Goal: Task Accomplishment & Management: Complete application form

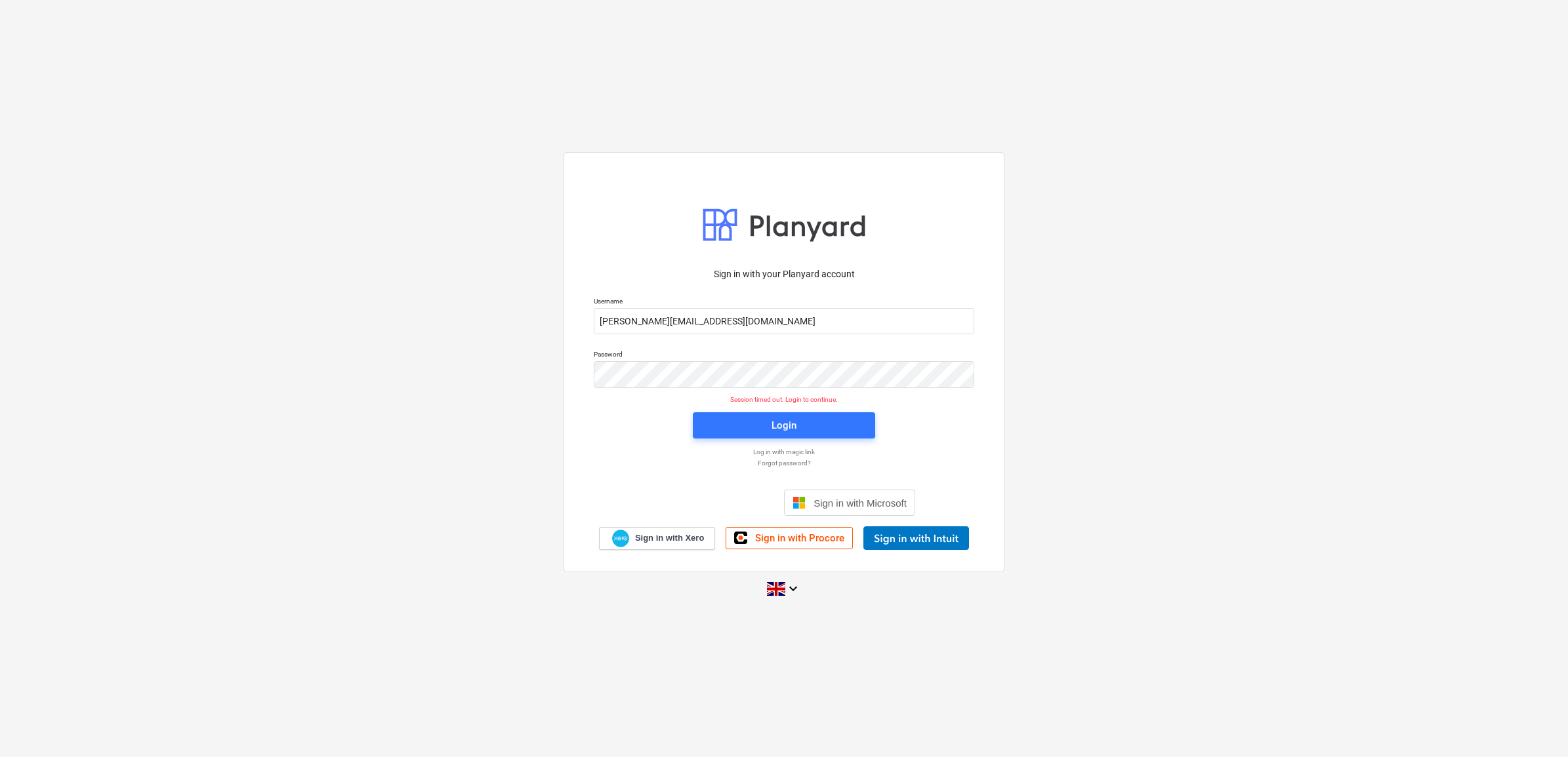
drag, startPoint x: 126, startPoint y: 77, endPoint x: 520, endPoint y: 155, distance: 401.6
click at [130, 84] on div "Sign in with your Planyard account Username [PERSON_NAME][EMAIL_ADDRESS][DOMAIN…" at bounding box center [784, 378] width 1568 height 757
click at [804, 427] on span "Login" at bounding box center [784, 426] width 151 height 17
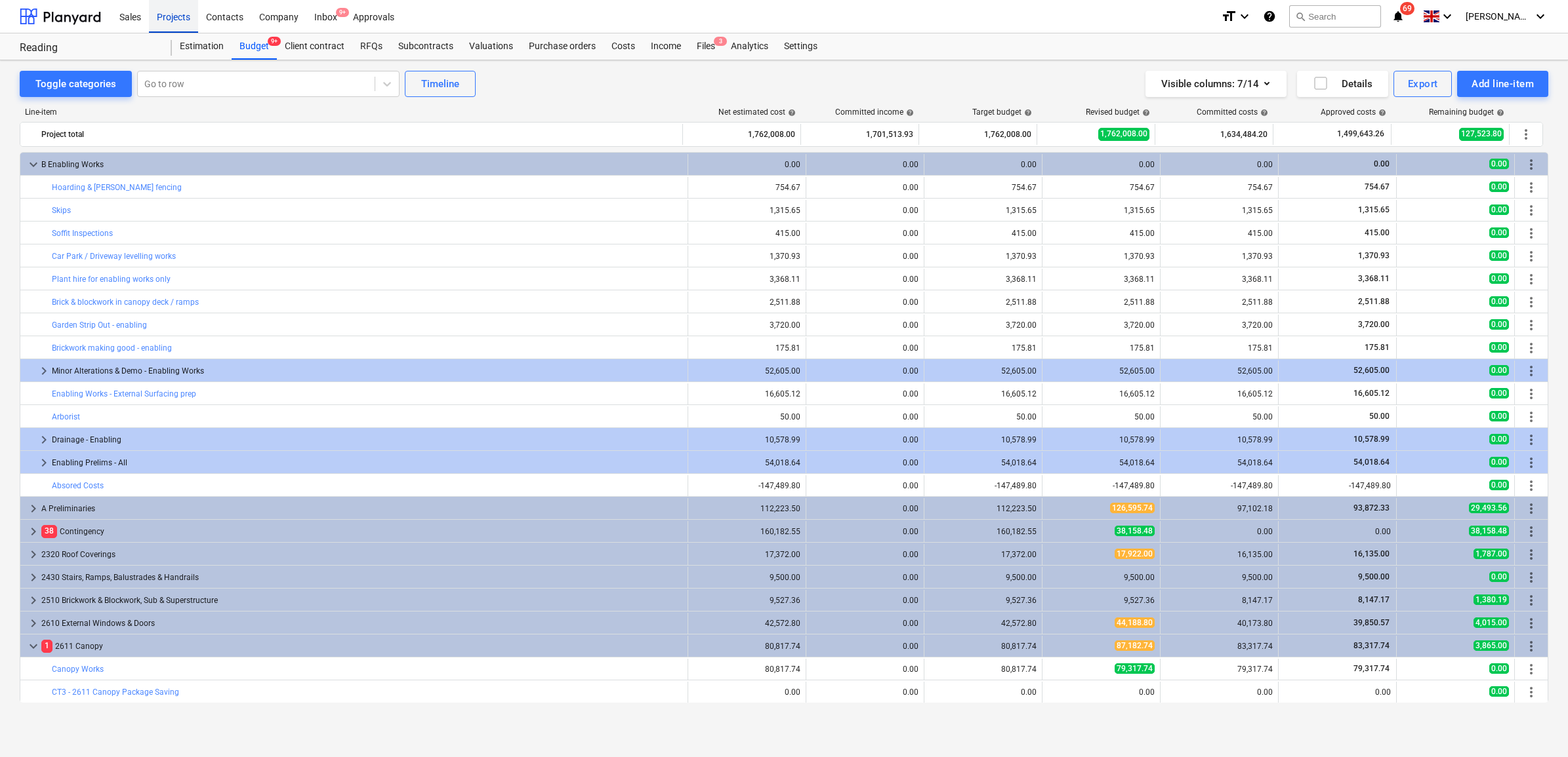
click at [177, 16] on div "Projects" at bounding box center [173, 16] width 49 height 34
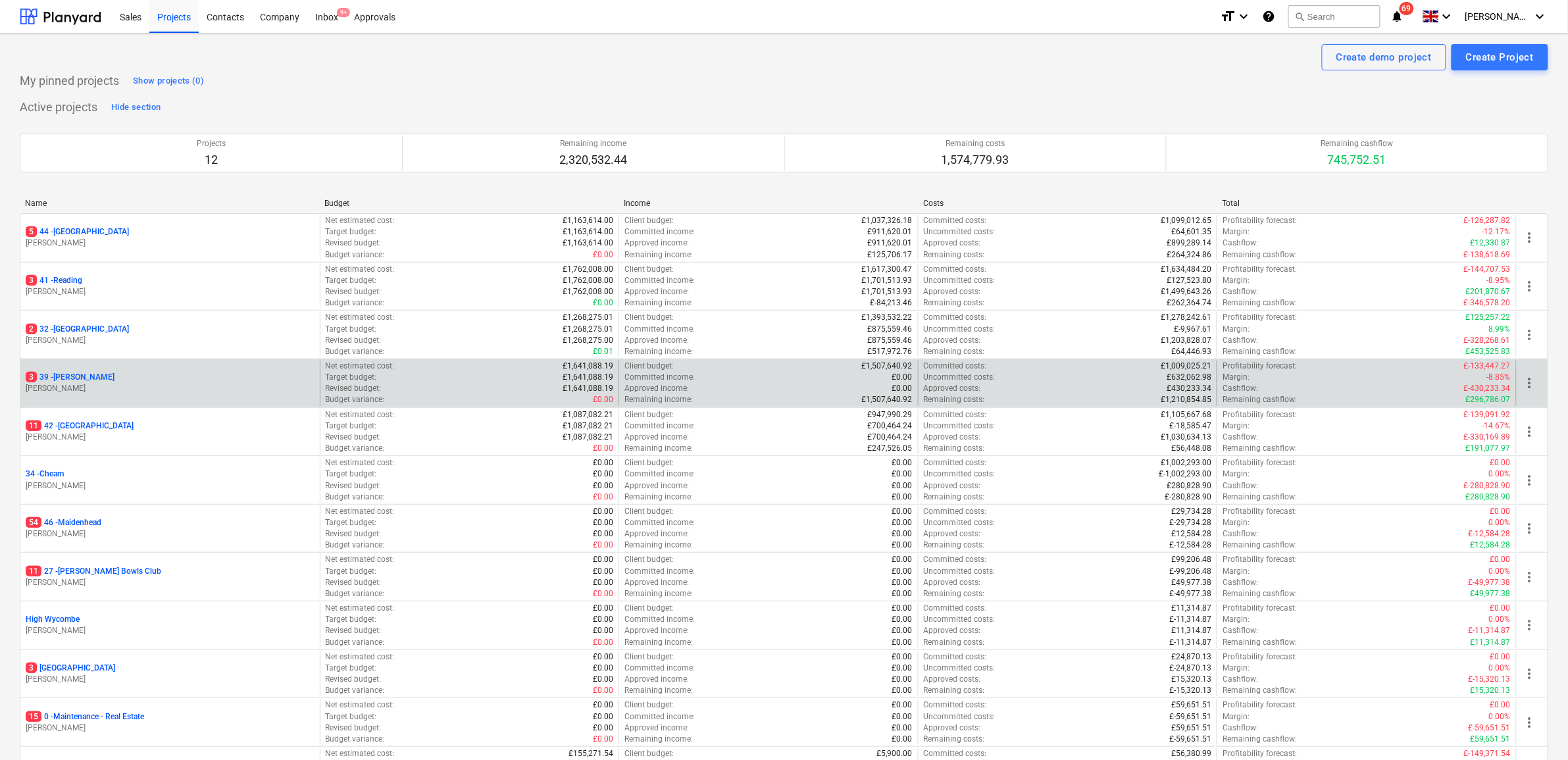
click at [83, 375] on p "3 39 - [GEOGRAPHIC_DATA]" at bounding box center [69, 377] width 89 height 11
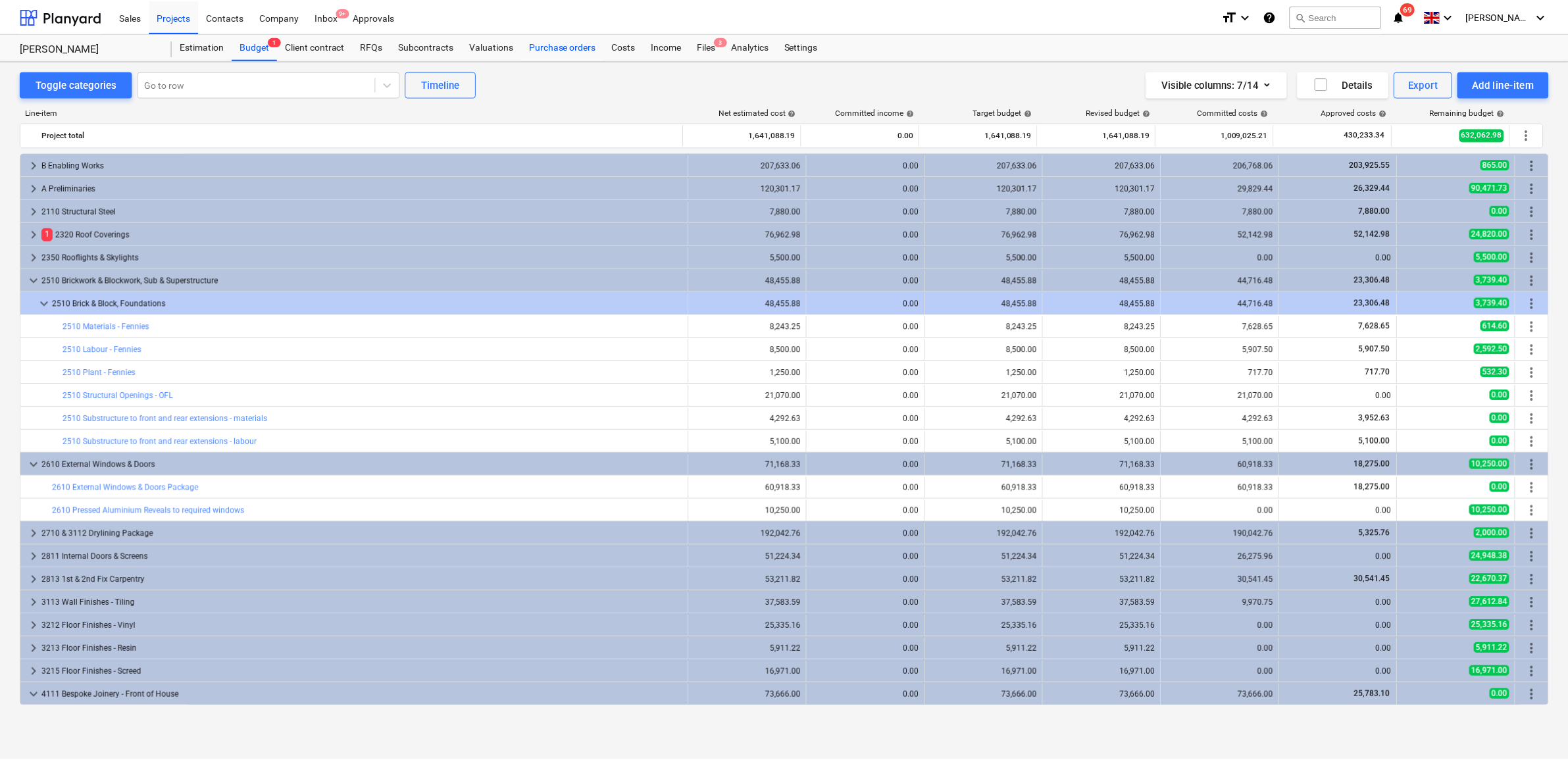
scroll to position [411, 0]
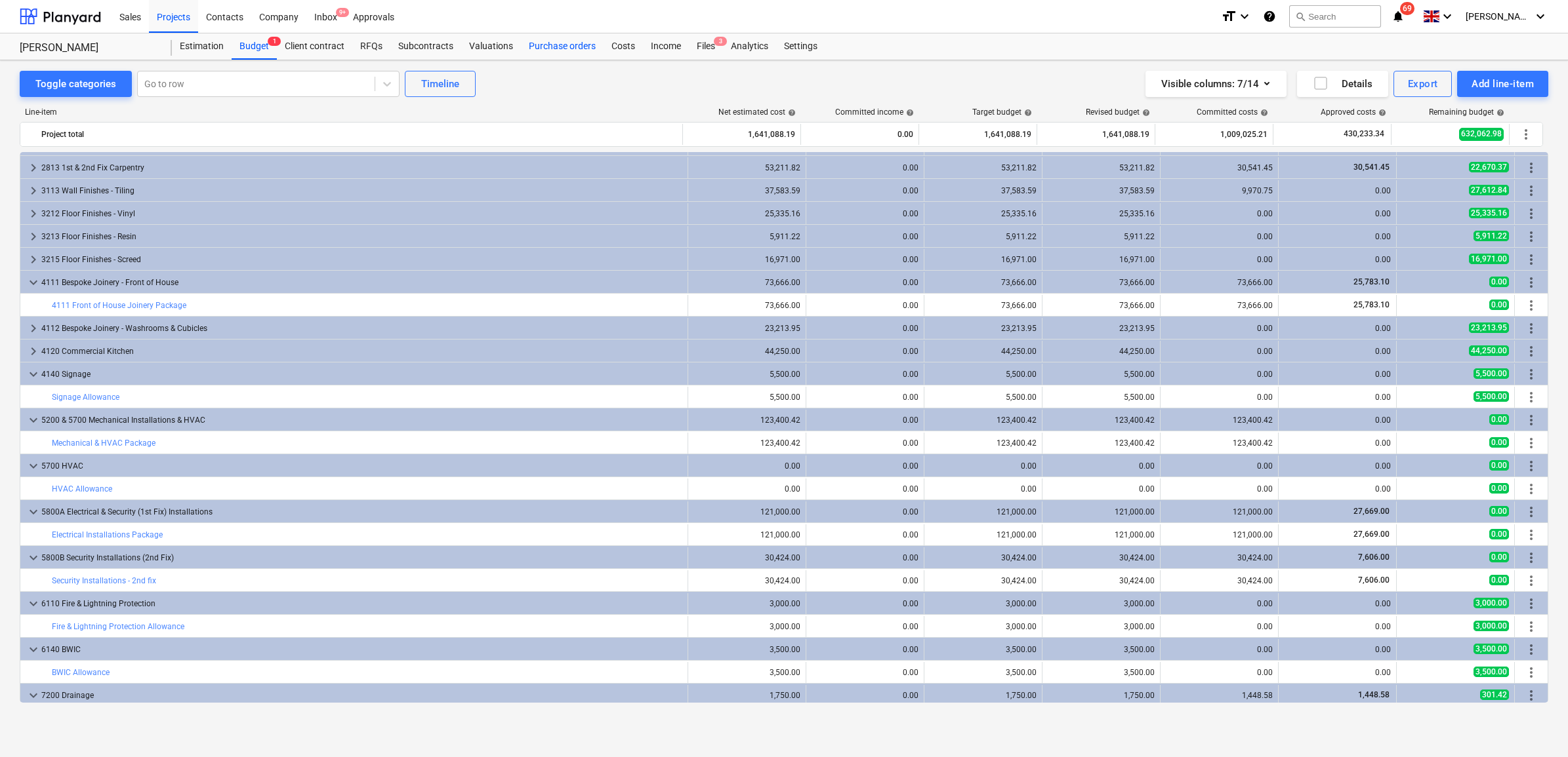
click at [558, 43] on div "Purchase orders" at bounding box center [562, 46] width 82 height 26
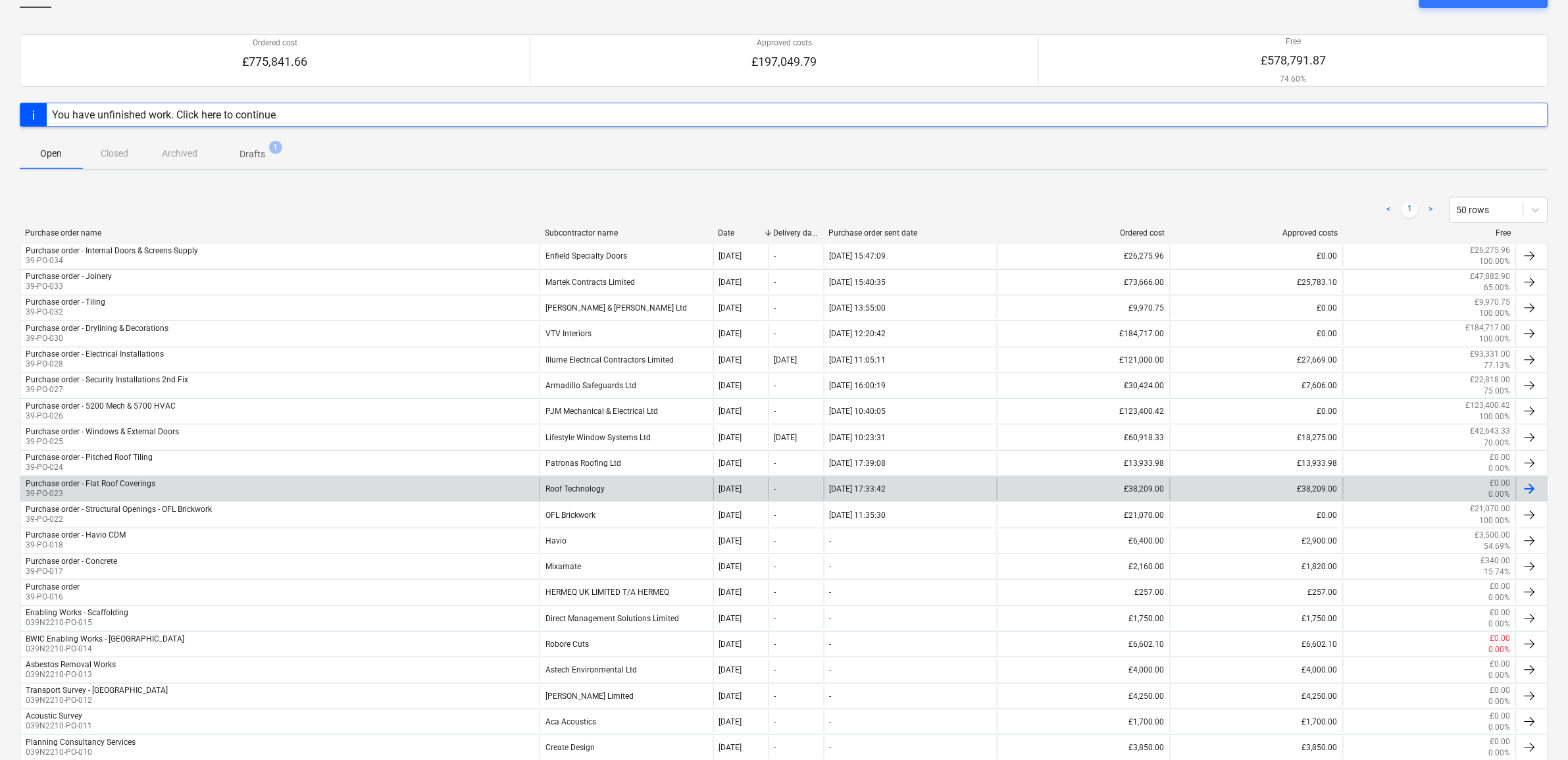
scroll to position [82, 0]
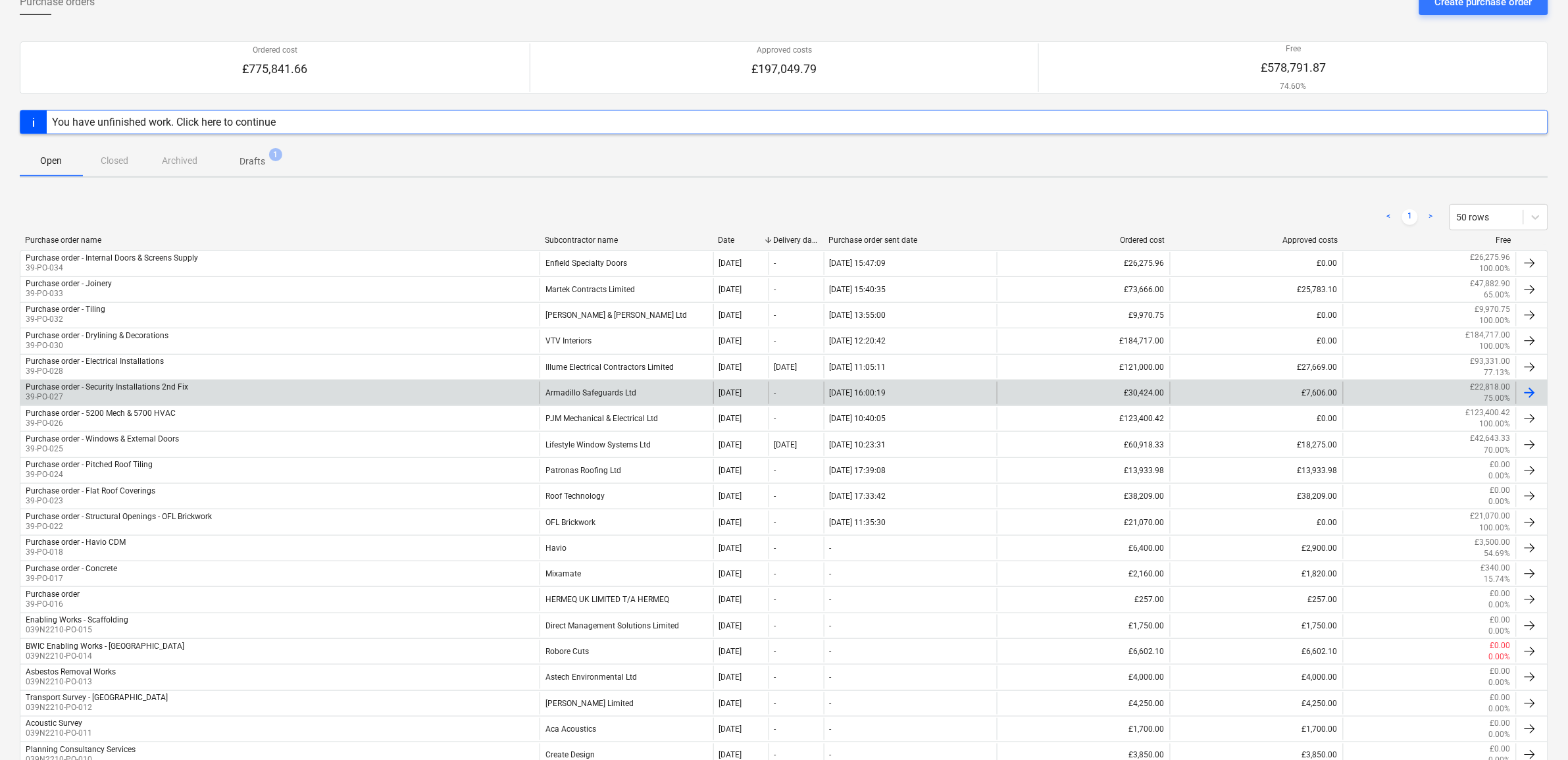
click at [643, 395] on div "Armadillo Safeguards Ltd" at bounding box center [626, 393] width 173 height 23
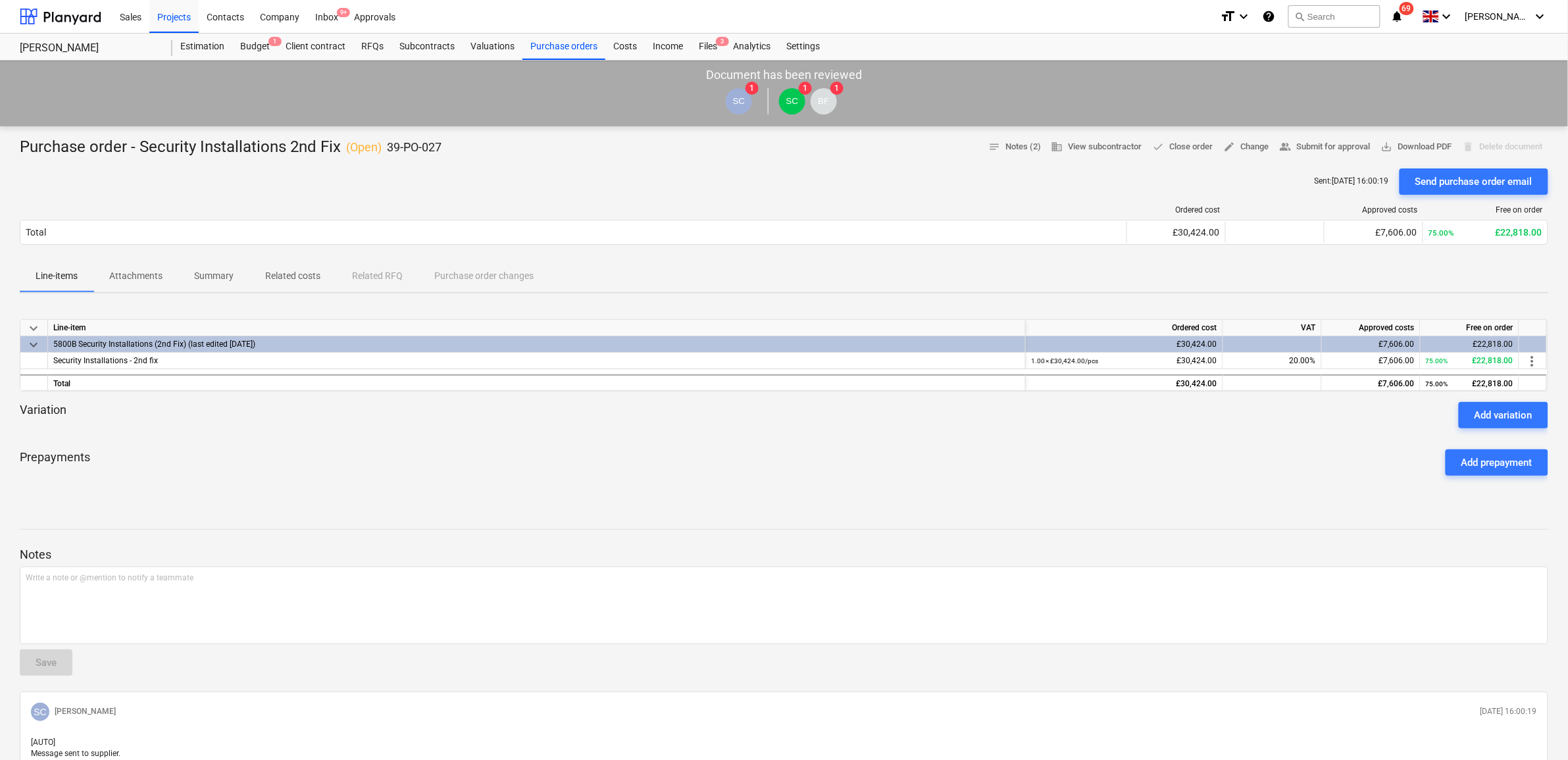
click at [204, 279] on p "Summary" at bounding box center [214, 276] width 40 height 14
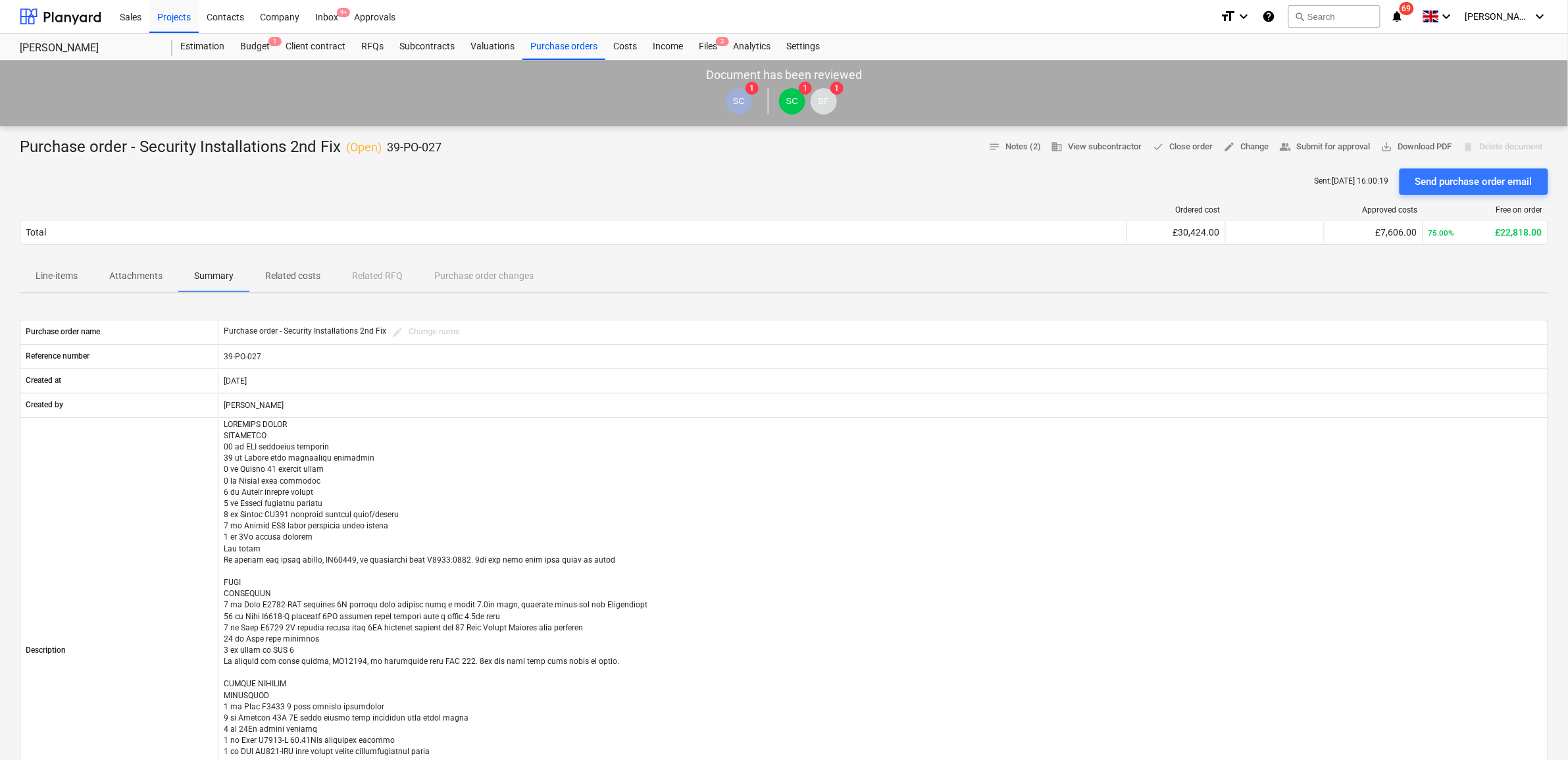
click at [149, 276] on p "Attachments" at bounding box center [135, 276] width 53 height 14
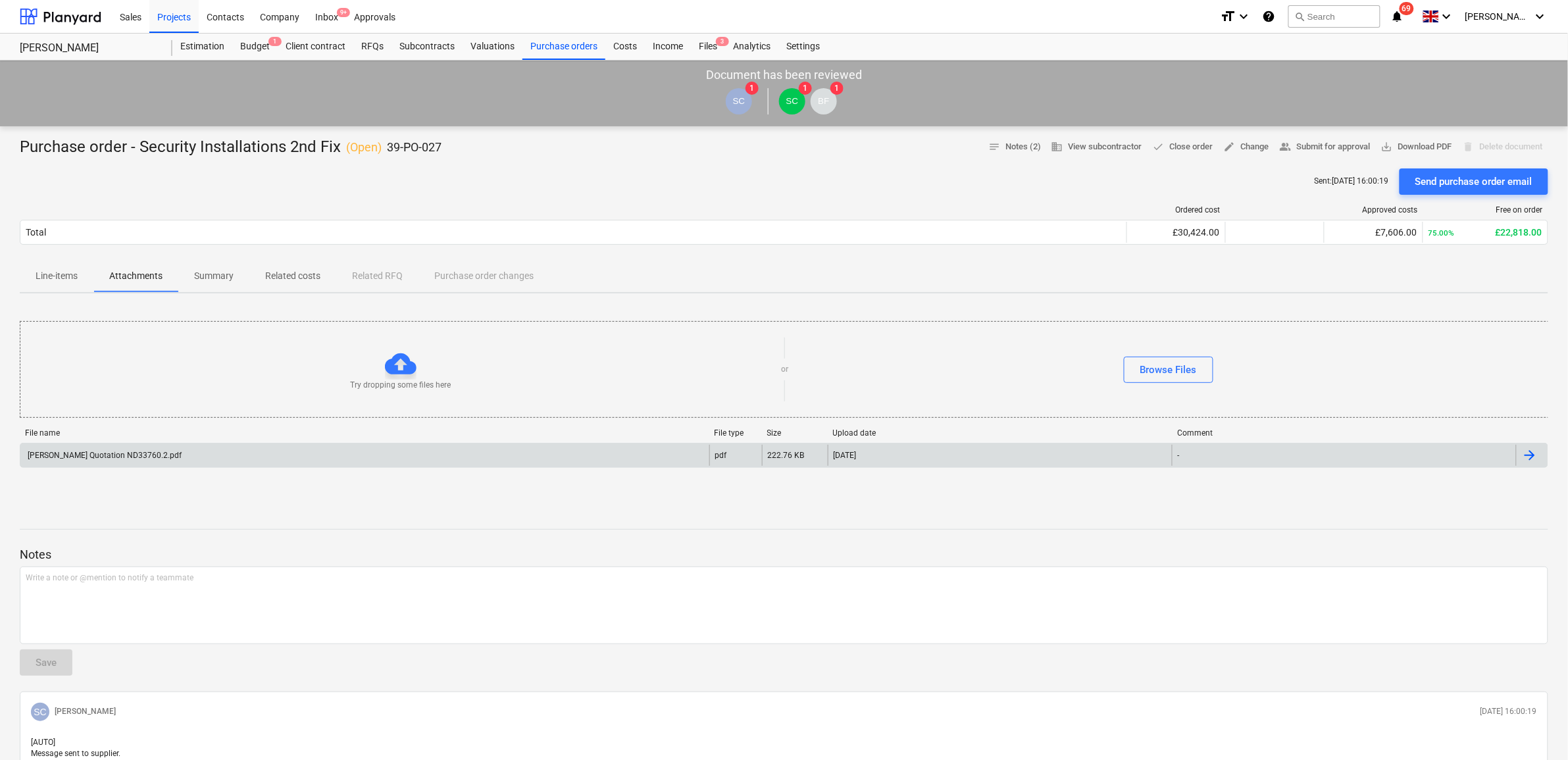
click at [202, 459] on div "[PERSON_NAME] Quotation ND33760.2.pdf" at bounding box center [365, 455] width 689 height 21
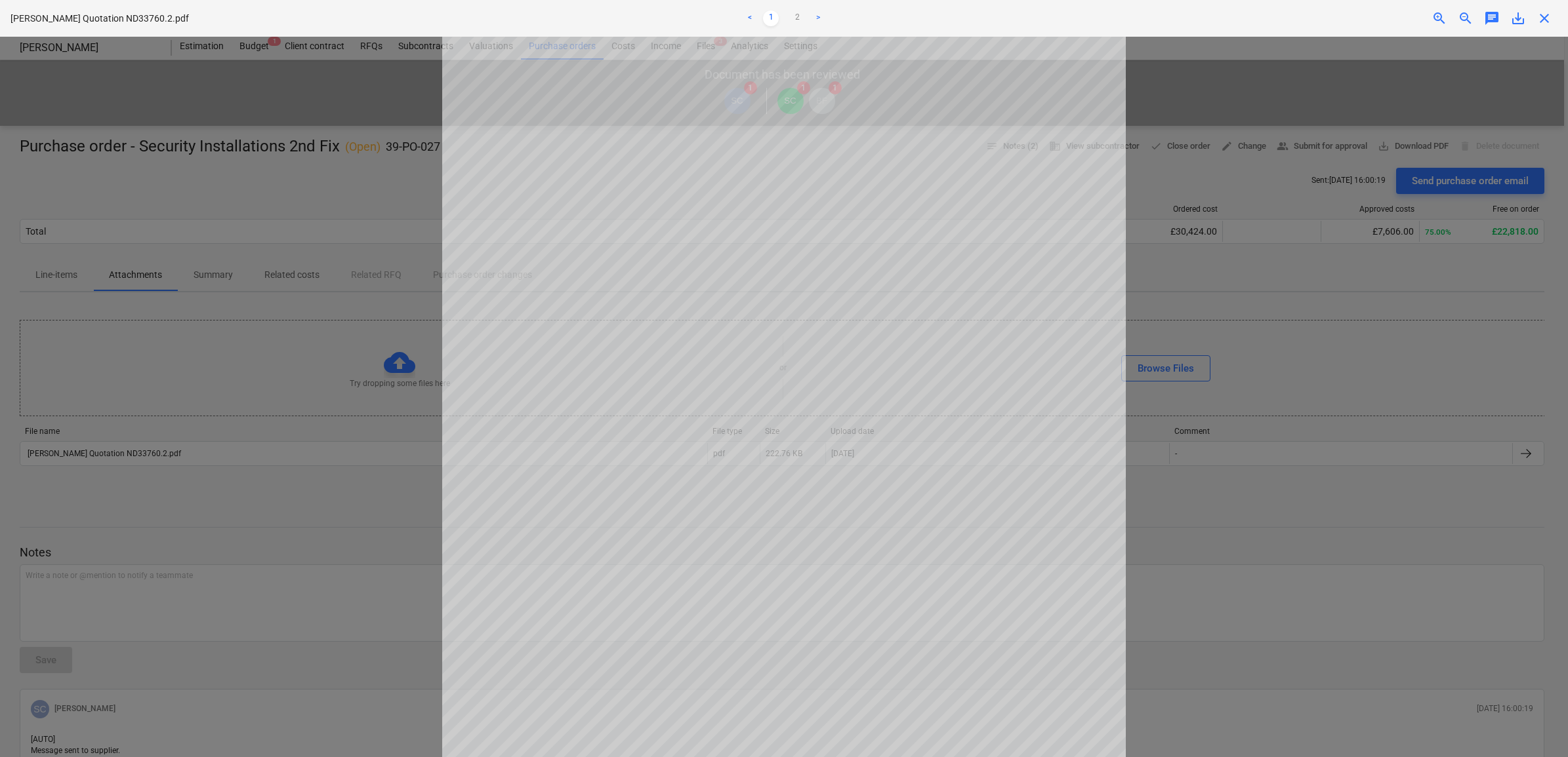
scroll to position [84, 0]
click at [799, 18] on link "2" at bounding box center [797, 18] width 16 height 16
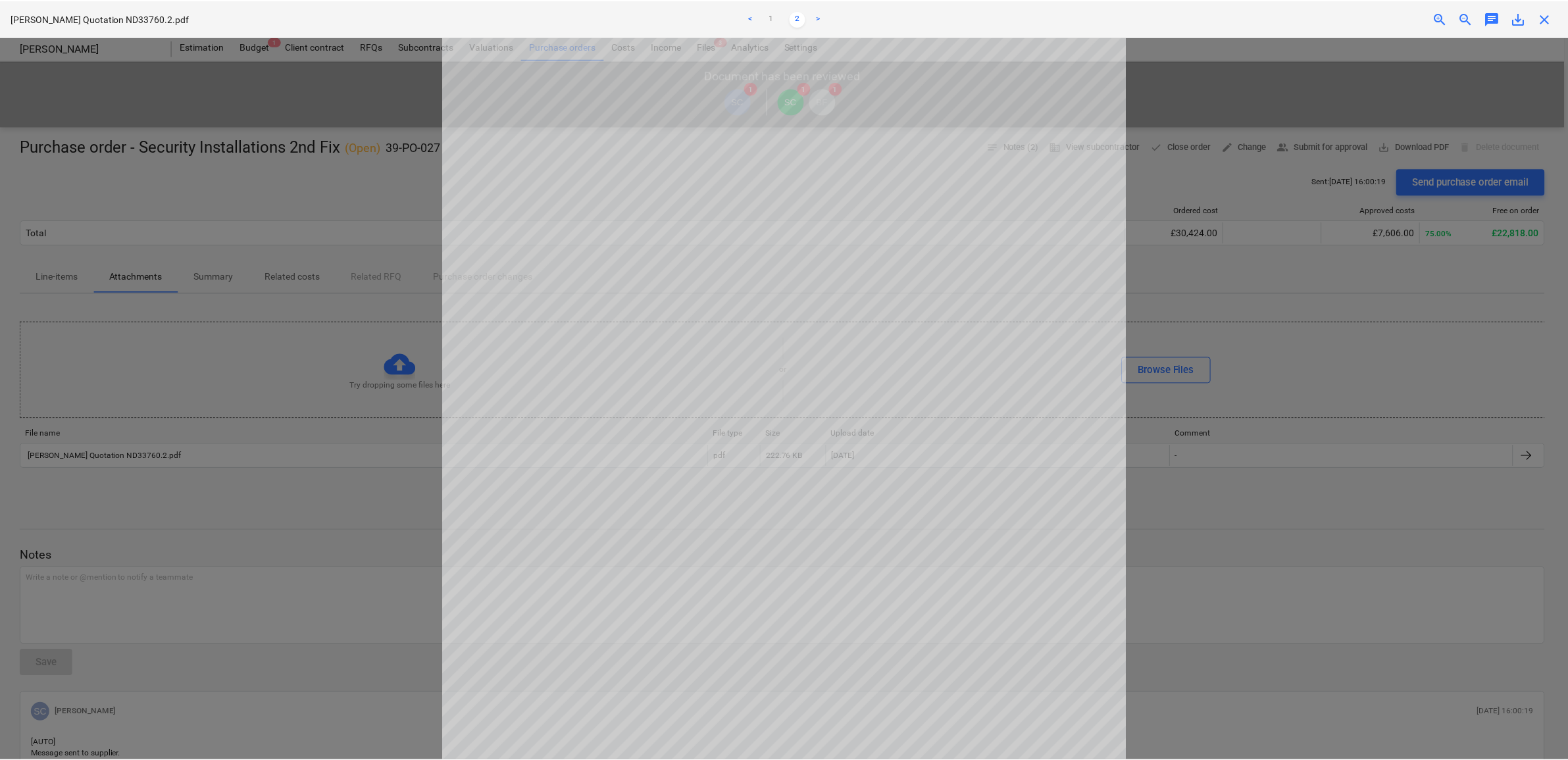
scroll to position [249, 0]
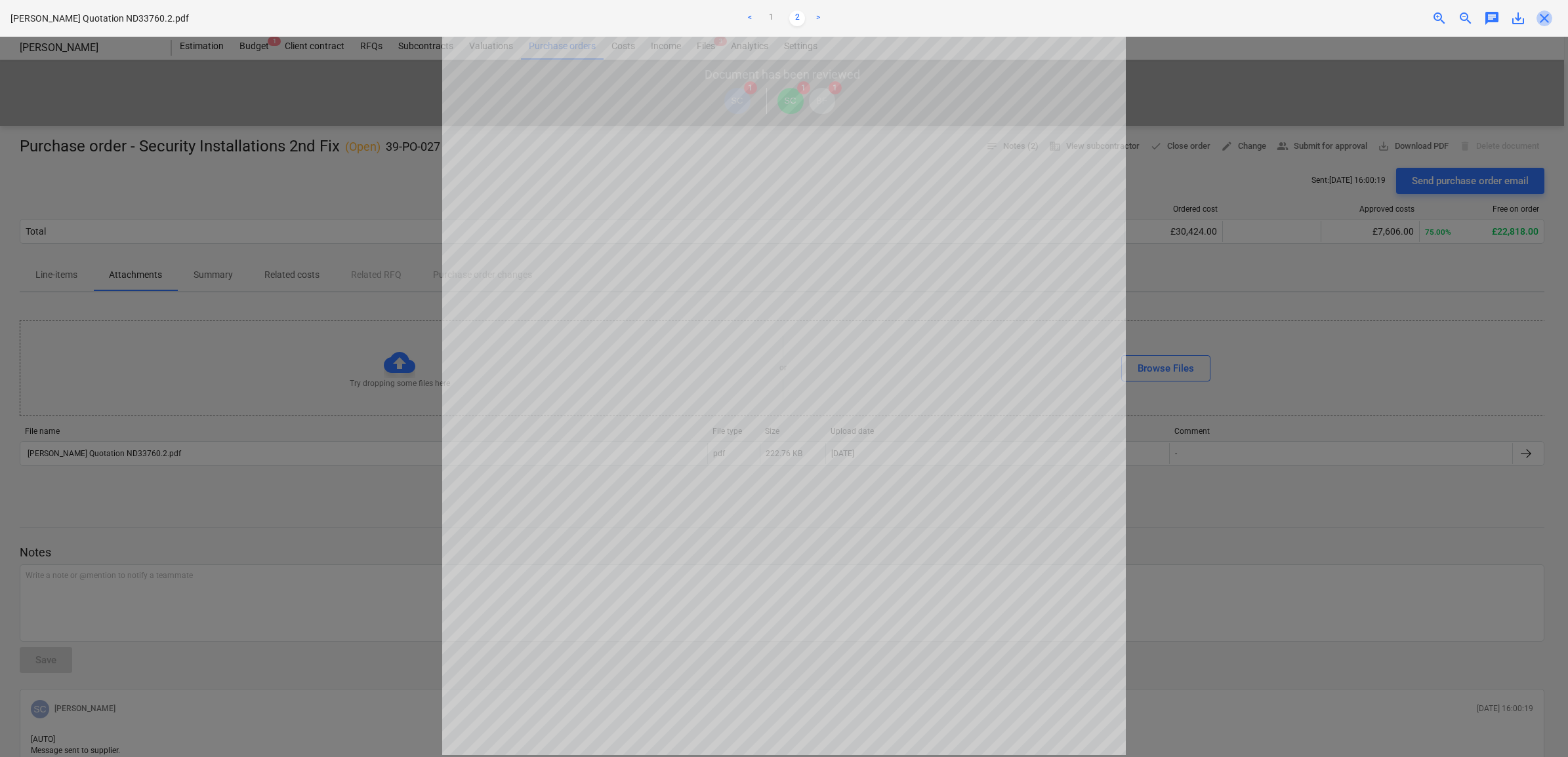
click at [1543, 21] on span "close" at bounding box center [1544, 18] width 16 height 16
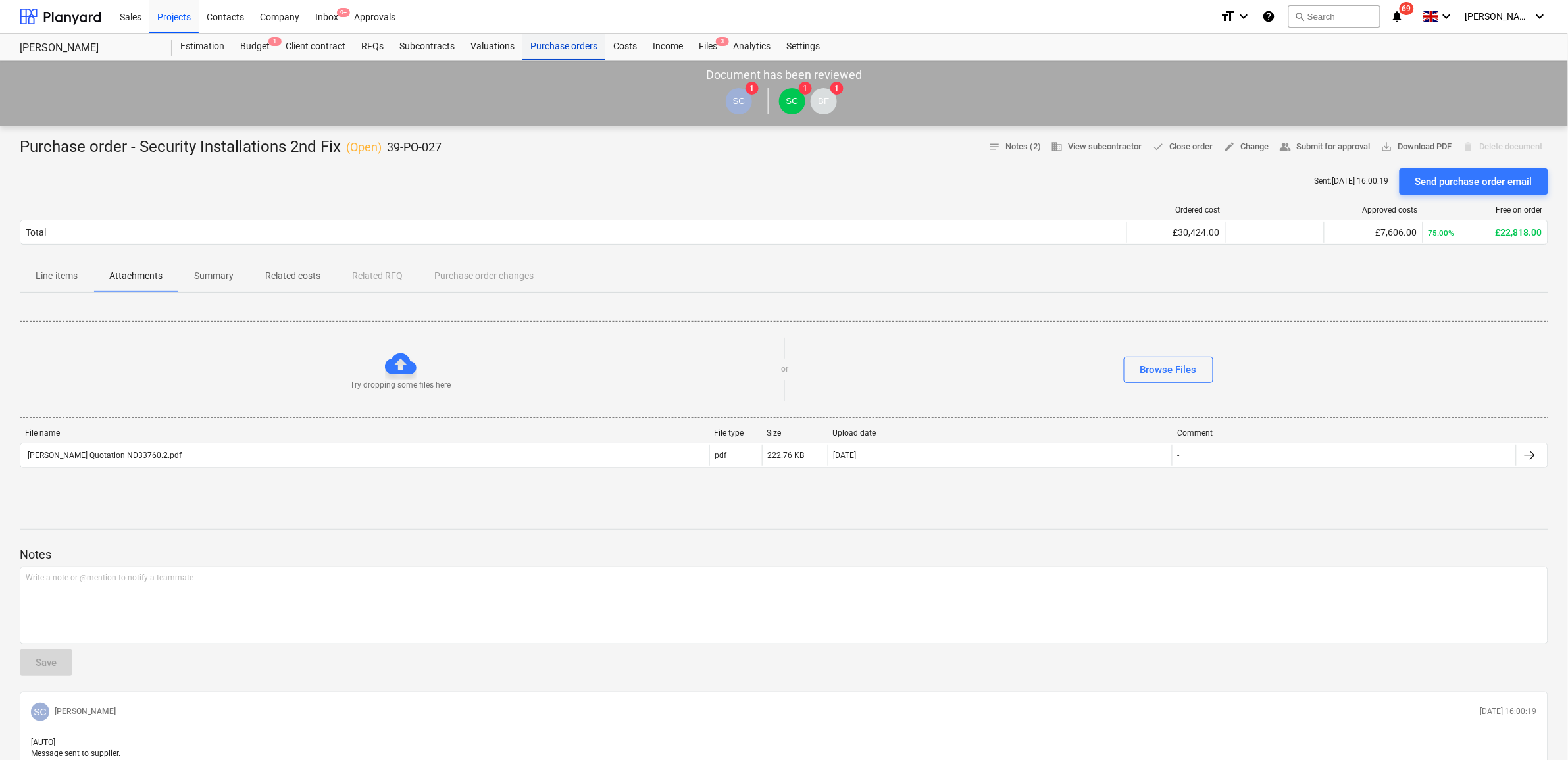
click at [577, 49] on div "Purchase orders" at bounding box center [564, 46] width 83 height 26
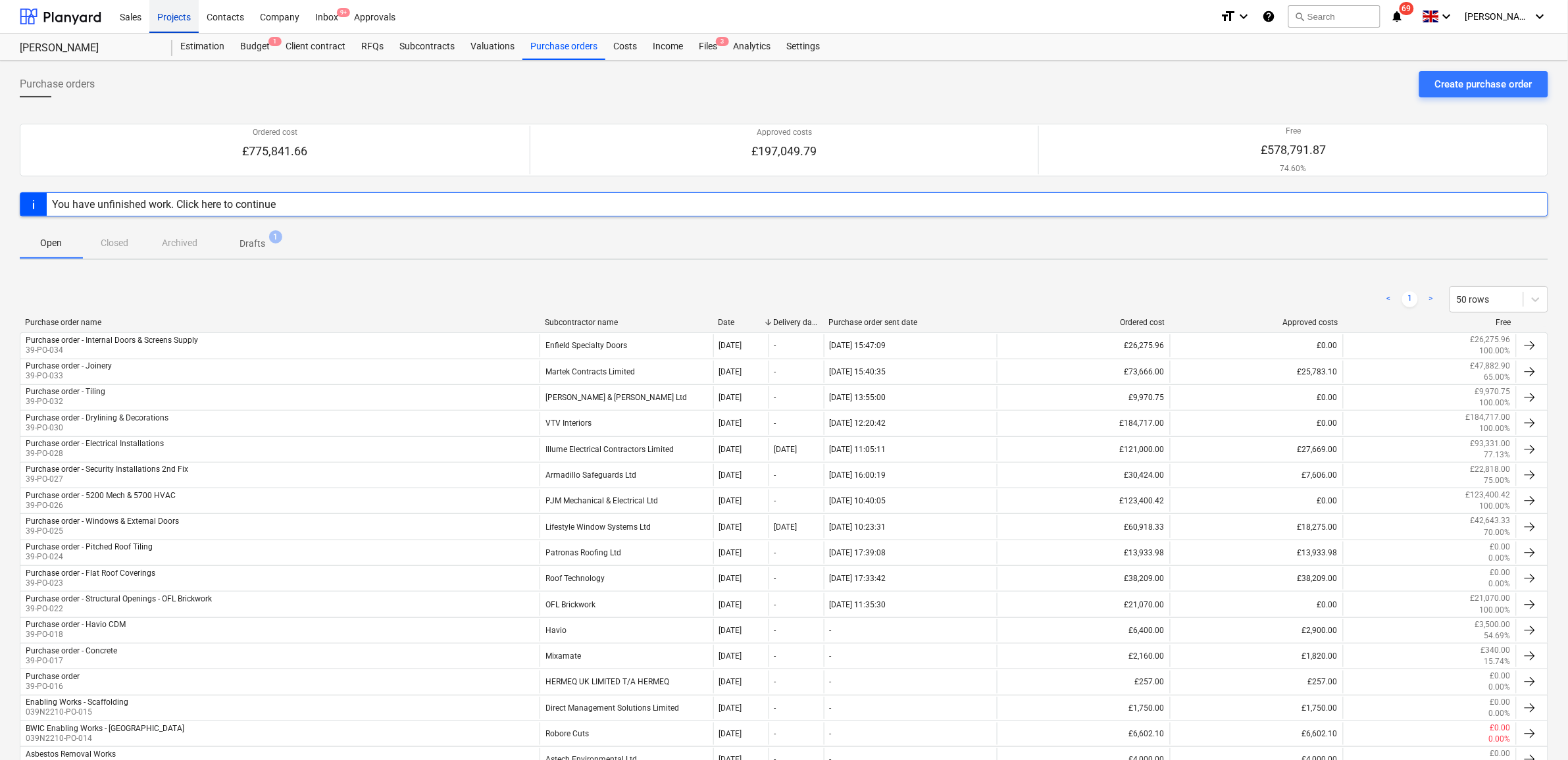
click at [163, 19] on div "Projects" at bounding box center [174, 16] width 49 height 34
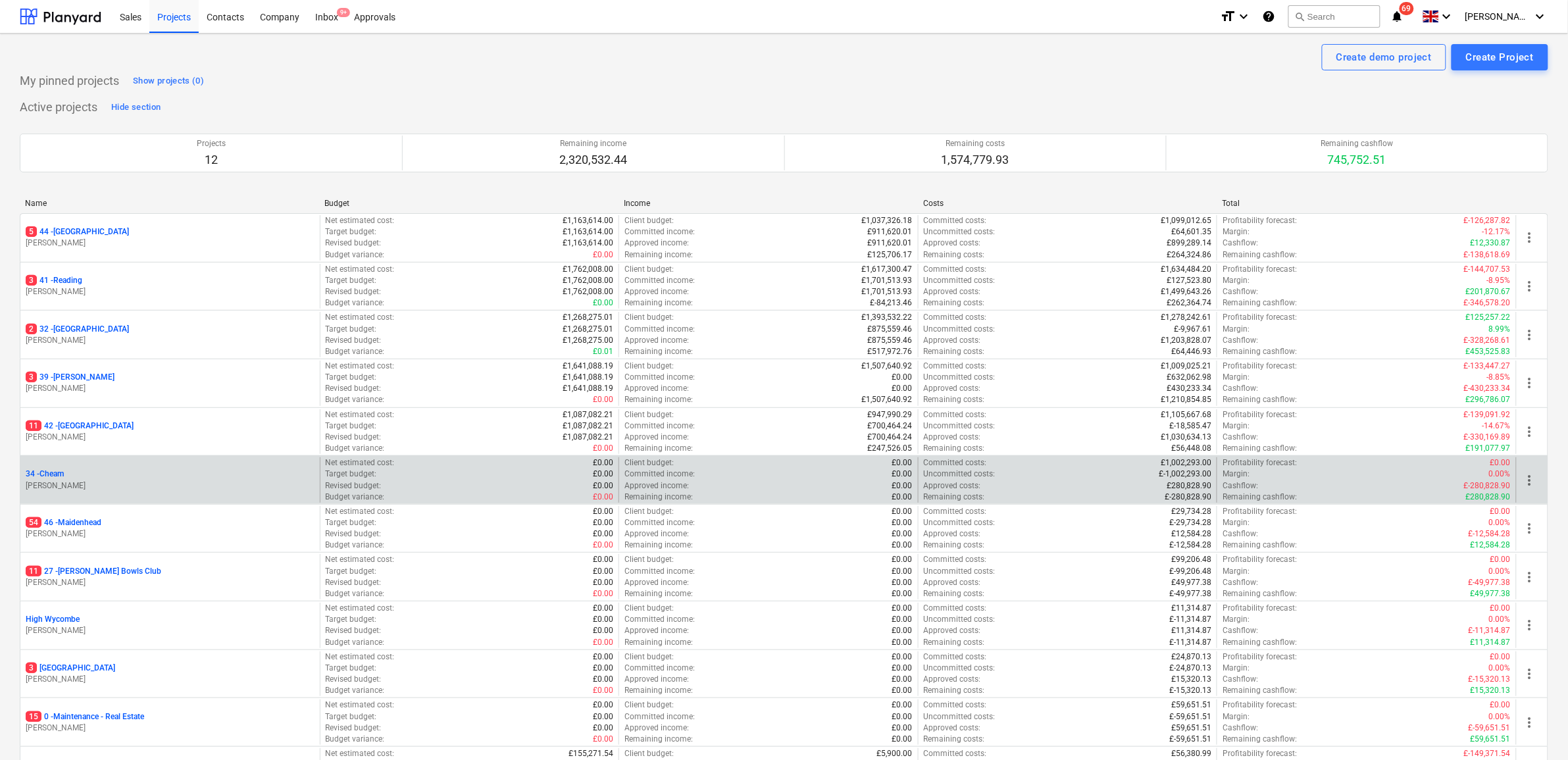
click at [60, 478] on p "34 - Cheam" at bounding box center [44, 474] width 38 height 11
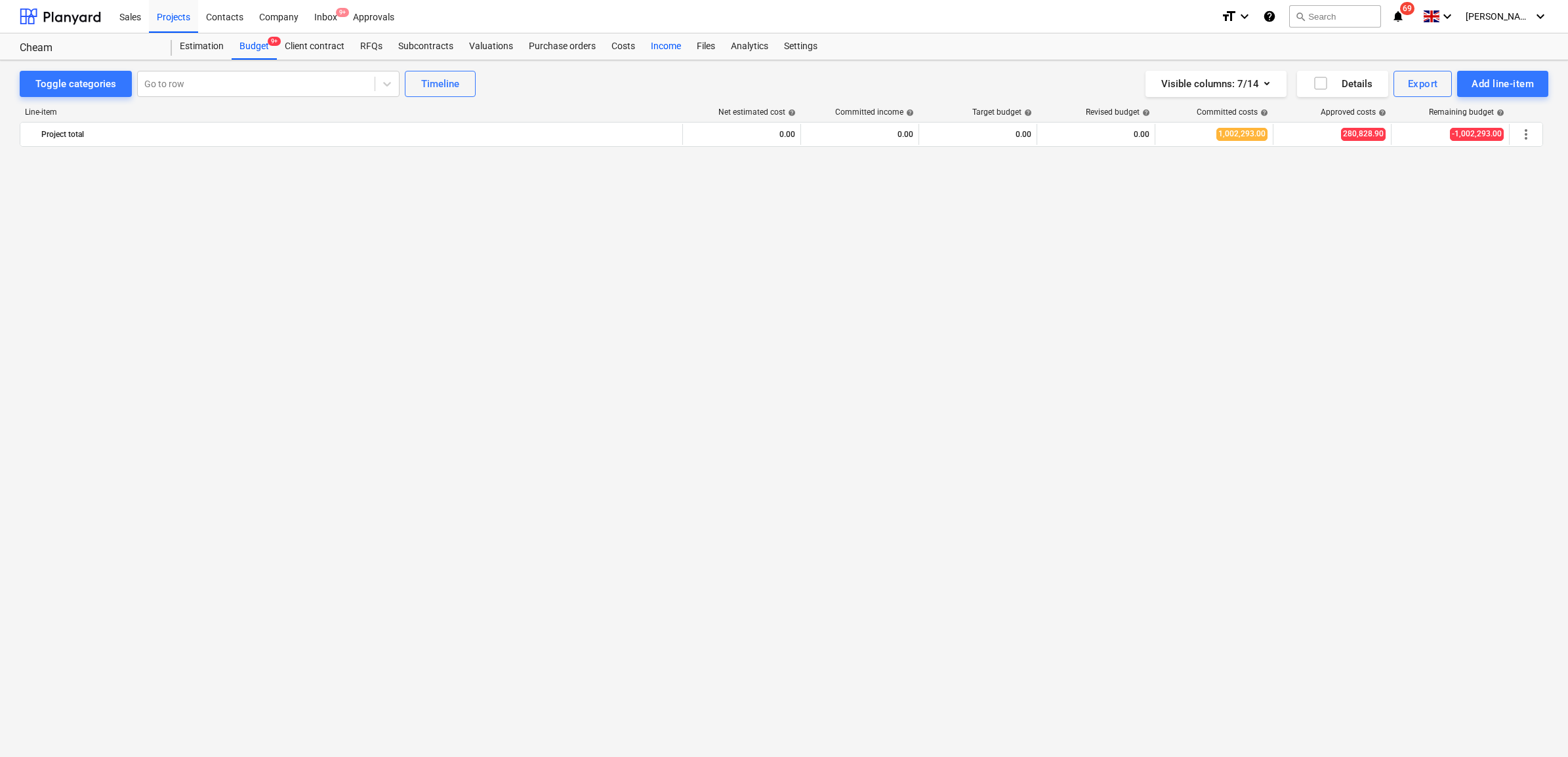
scroll to position [2042, 0]
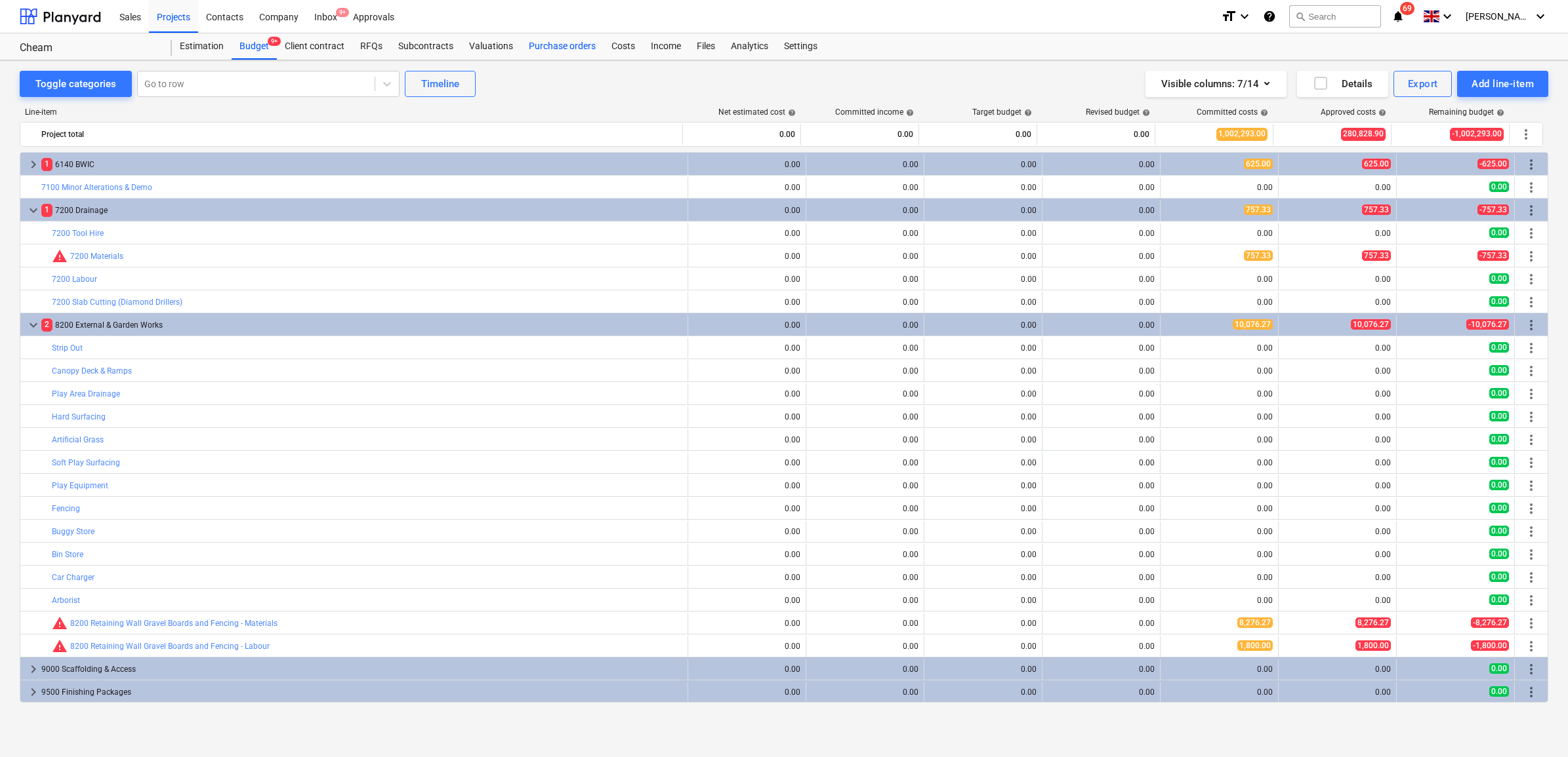
click at [581, 46] on div "Purchase orders" at bounding box center [562, 46] width 82 height 26
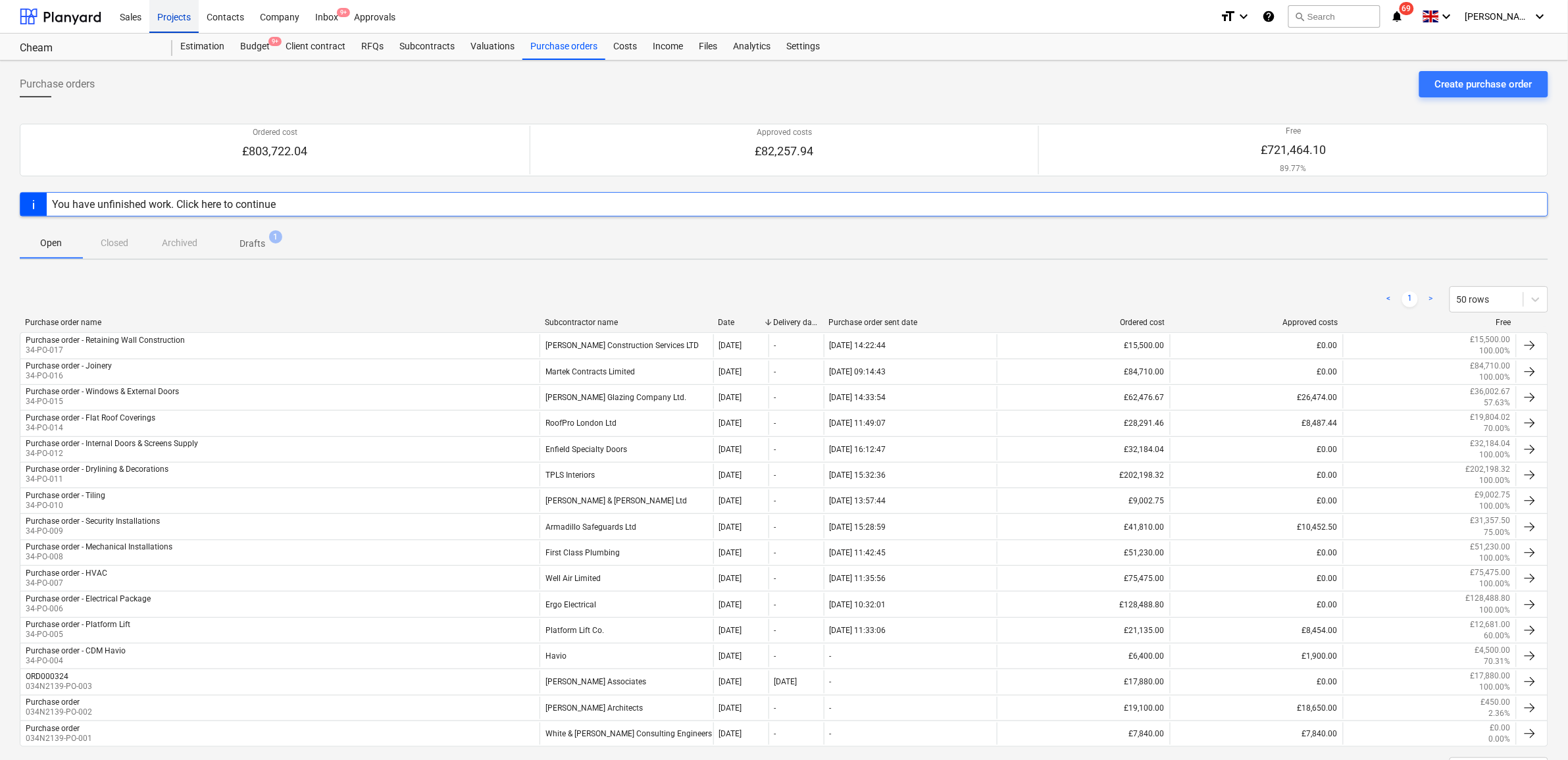
click at [171, 19] on div "Projects" at bounding box center [174, 16] width 49 height 34
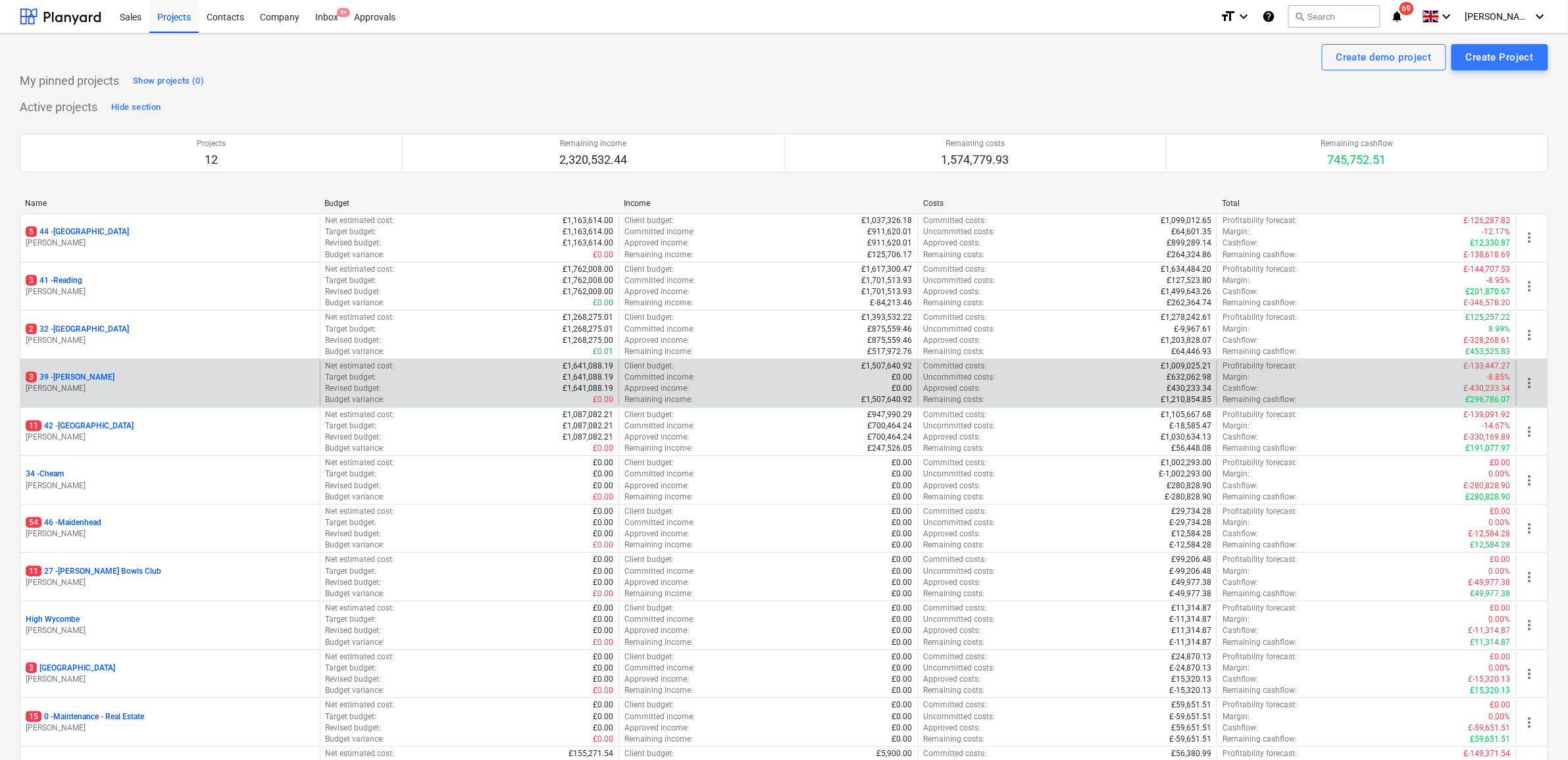
click at [68, 375] on p "3 39 - [GEOGRAPHIC_DATA]" at bounding box center [69, 377] width 89 height 11
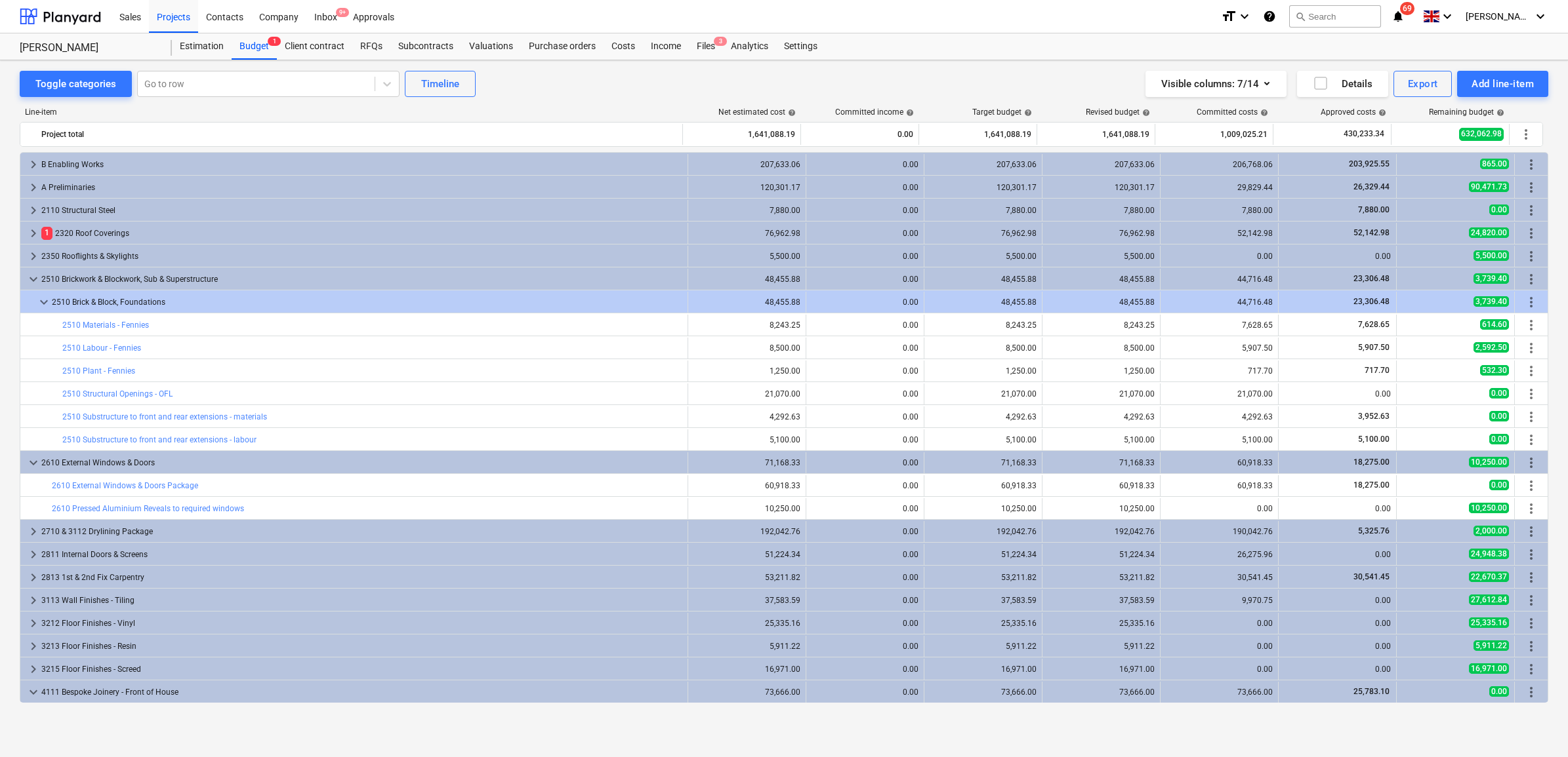
scroll to position [410, 0]
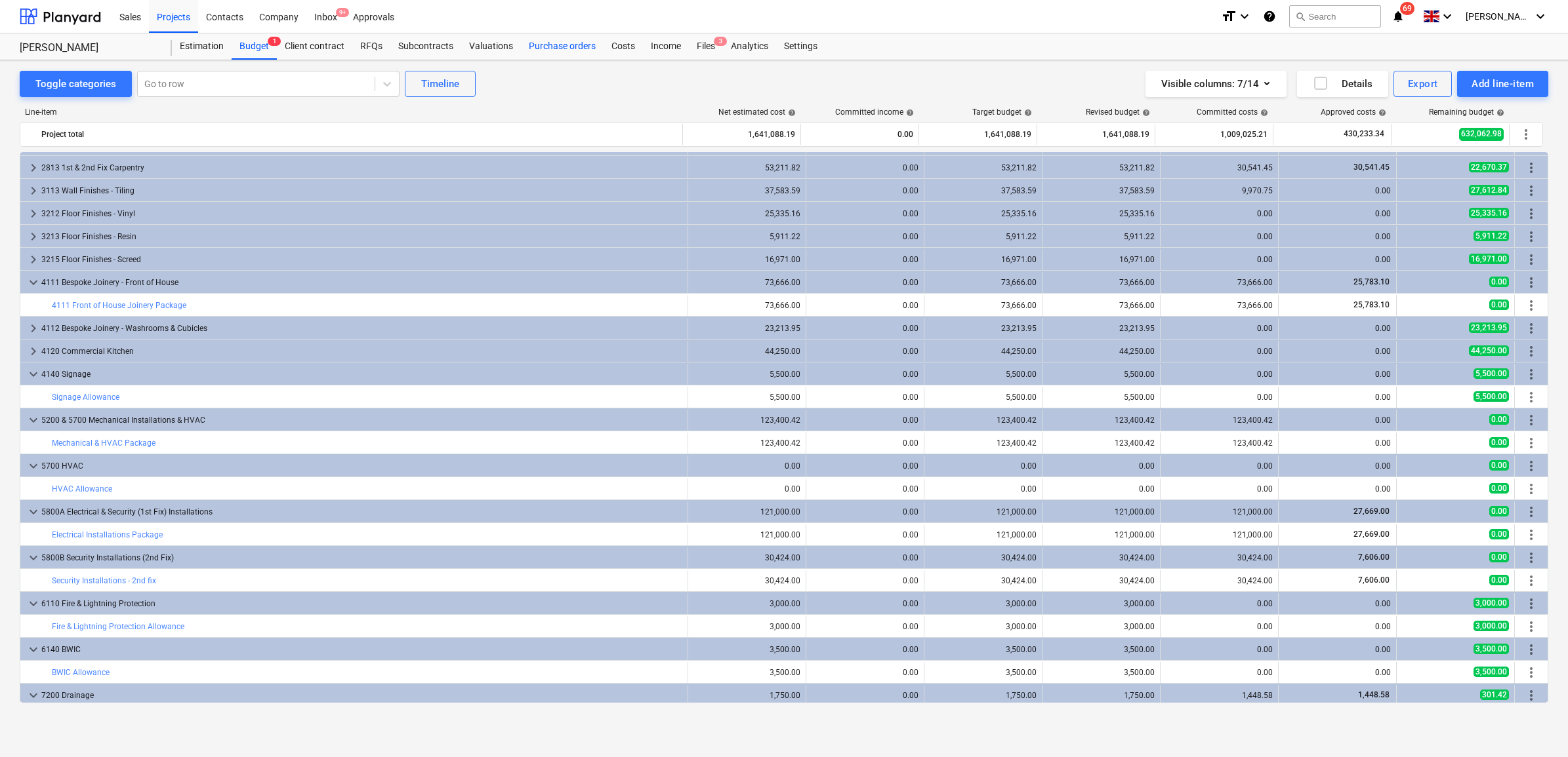
click at [584, 46] on div "Purchase orders" at bounding box center [562, 46] width 82 height 26
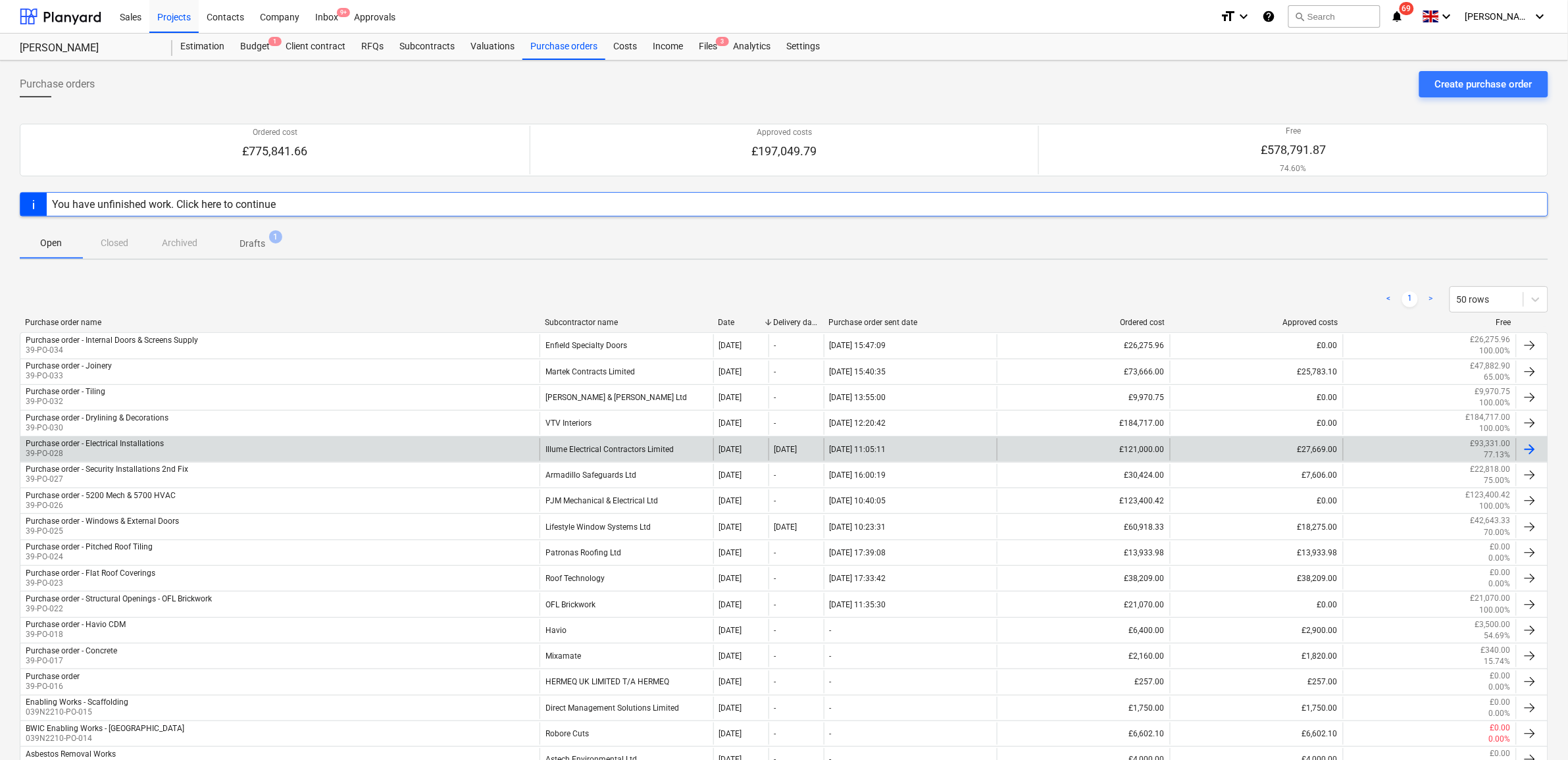
click at [631, 448] on div "Illume Electrical Contractors Limited" at bounding box center [626, 449] width 173 height 23
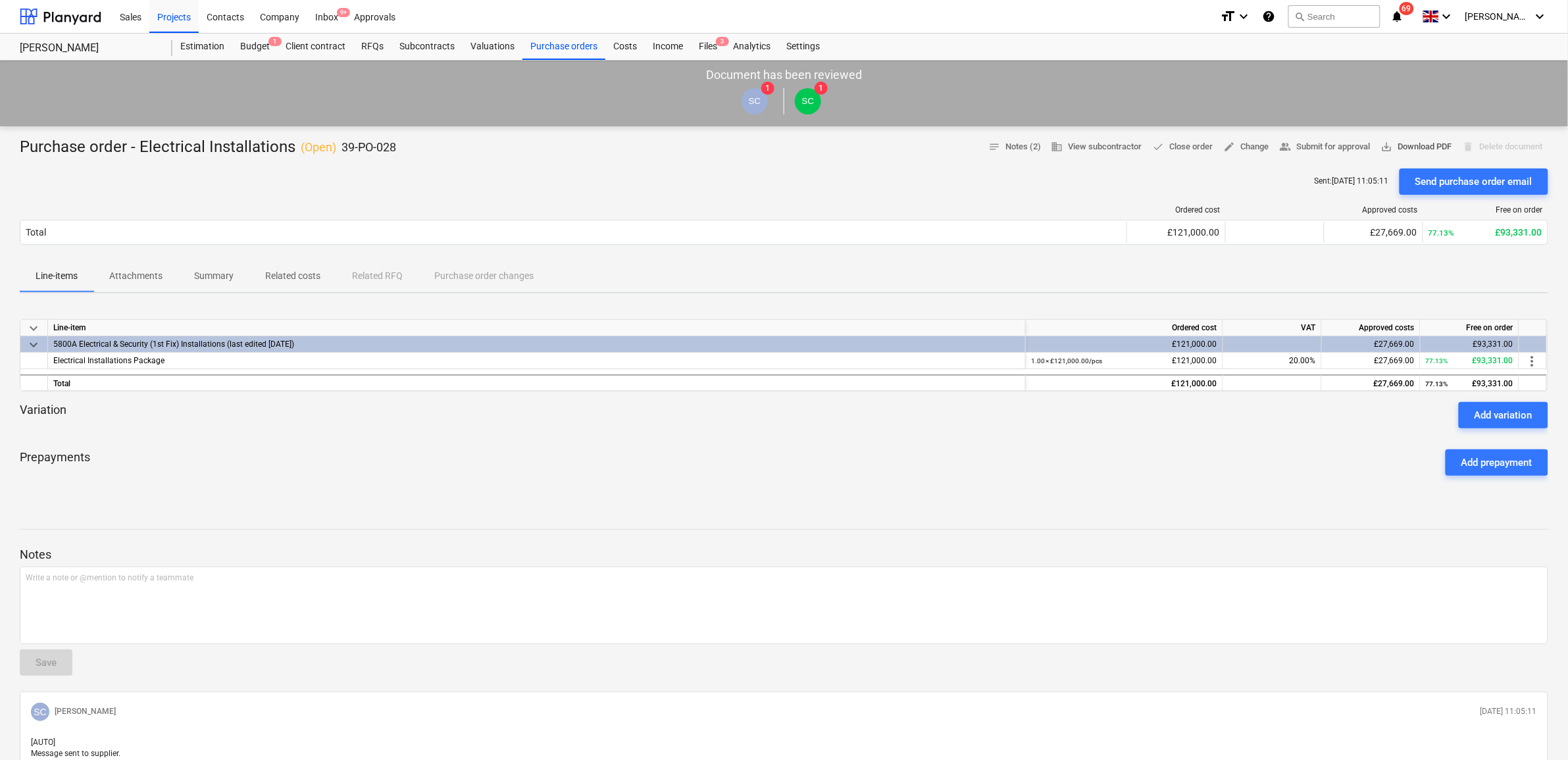
click at [1405, 146] on span "save_alt Download PDF" at bounding box center [1417, 147] width 71 height 15
click at [546, 494] on div "keyboard_arrow_down Line-item Ordered cost VAT Approved costs Free on order key…" at bounding box center [784, 403] width 1529 height 198
click at [548, 50] on div "Purchase orders" at bounding box center [564, 46] width 83 height 26
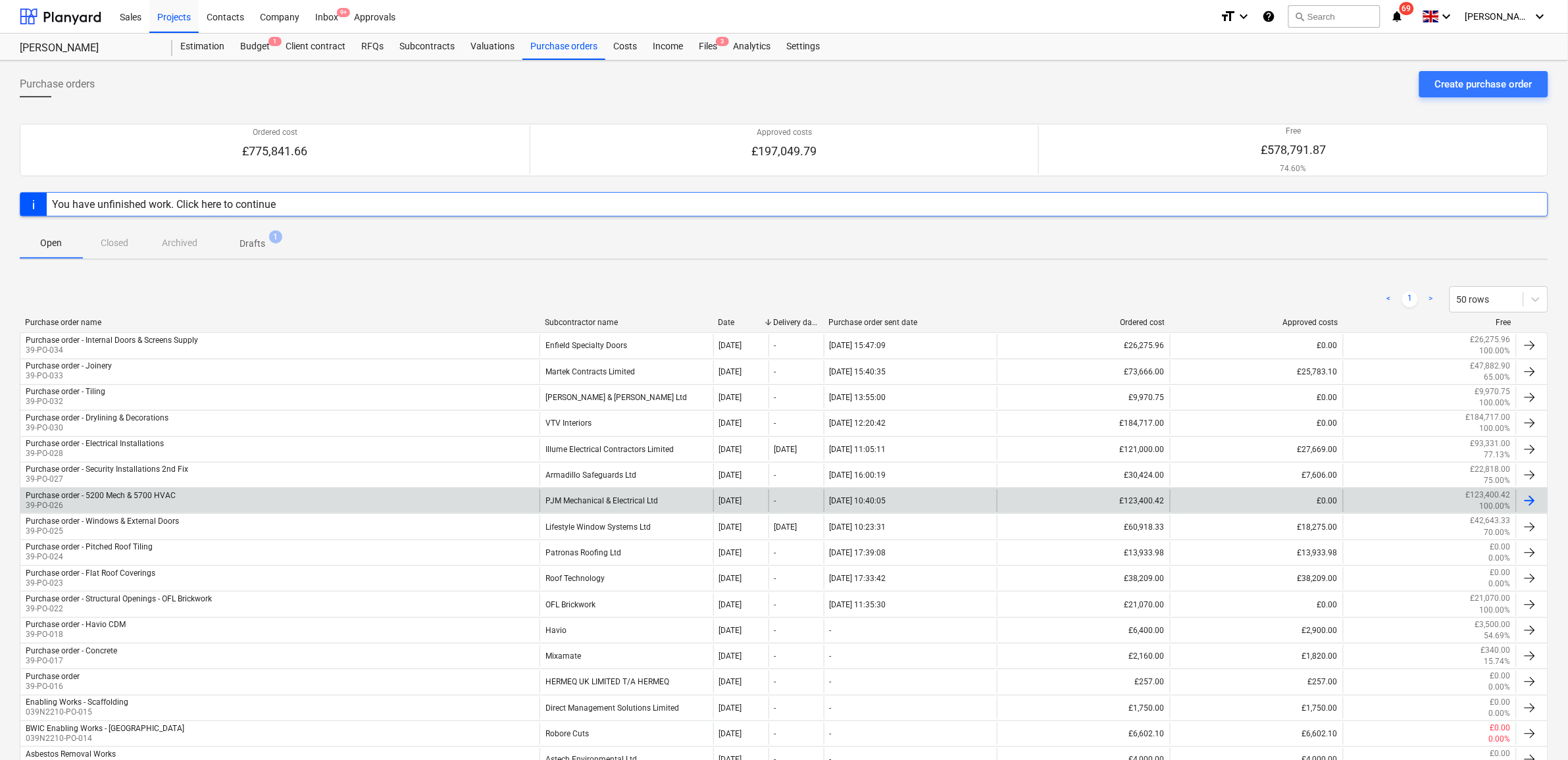
click at [613, 508] on div "PJM Mechanical & Electrical Ltd" at bounding box center [626, 501] width 173 height 23
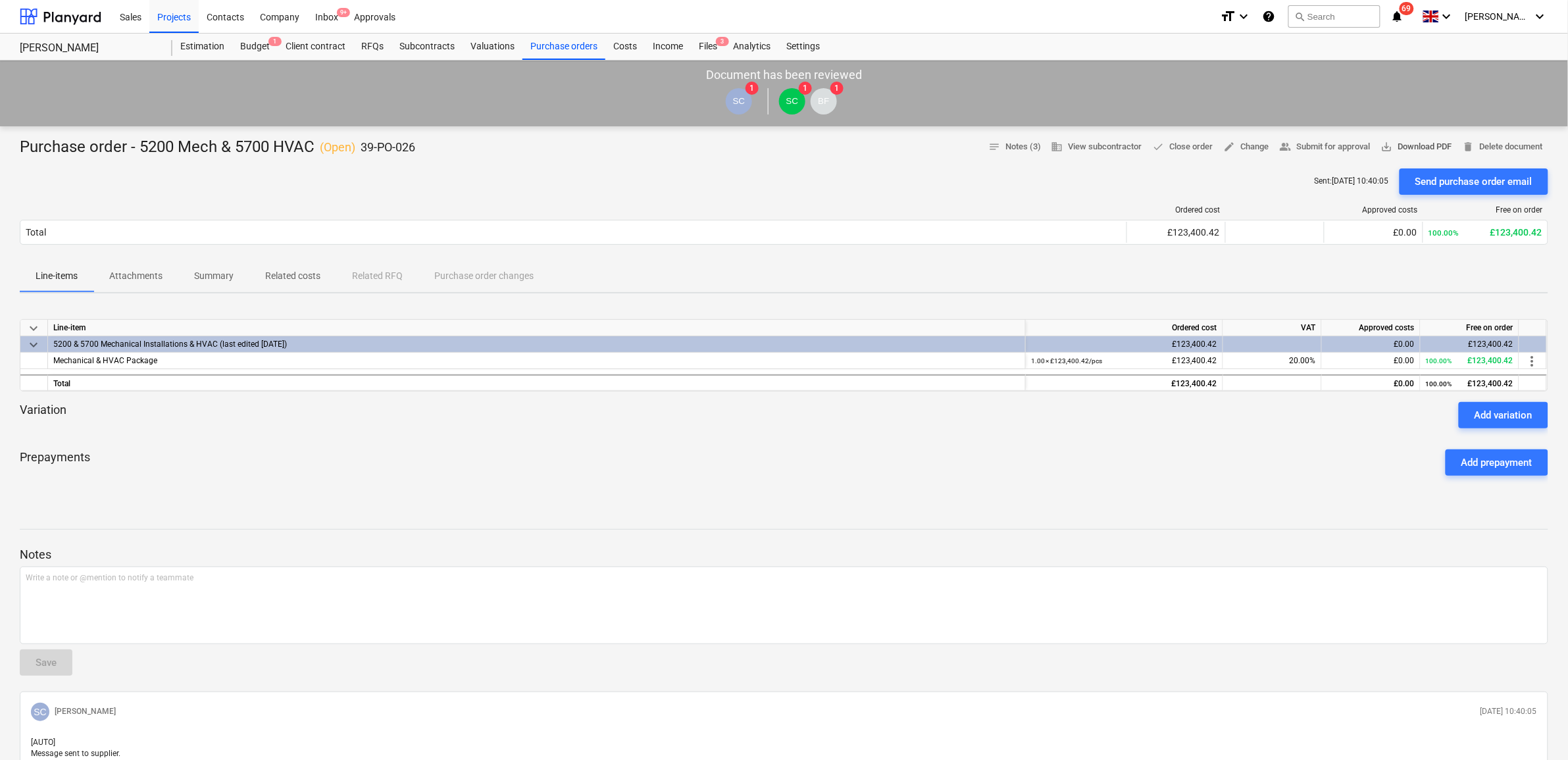
click at [1413, 149] on span "save_alt Download PDF" at bounding box center [1417, 147] width 71 height 15
drag, startPoint x: 672, startPoint y: 182, endPoint x: 597, endPoint y: 106, distance: 106.8
click at [672, 182] on div "Sent : [DATE] 10:40:05 Send purchase order email" at bounding box center [784, 182] width 1529 height 26
click at [553, 50] on div "Purchase orders" at bounding box center [564, 46] width 83 height 26
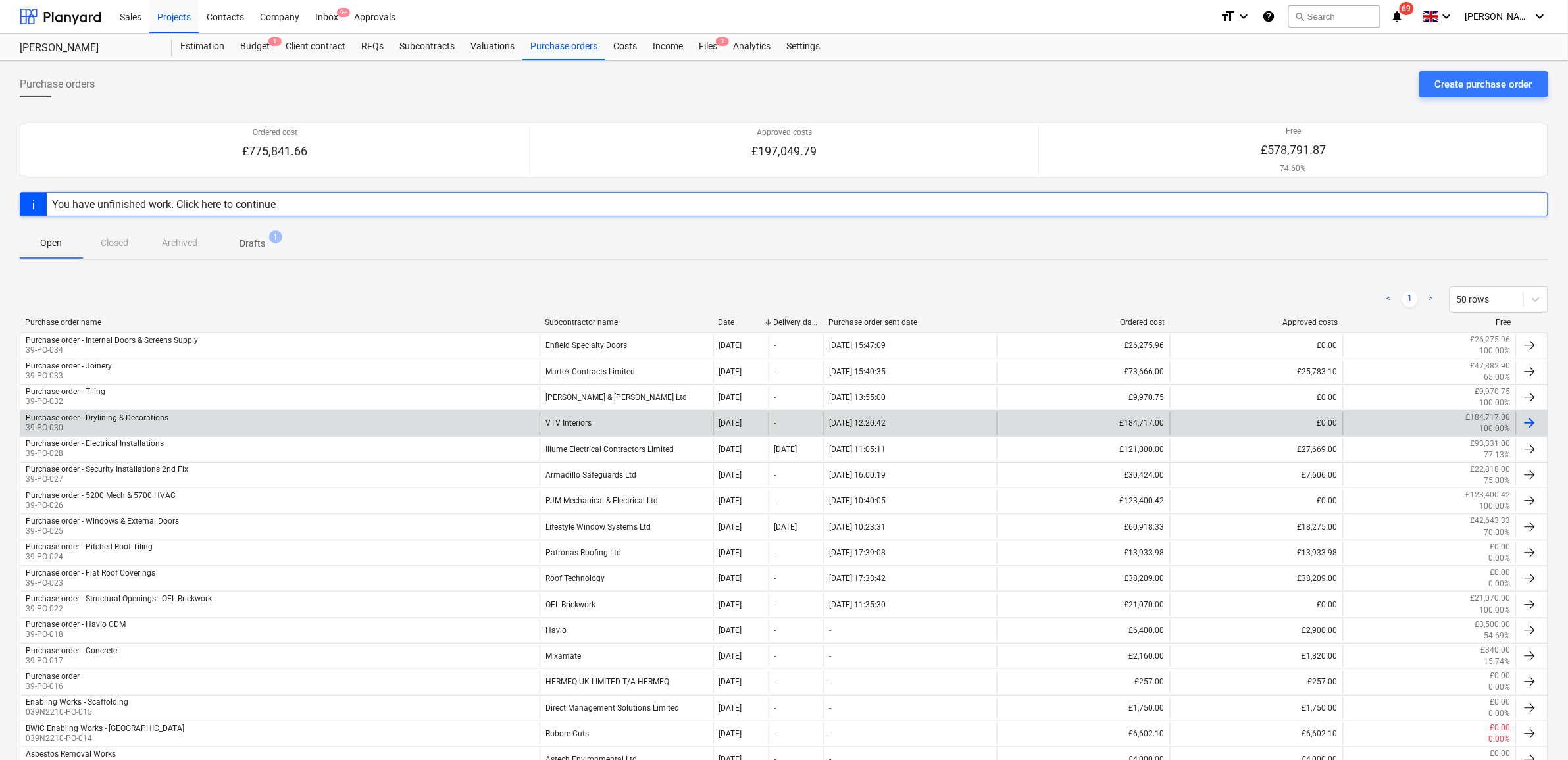
click at [547, 423] on div "VTV Interiors" at bounding box center [626, 423] width 173 height 23
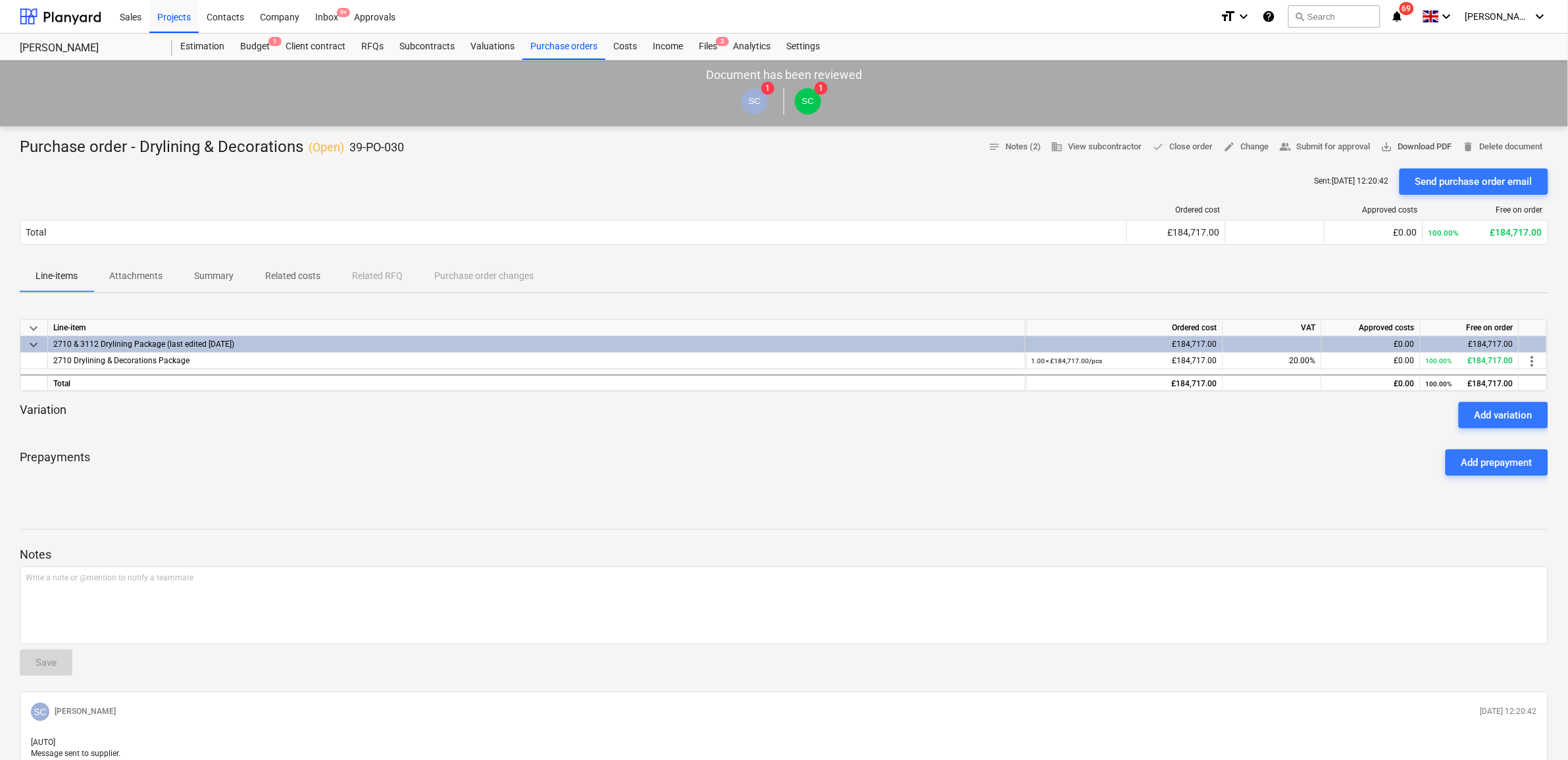
click at [1400, 145] on span "save_alt Download PDF" at bounding box center [1417, 147] width 71 height 15
drag, startPoint x: 654, startPoint y: 180, endPoint x: 631, endPoint y: 145, distance: 41.9
click at [654, 180] on div "Sent : [DATE] 12:20:42 Send purchase order email" at bounding box center [784, 182] width 1529 height 26
click at [541, 50] on div "Purchase orders" at bounding box center [564, 46] width 83 height 26
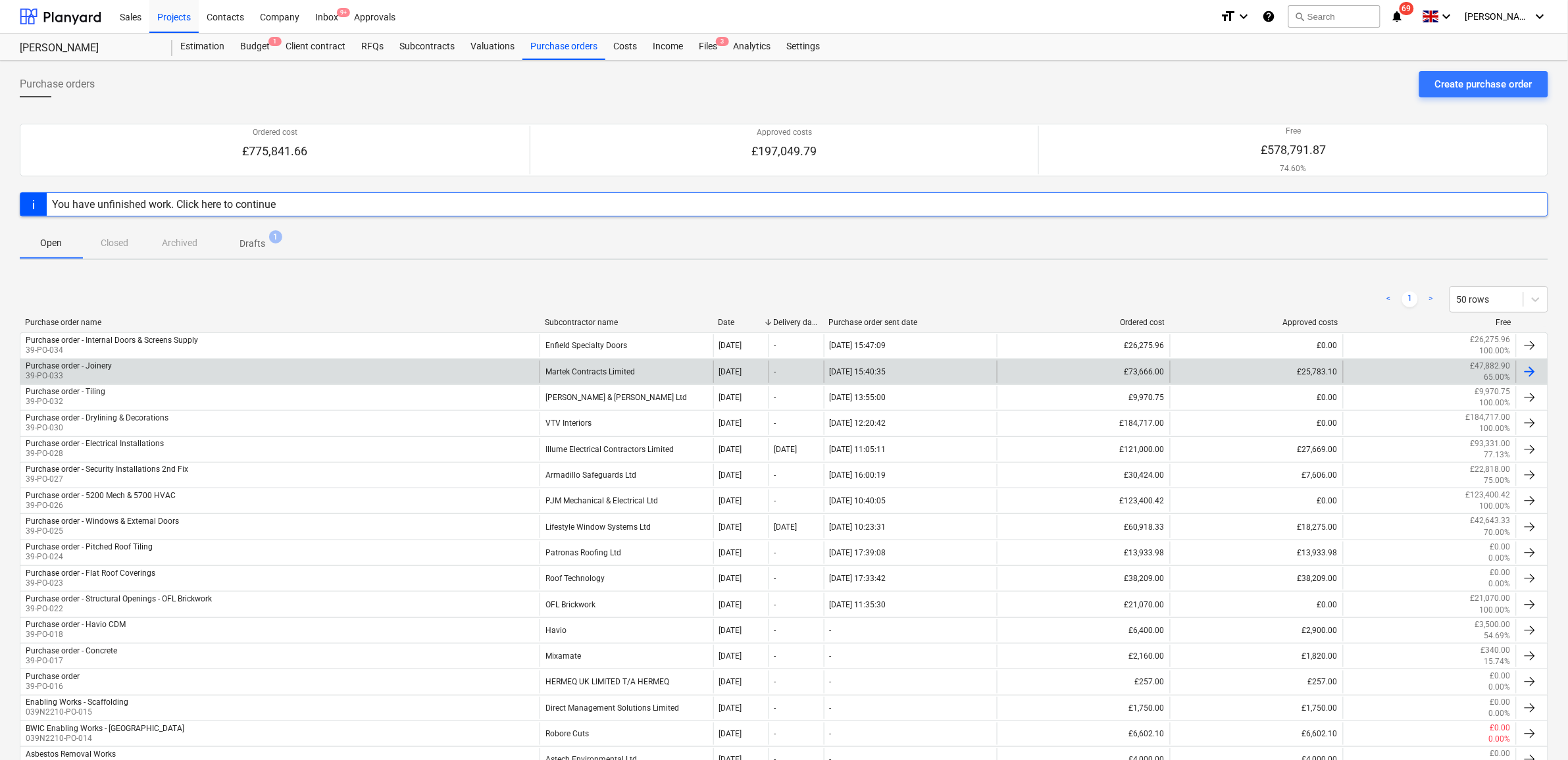
click at [580, 372] on div "Martek Contracts Limited" at bounding box center [626, 372] width 173 height 23
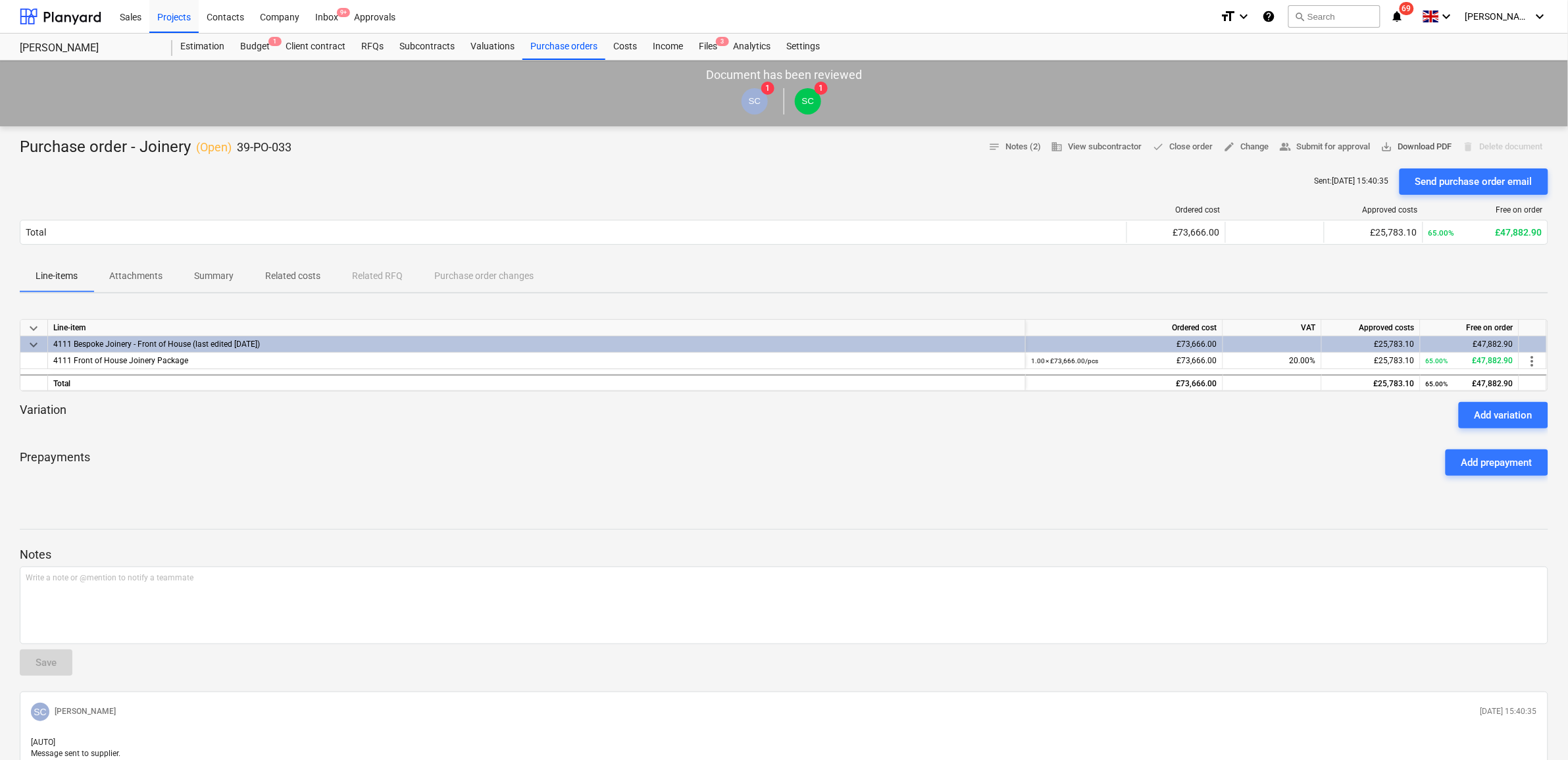
click at [1386, 148] on span "save_alt" at bounding box center [1387, 147] width 12 height 12
click at [252, 458] on div "Prepayments Add prepayment" at bounding box center [784, 463] width 1529 height 47
click at [172, 19] on div "Projects" at bounding box center [174, 16] width 49 height 34
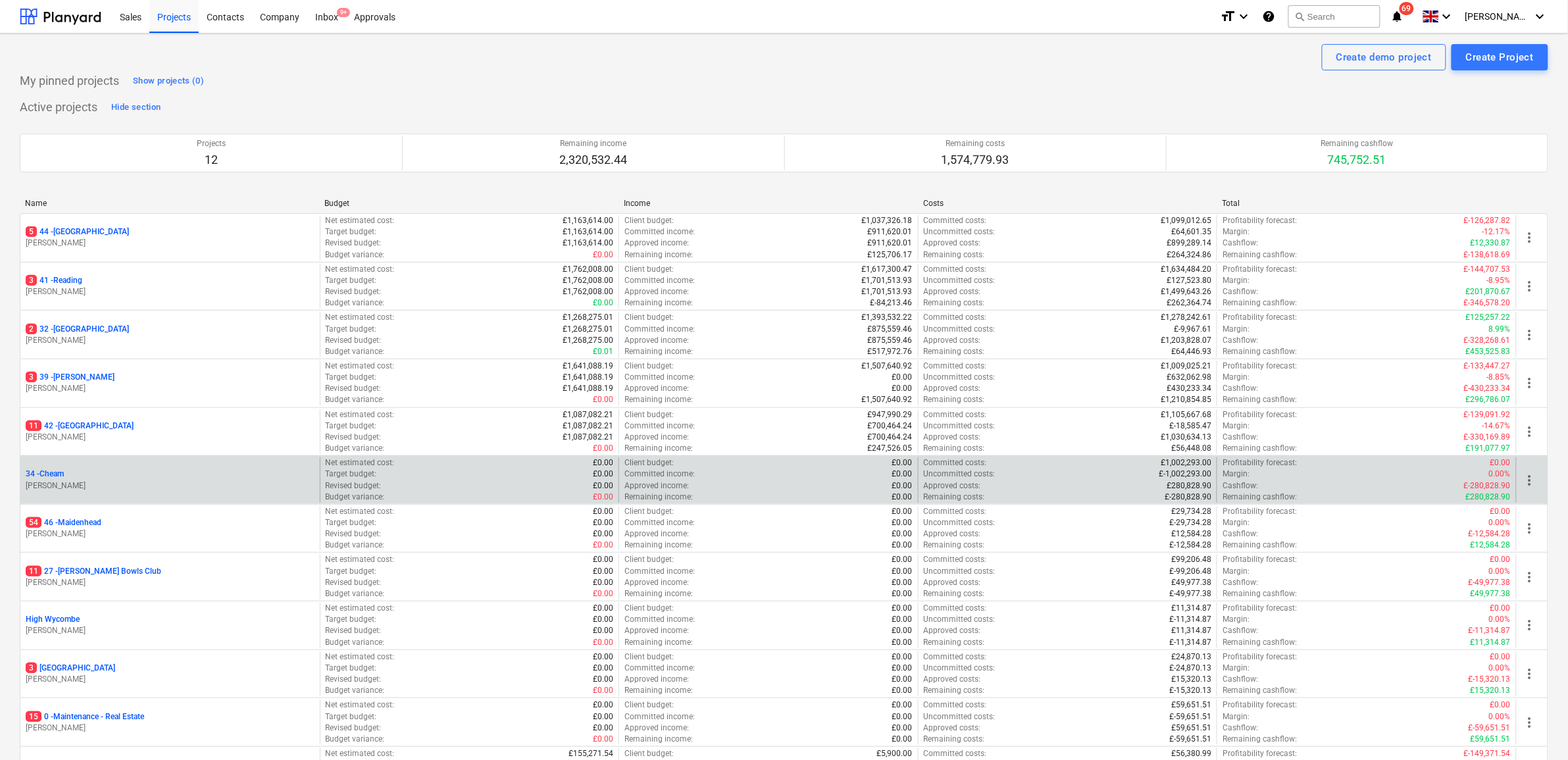
click at [49, 479] on p "34 - Cheam" at bounding box center [44, 474] width 38 height 11
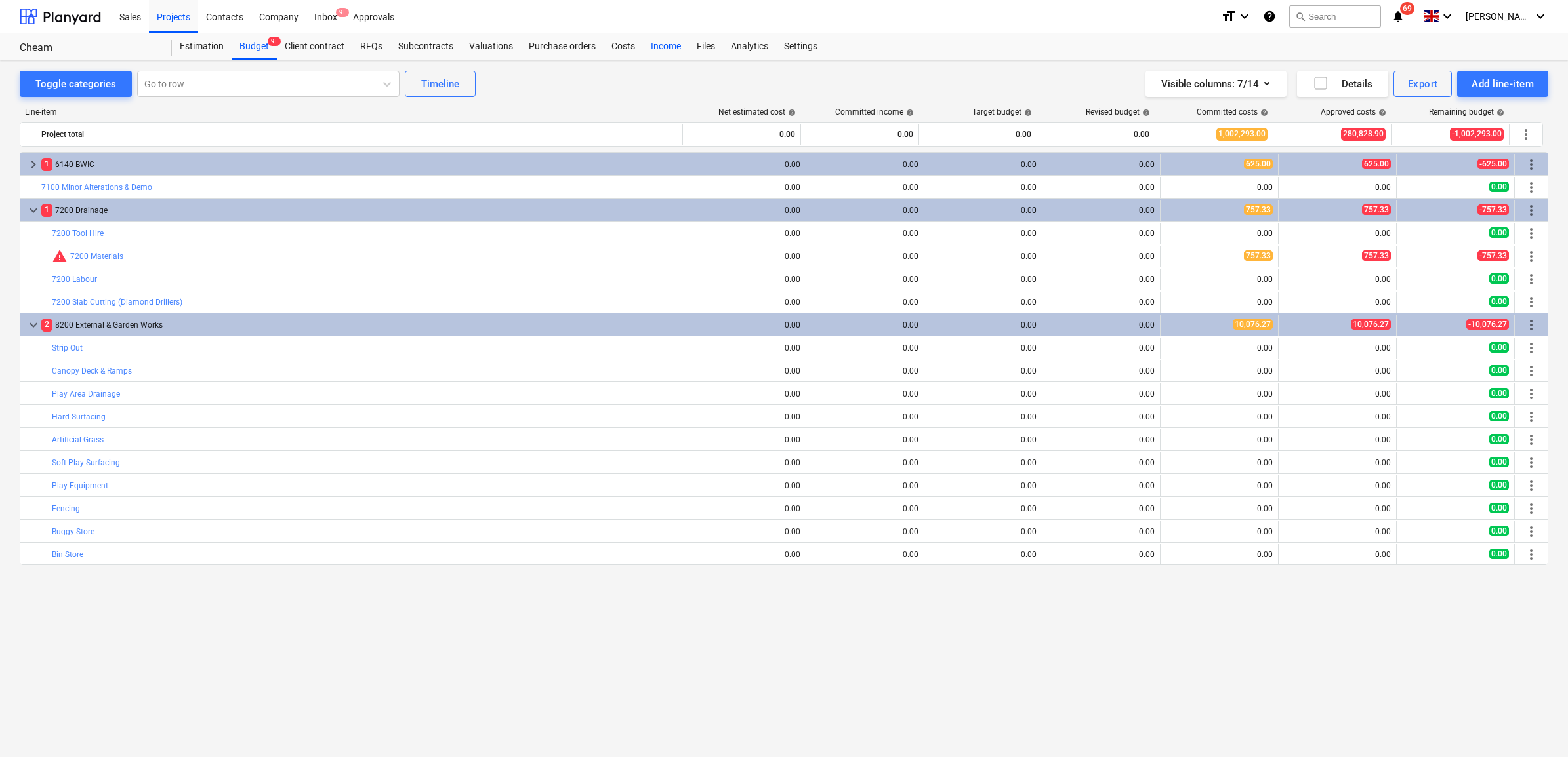
scroll to position [1878, 0]
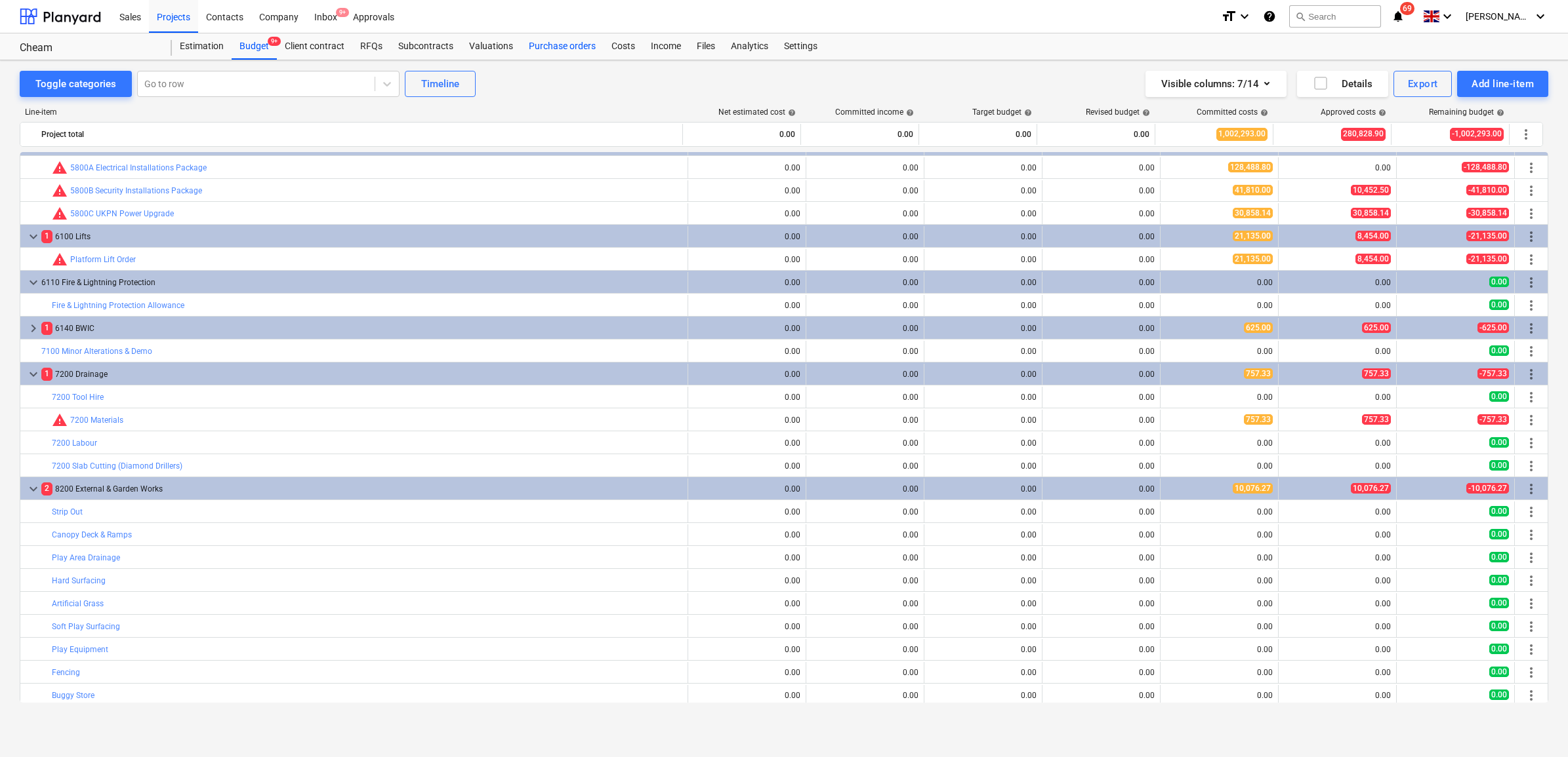
click at [563, 44] on div "Purchase orders" at bounding box center [562, 46] width 82 height 26
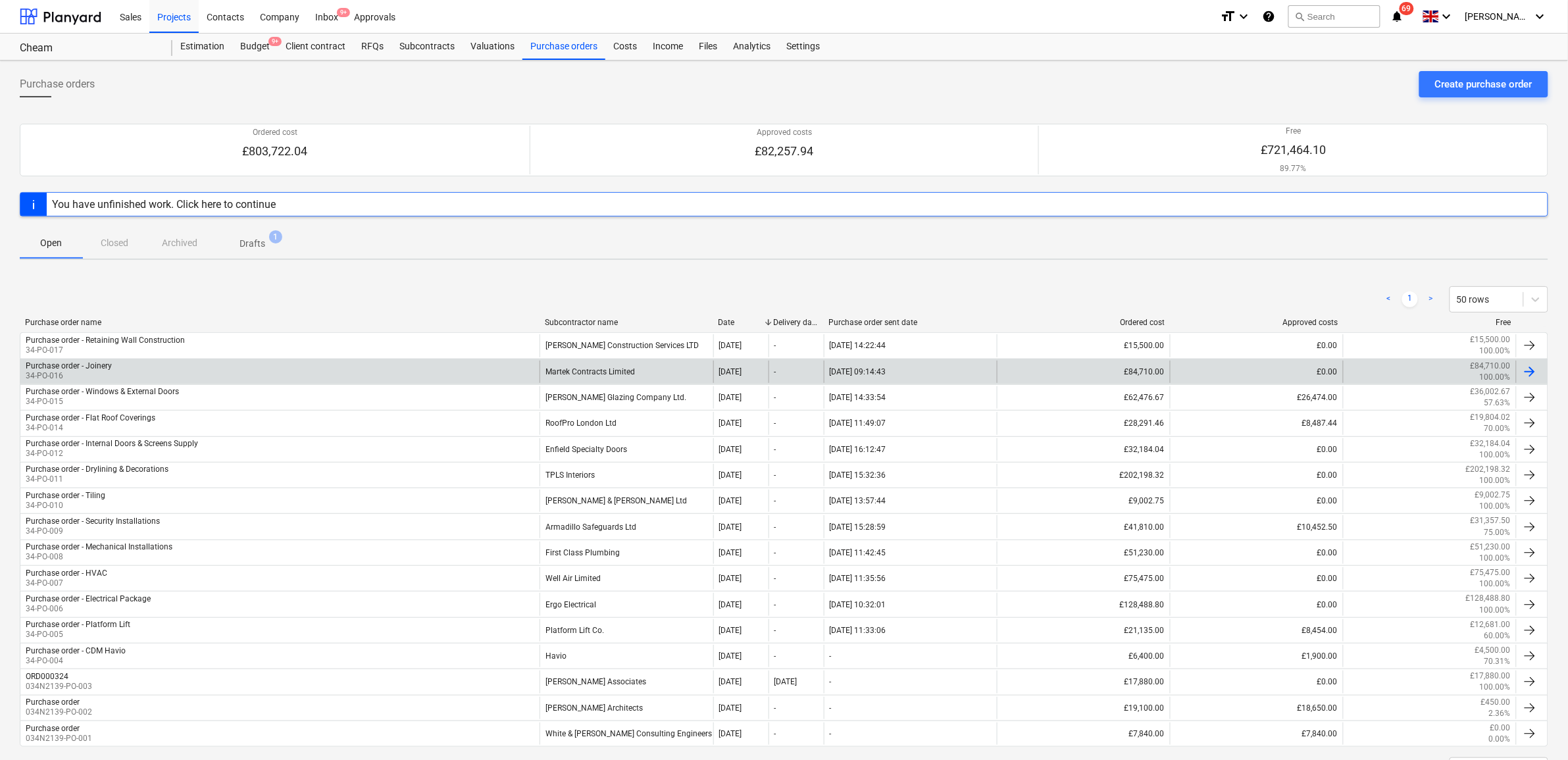
click at [603, 368] on div "Martek Contracts Limited" at bounding box center [626, 372] width 173 height 23
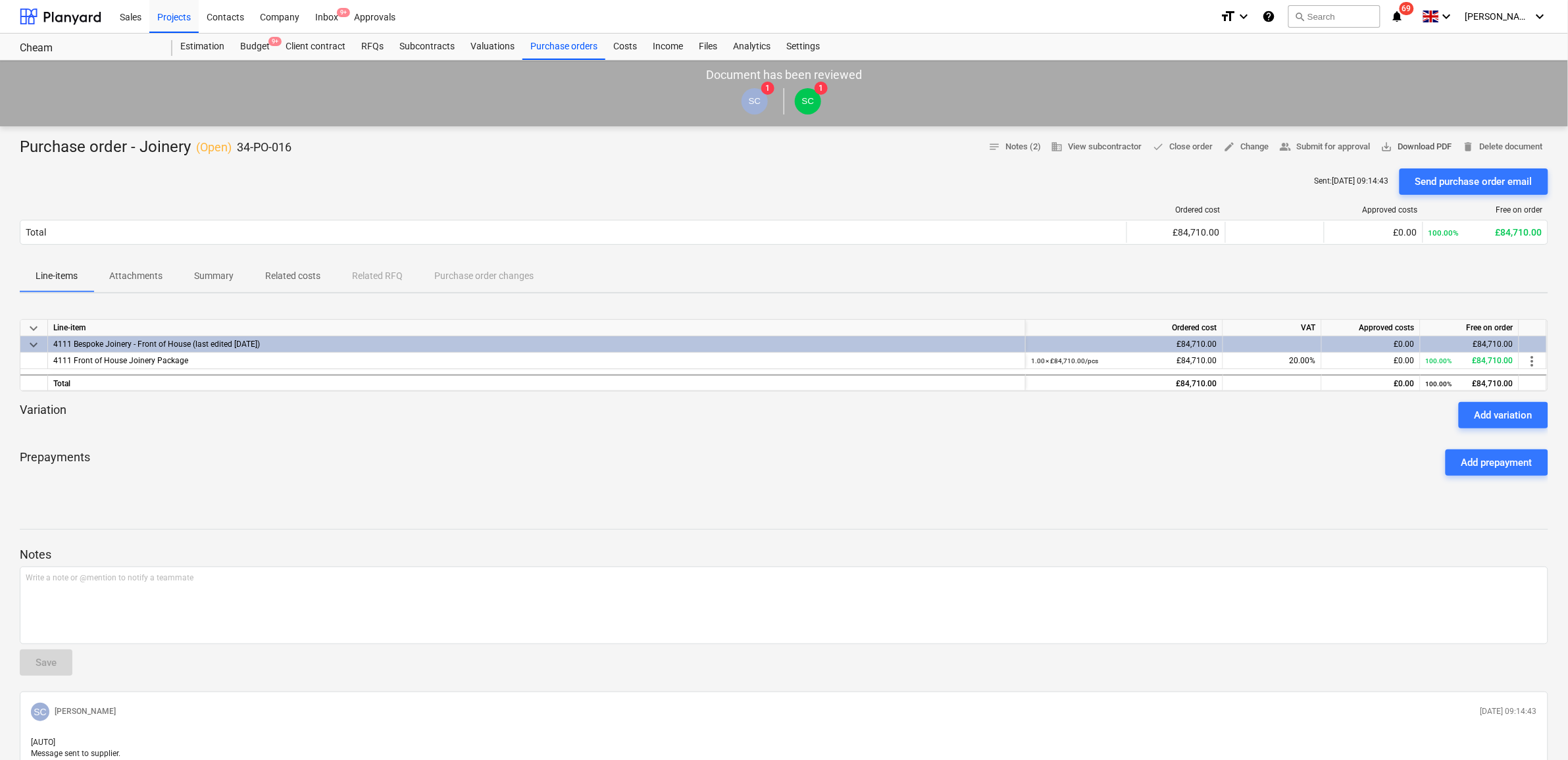
click at [1413, 152] on span "save_alt Download PDF" at bounding box center [1417, 147] width 71 height 15
click at [341, 430] on div at bounding box center [784, 433] width 1529 height 10
click at [146, 276] on p "Attachments" at bounding box center [135, 276] width 53 height 14
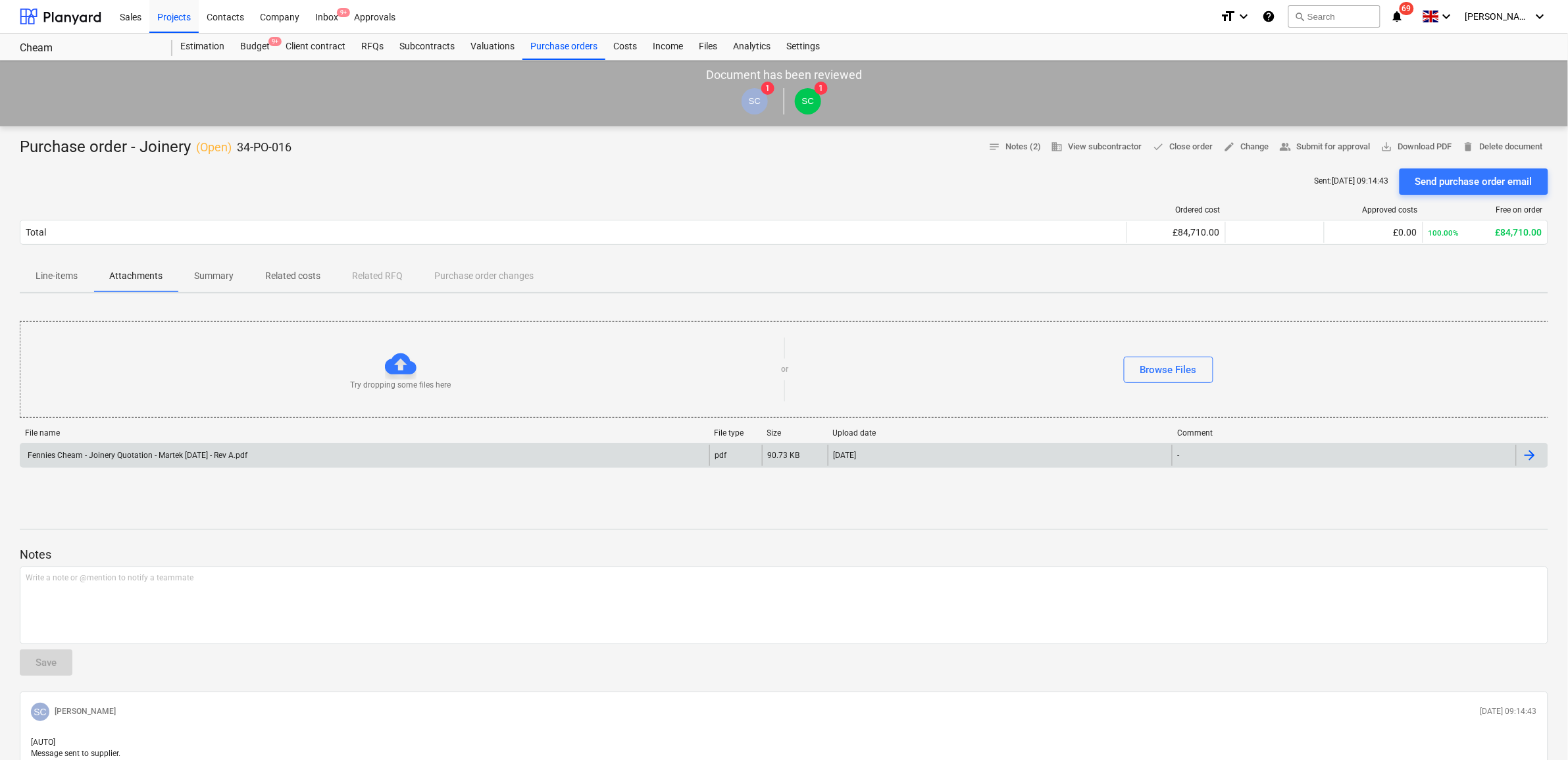
click at [244, 459] on div "Fennies Cheam - Joinery Quotation - Martek [DATE] - Rev A.pdf" at bounding box center [136, 455] width 222 height 9
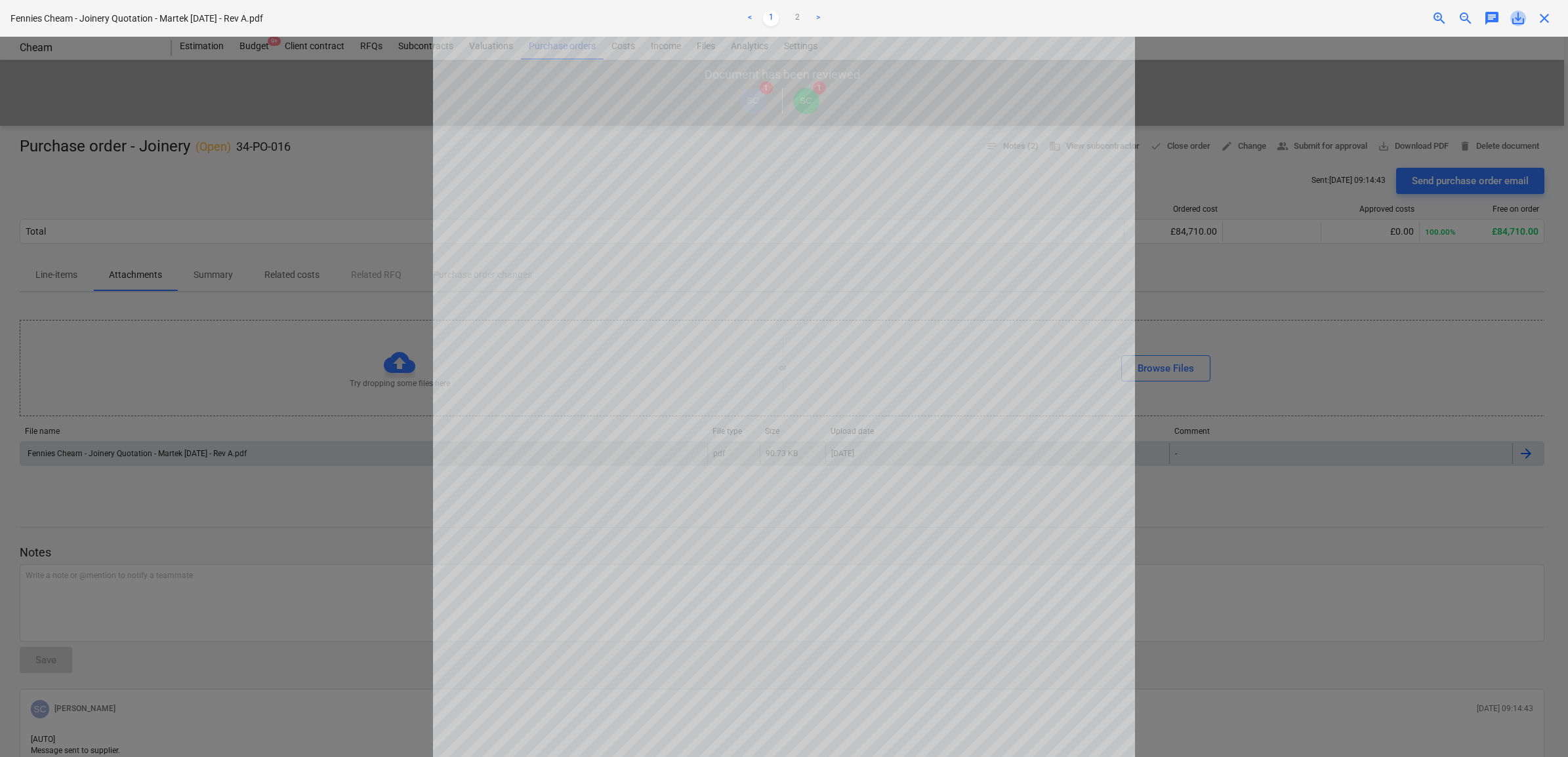
click at [1518, 20] on span "save_alt" at bounding box center [1518, 18] width 16 height 16
click at [1545, 20] on span "close" at bounding box center [1544, 18] width 16 height 16
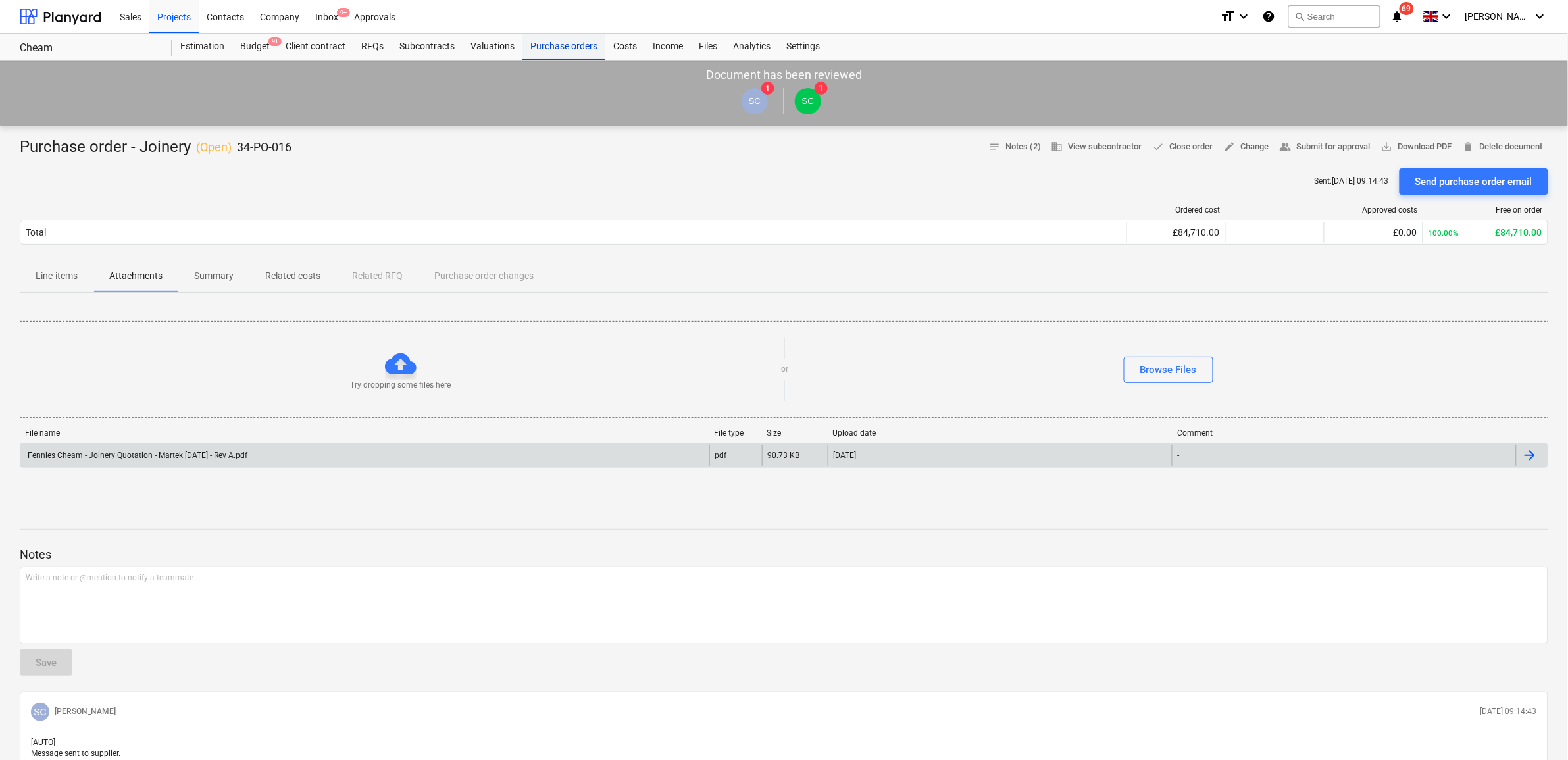
click at [577, 45] on div "Purchase orders" at bounding box center [564, 46] width 83 height 26
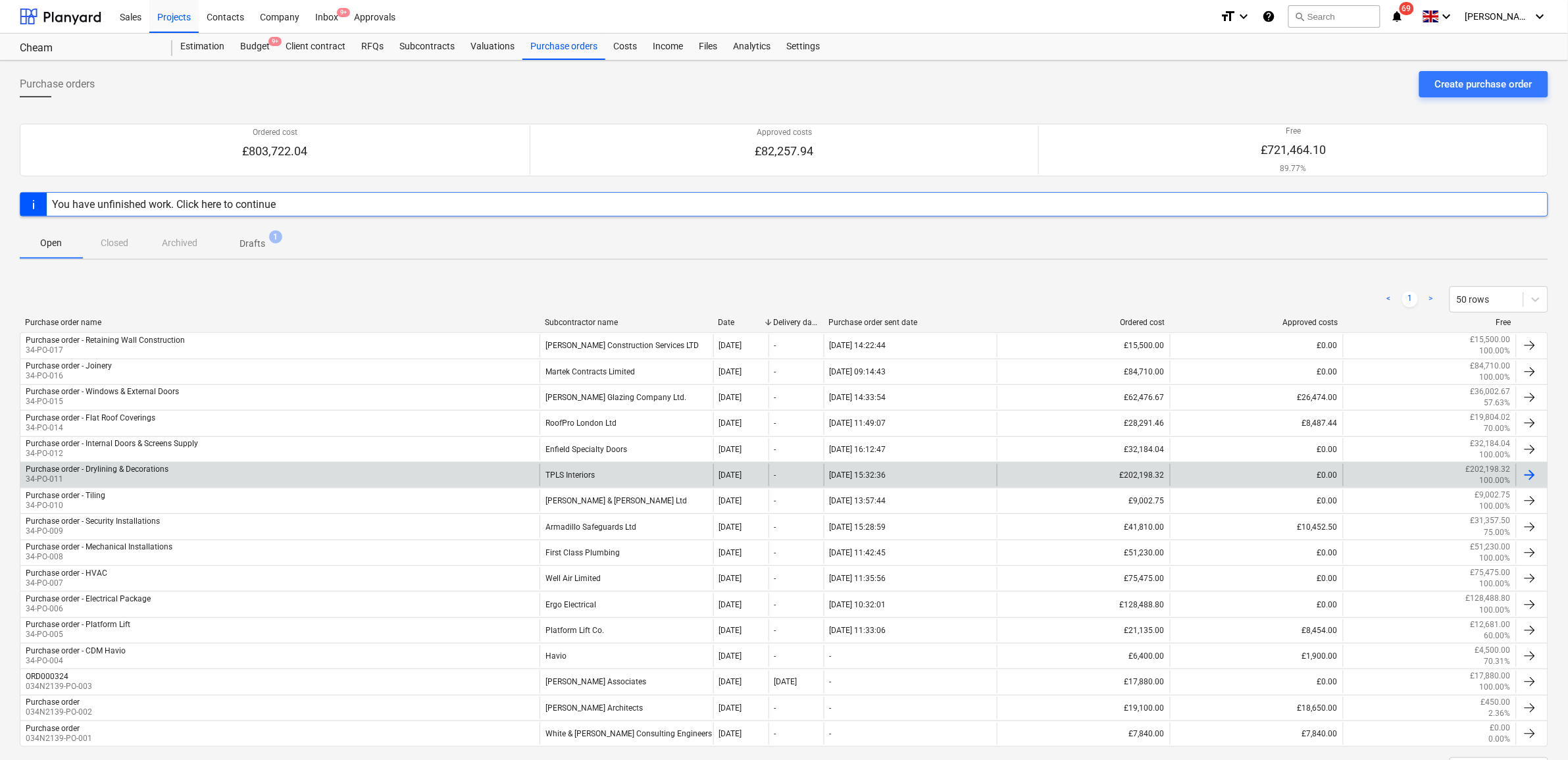
click at [601, 480] on div "TPLS Interiors" at bounding box center [626, 475] width 173 height 23
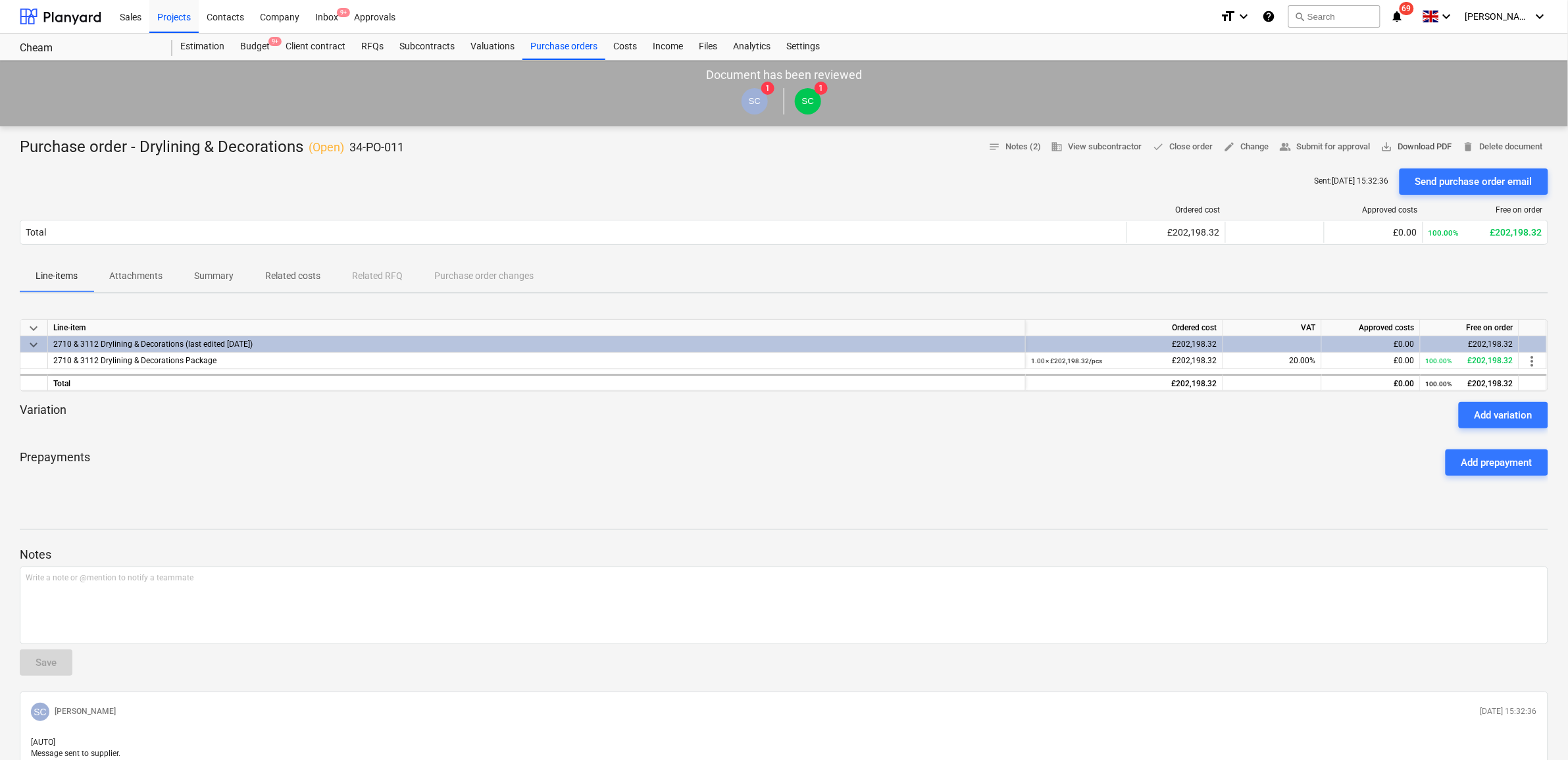
click at [1423, 144] on span "save_alt Download PDF" at bounding box center [1417, 147] width 71 height 15
drag, startPoint x: 285, startPoint y: 455, endPoint x: 280, endPoint y: 445, distance: 11.2
click at [285, 455] on div "Prepayments Add prepayment" at bounding box center [784, 463] width 1529 height 47
click at [145, 274] on p "Attachments" at bounding box center [135, 276] width 53 height 14
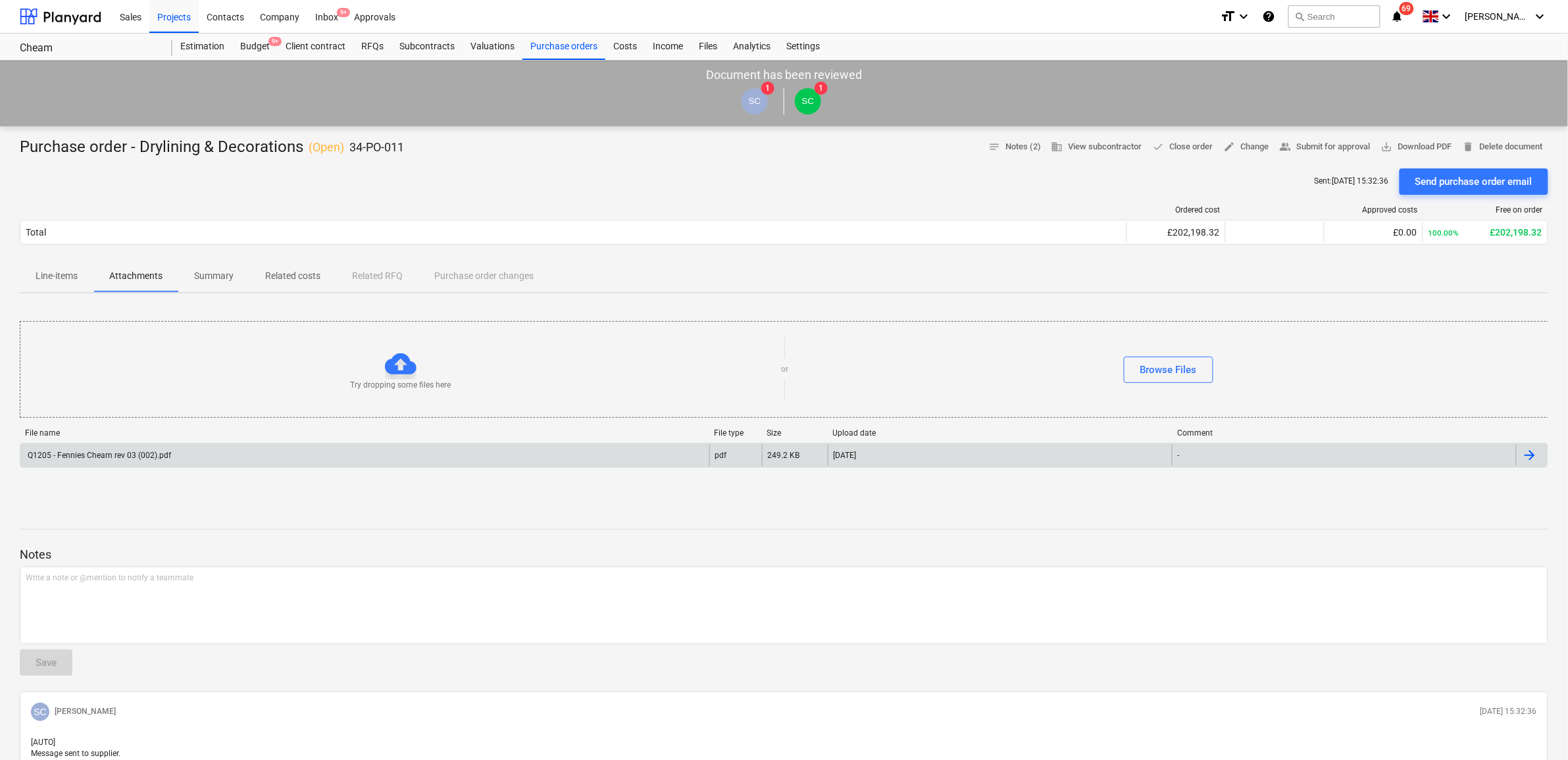
click at [250, 455] on div "Q1205 - Fennies Cheam rev 03 (002).pdf" at bounding box center [365, 455] width 689 height 21
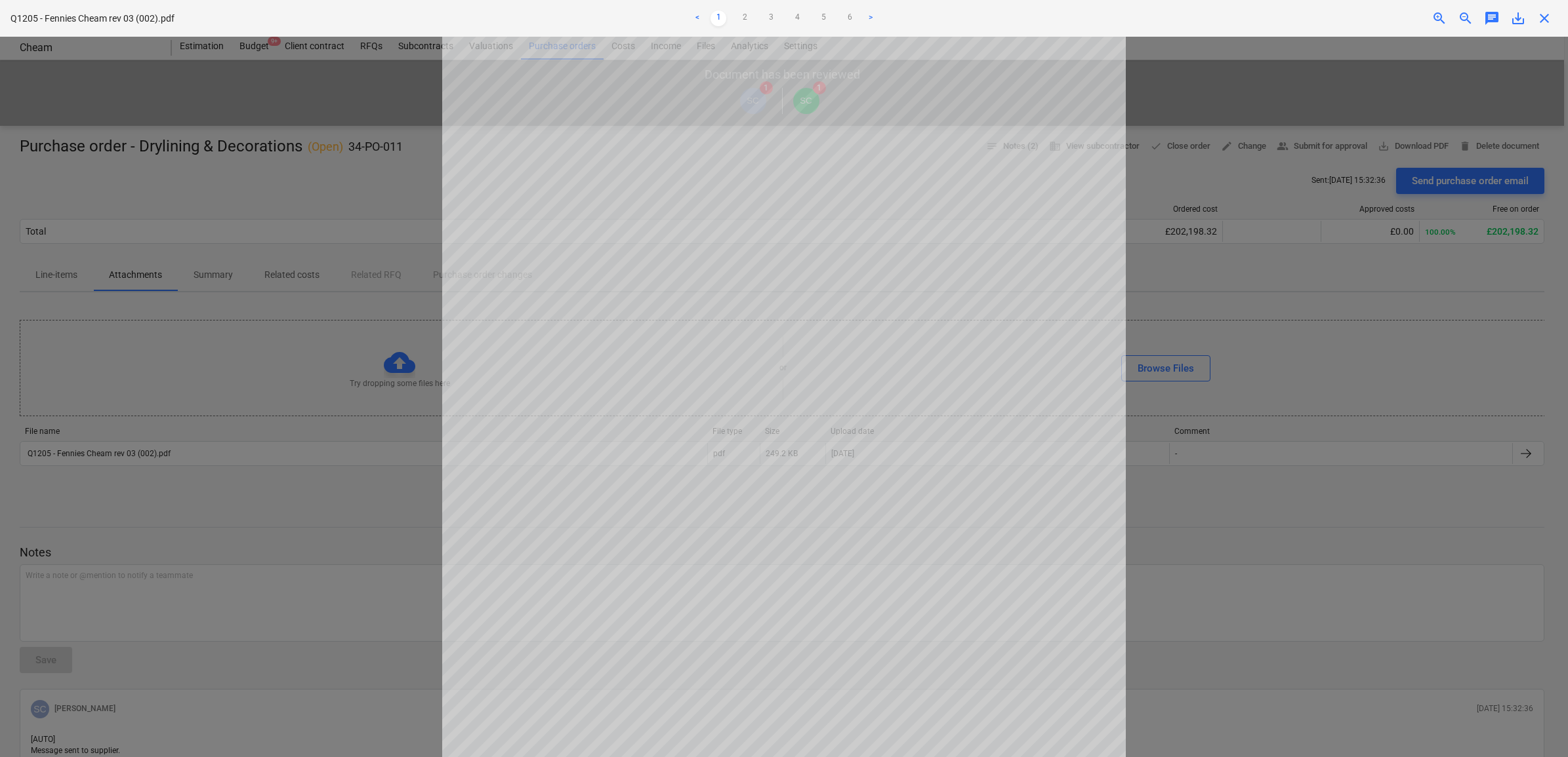
click at [1516, 17] on span "save_alt" at bounding box center [1518, 18] width 16 height 16
click at [1539, 13] on span "close" at bounding box center [1544, 18] width 16 height 16
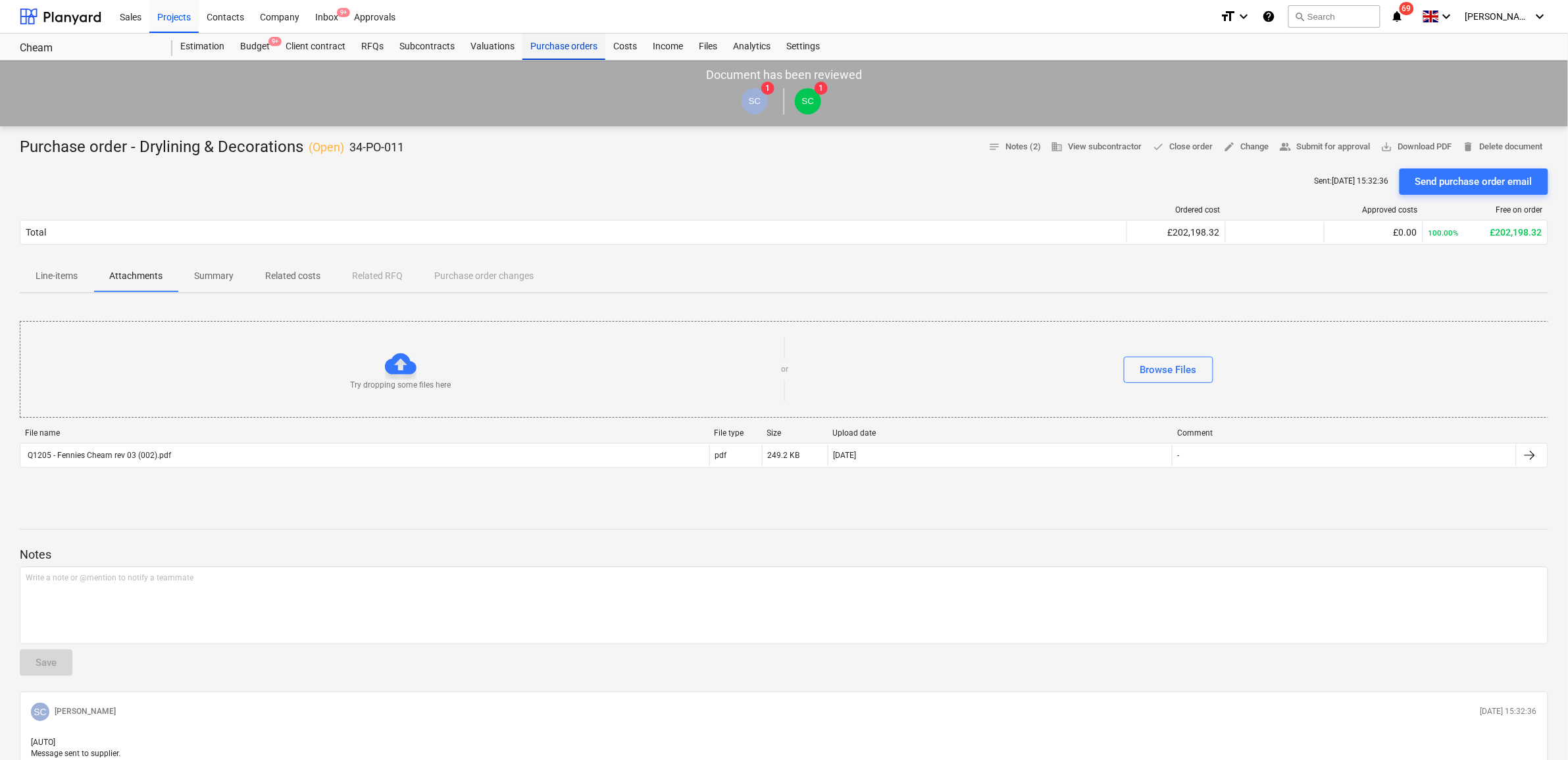
click at [547, 41] on div "Purchase orders" at bounding box center [564, 46] width 83 height 26
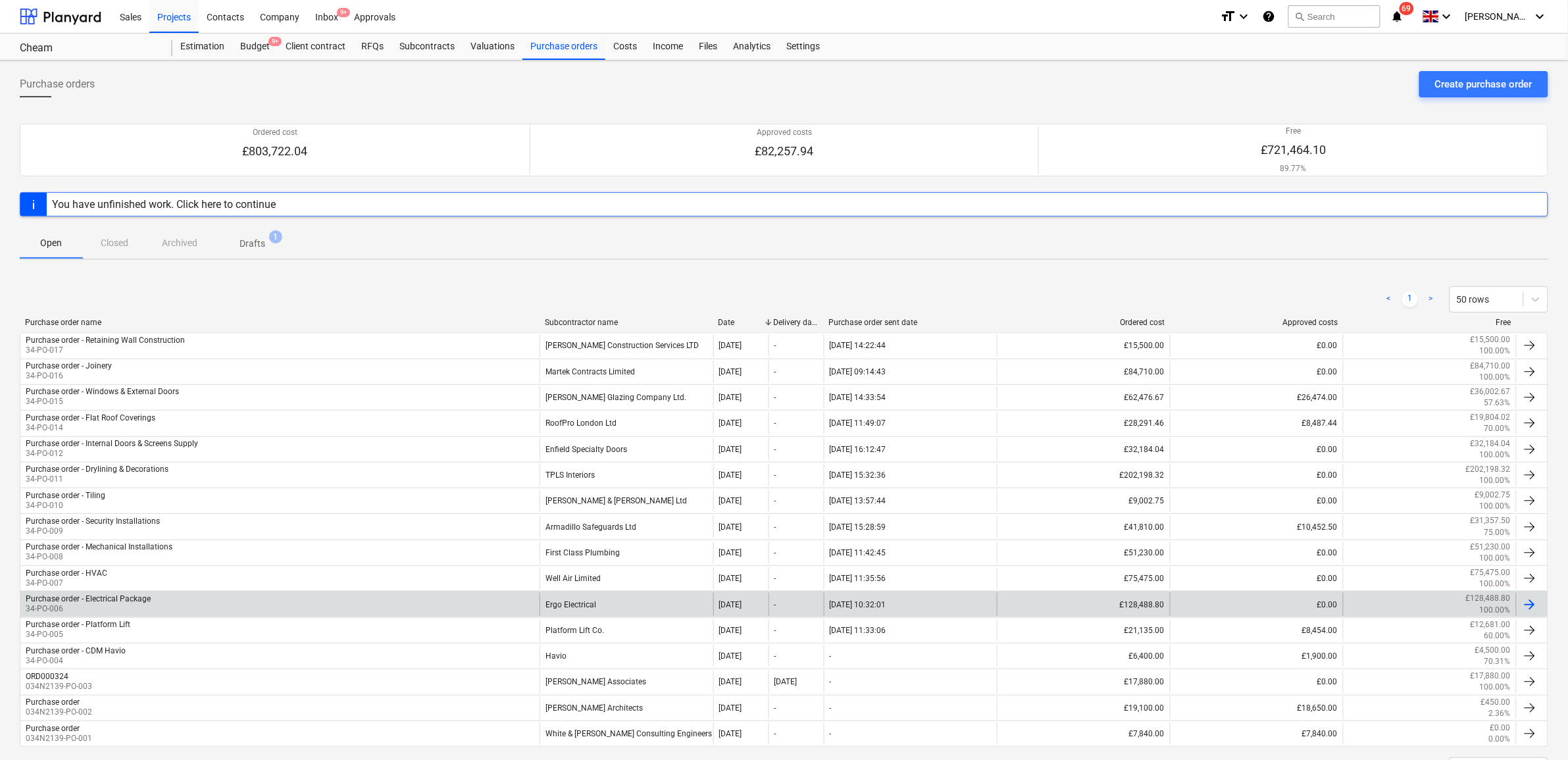
click at [594, 602] on div "Ergo Electrical" at bounding box center [626, 604] width 173 height 23
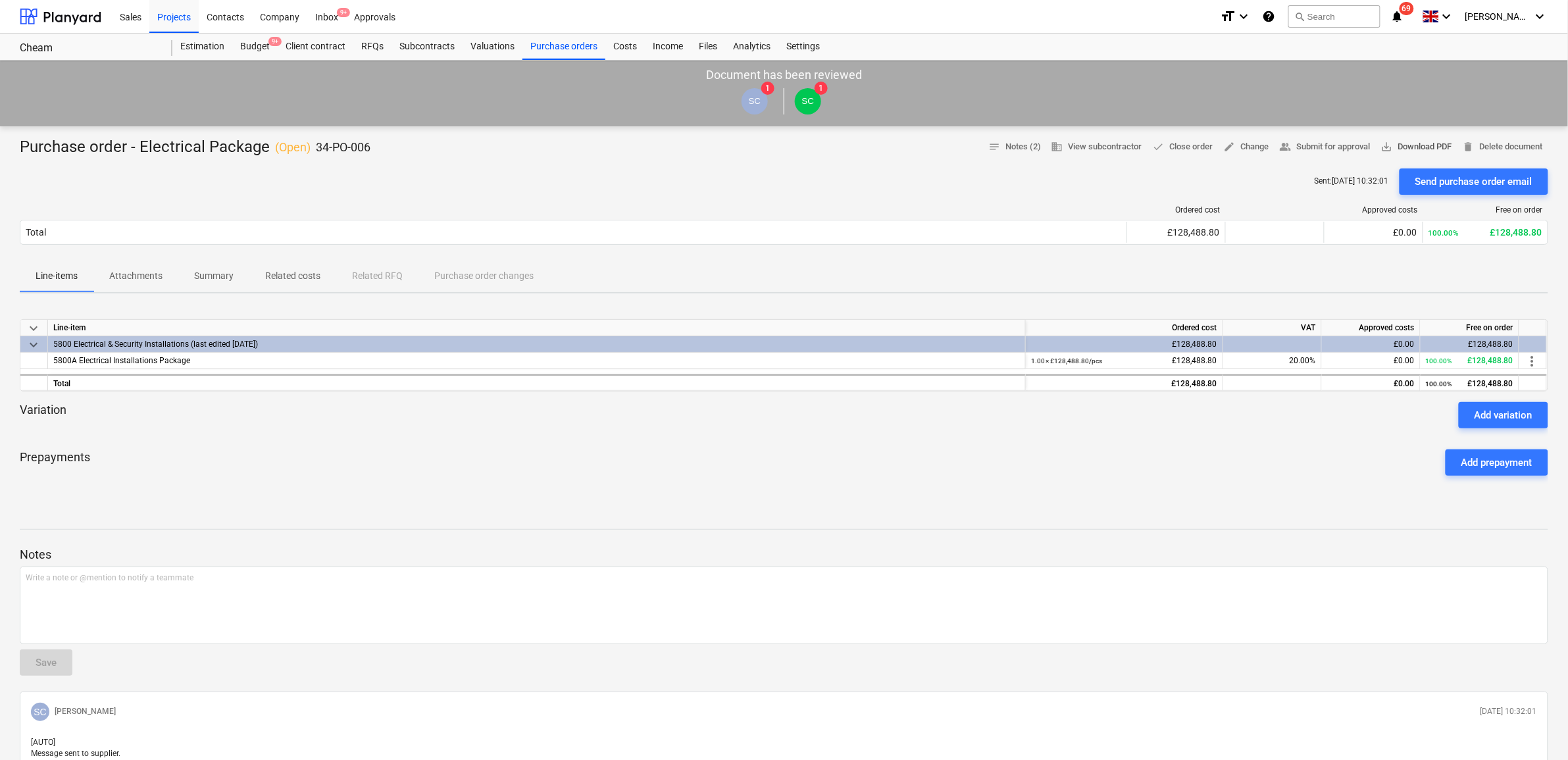
click at [1430, 148] on span "save_alt Download PDF" at bounding box center [1417, 147] width 71 height 15
click at [538, 172] on div "Sent : [DATE] 10:32:01 Send purchase order email" at bounding box center [784, 182] width 1529 height 26
click at [149, 277] on p "Attachments" at bounding box center [135, 276] width 53 height 14
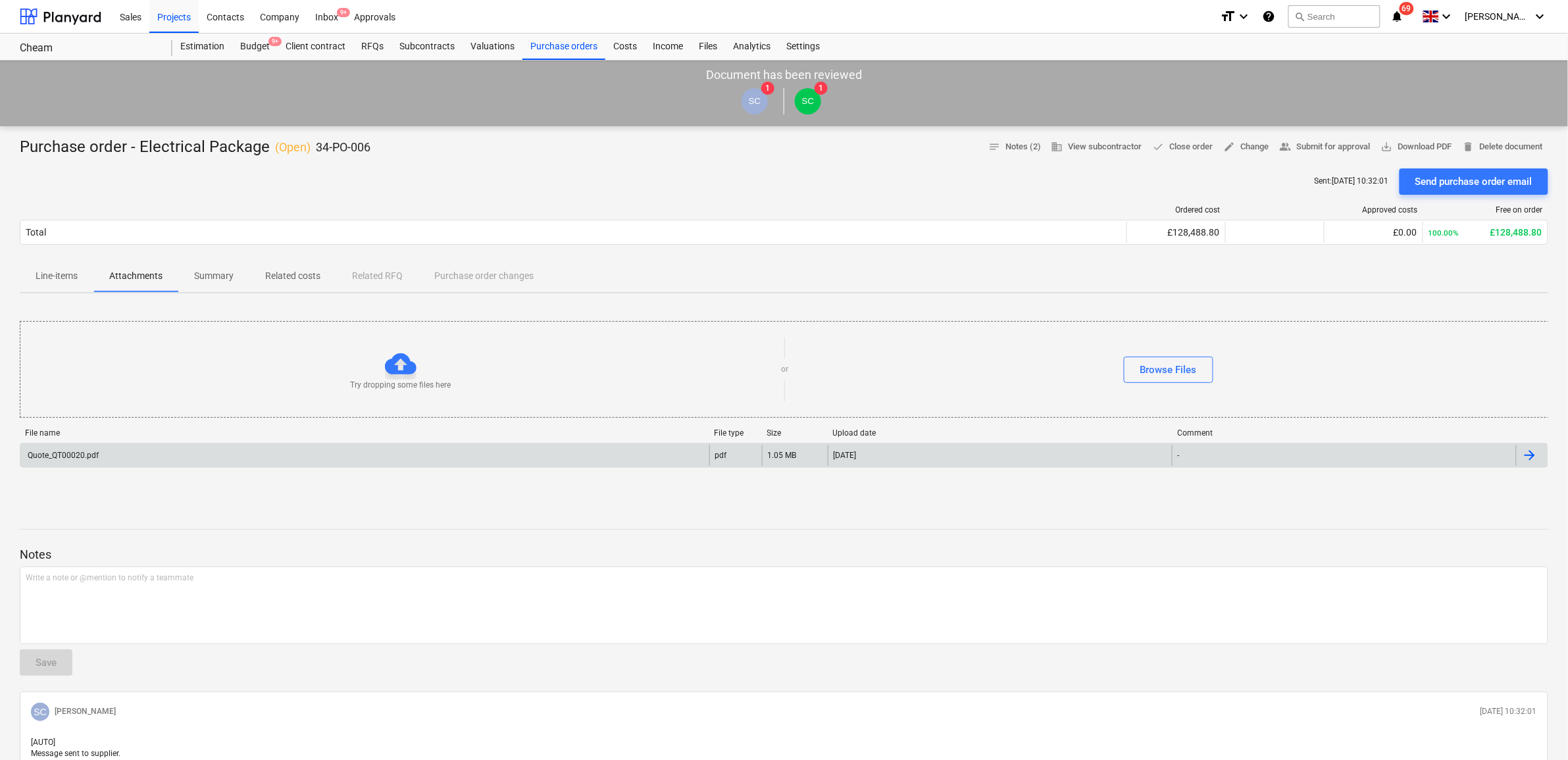
click at [194, 445] on div "Quote_QT00020.pdf" at bounding box center [365, 455] width 689 height 21
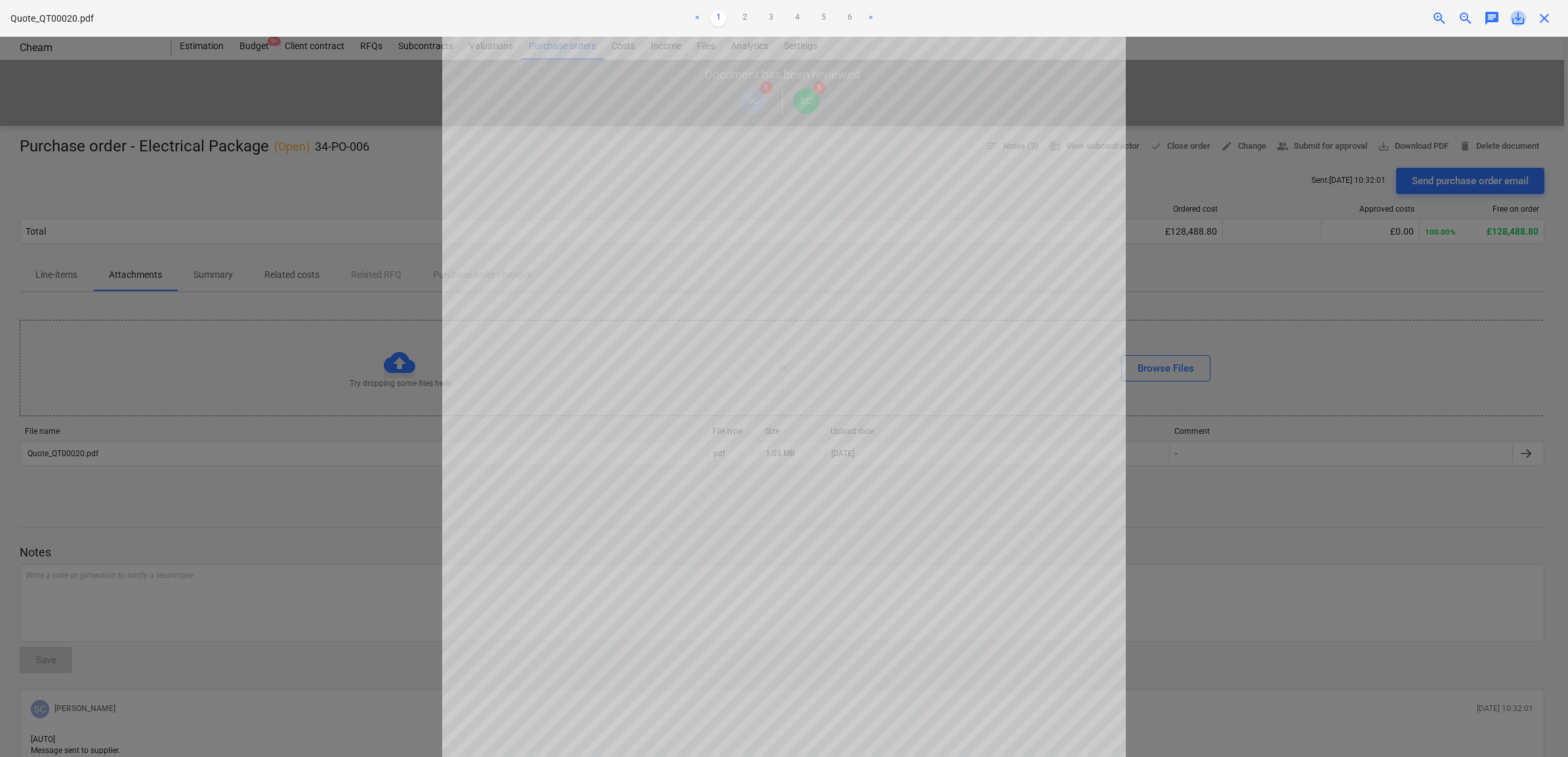
click at [1518, 22] on span "save_alt" at bounding box center [1518, 18] width 16 height 16
click at [1542, 21] on span "close" at bounding box center [1544, 18] width 16 height 16
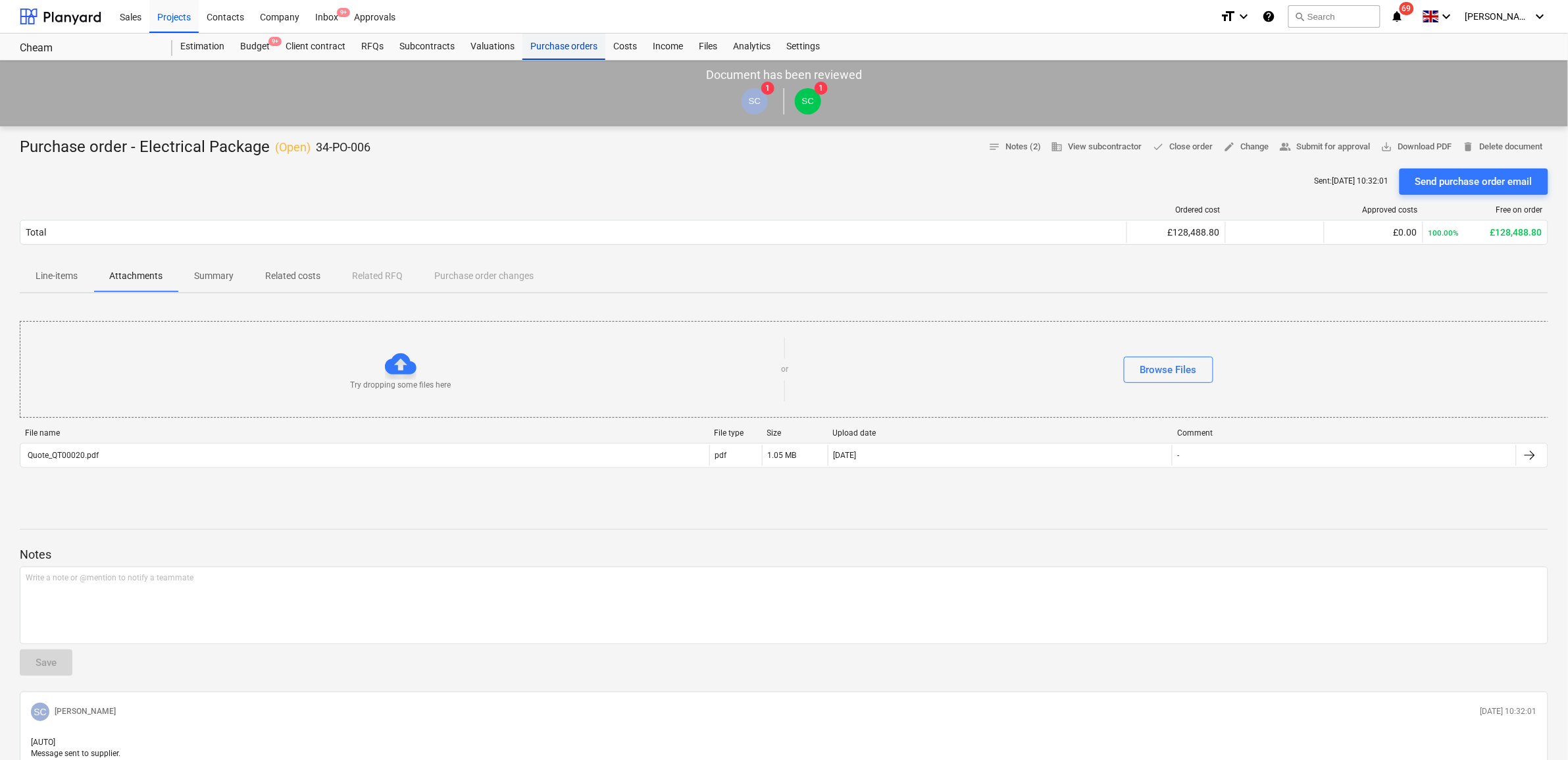
click at [536, 44] on div "Purchase orders" at bounding box center [564, 46] width 83 height 26
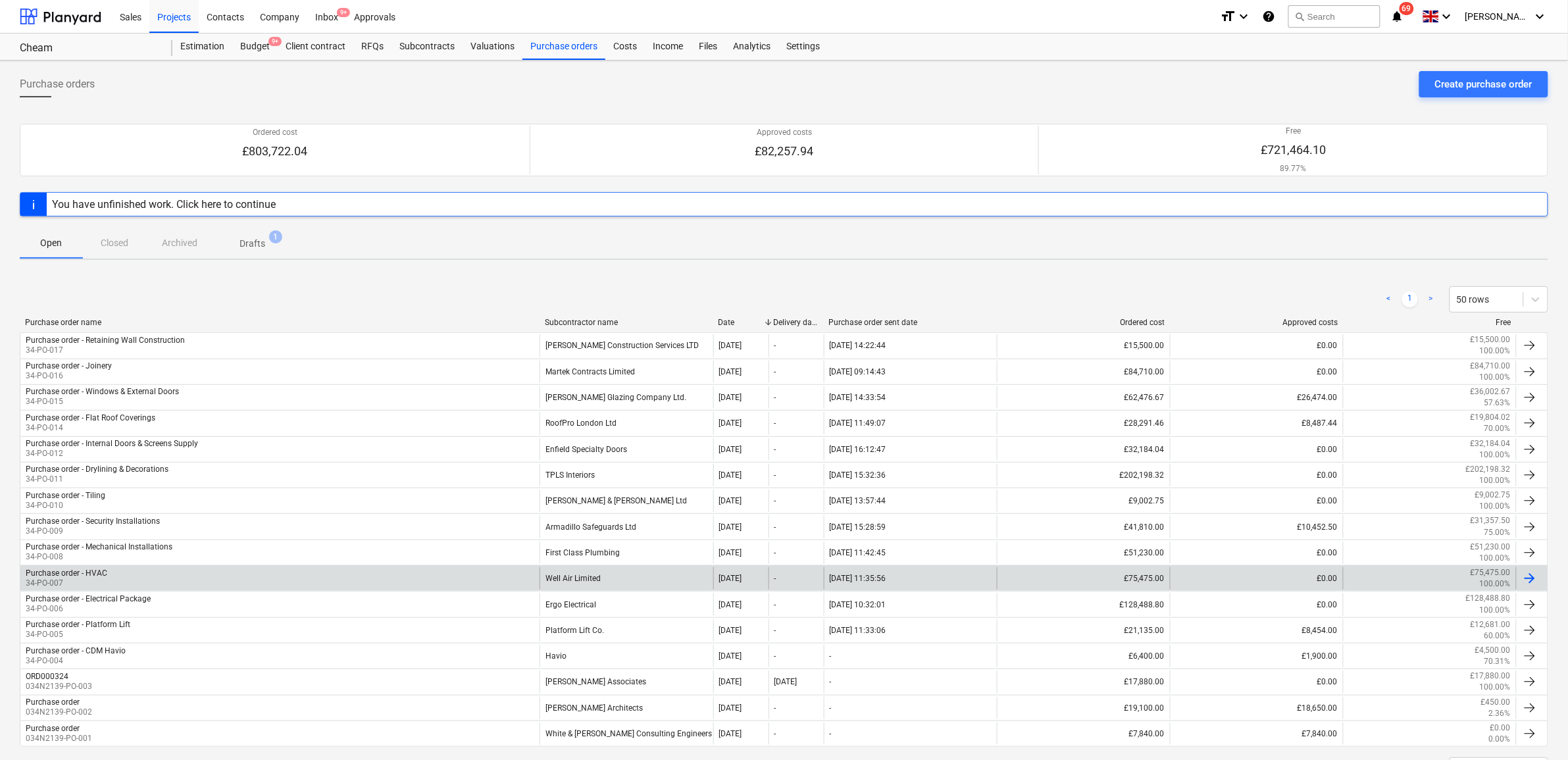
click at [600, 579] on div "Well Air Limited" at bounding box center [626, 578] width 173 height 23
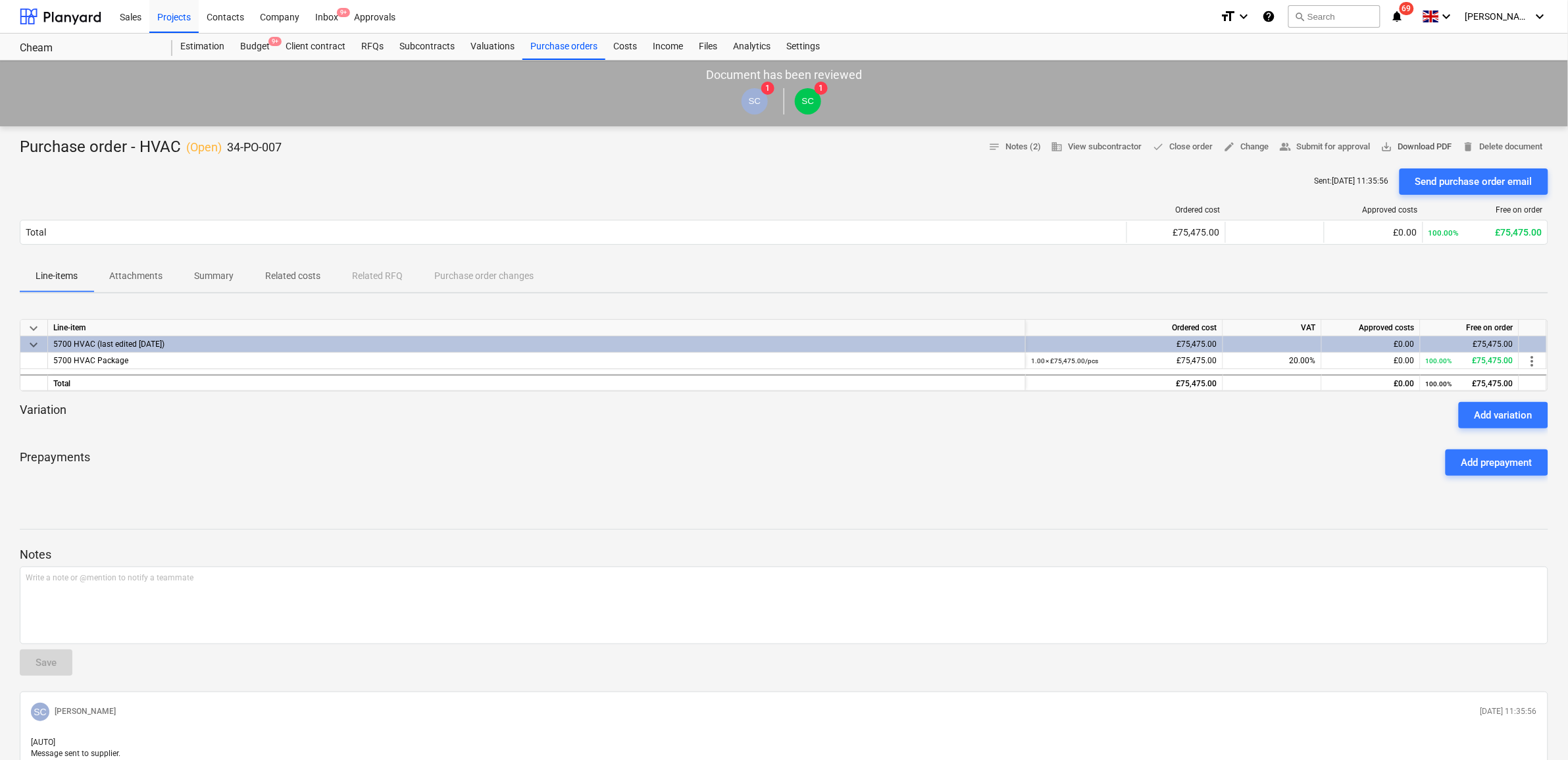
click at [1410, 145] on span "save_alt Download PDF" at bounding box center [1417, 147] width 71 height 15
click at [320, 463] on div "Prepayments Add prepayment" at bounding box center [784, 463] width 1529 height 47
click at [151, 277] on p "Attachments" at bounding box center [135, 276] width 53 height 14
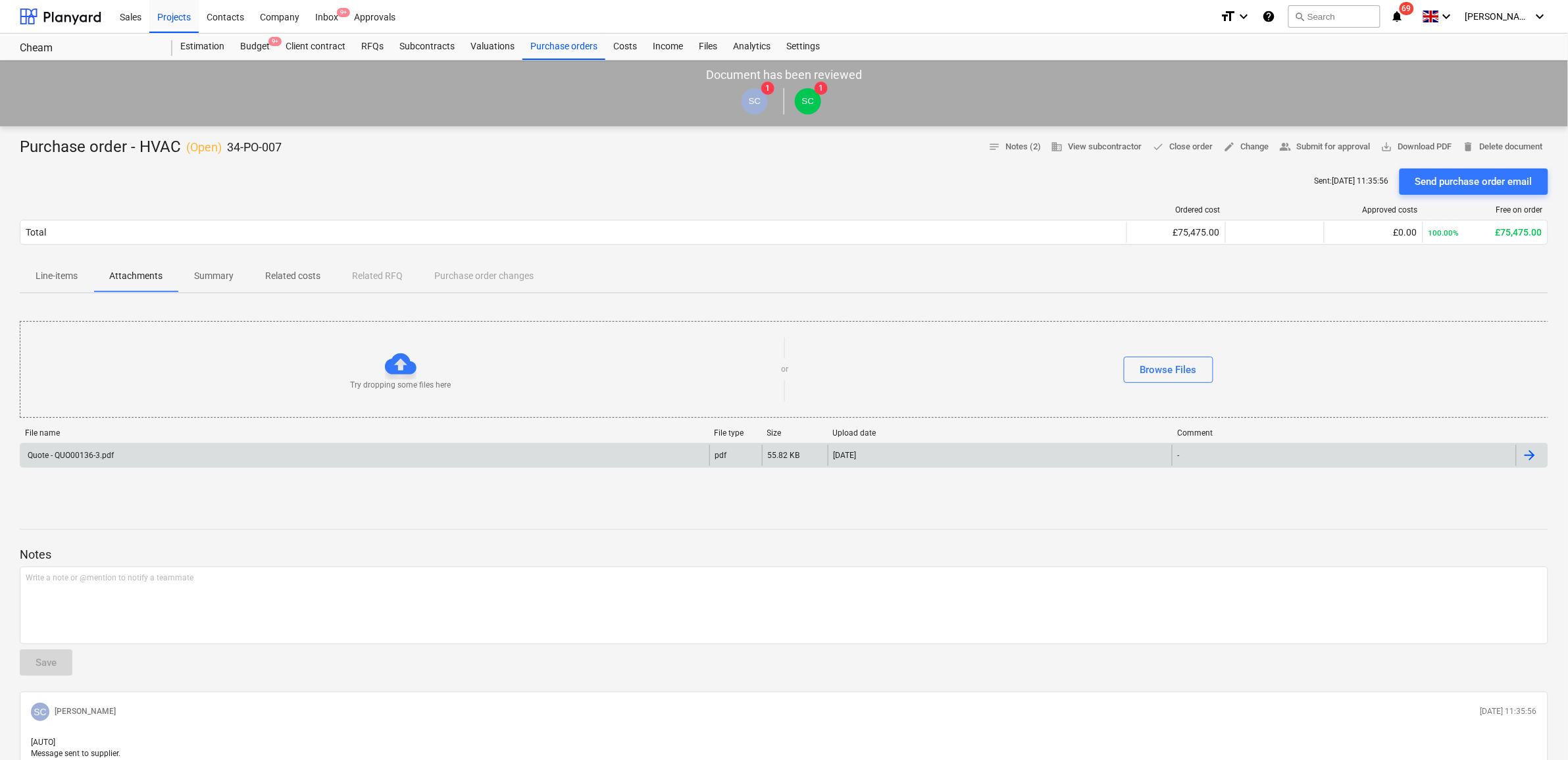
click at [209, 449] on div "Quote - QUO00136-3.pdf" at bounding box center [365, 455] width 689 height 21
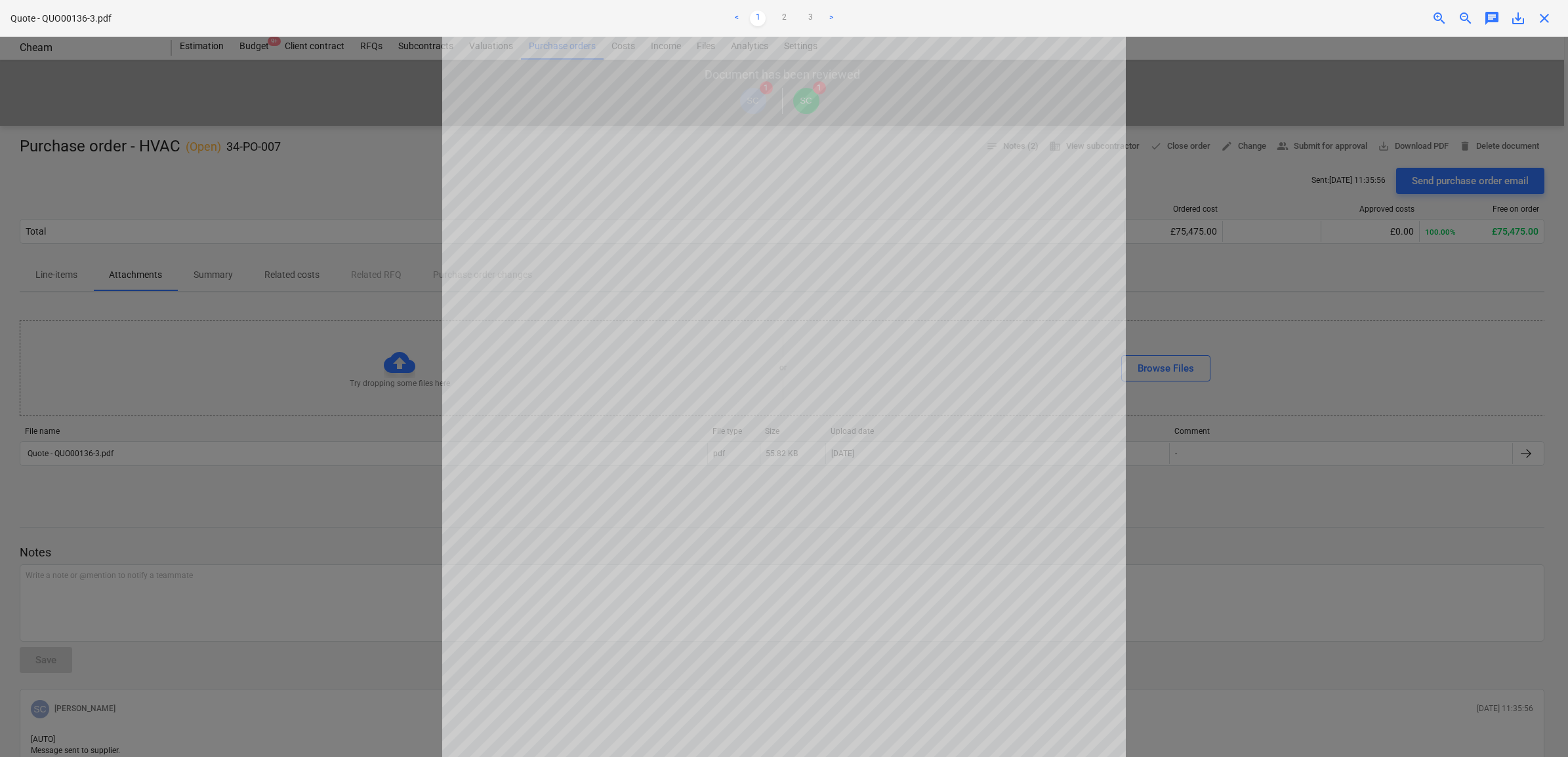
click at [1514, 20] on span "save_alt" at bounding box center [1518, 18] width 16 height 16
click at [1546, 22] on span "close" at bounding box center [1544, 18] width 16 height 16
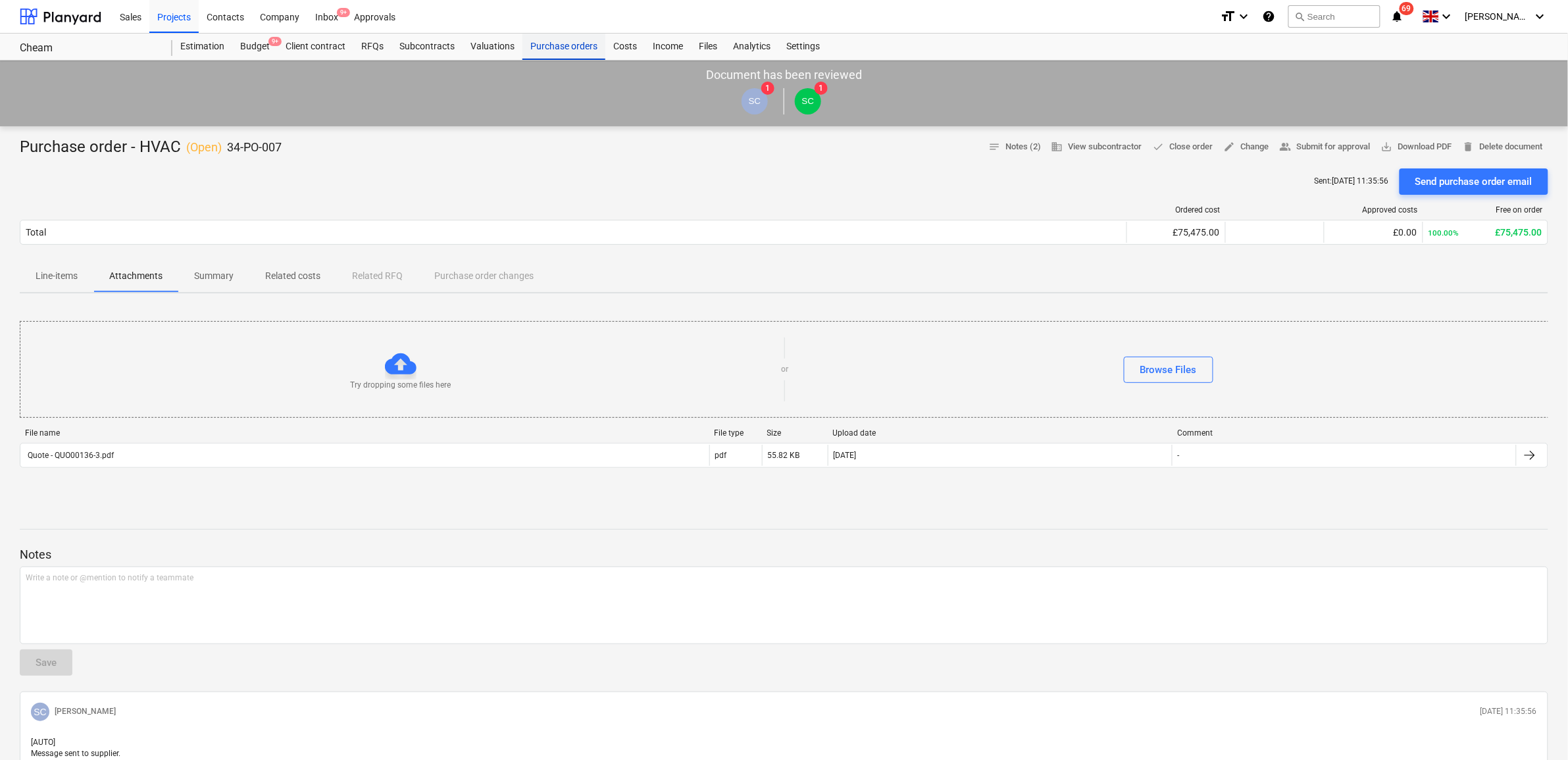
click at [547, 43] on div "Purchase orders" at bounding box center [564, 46] width 83 height 26
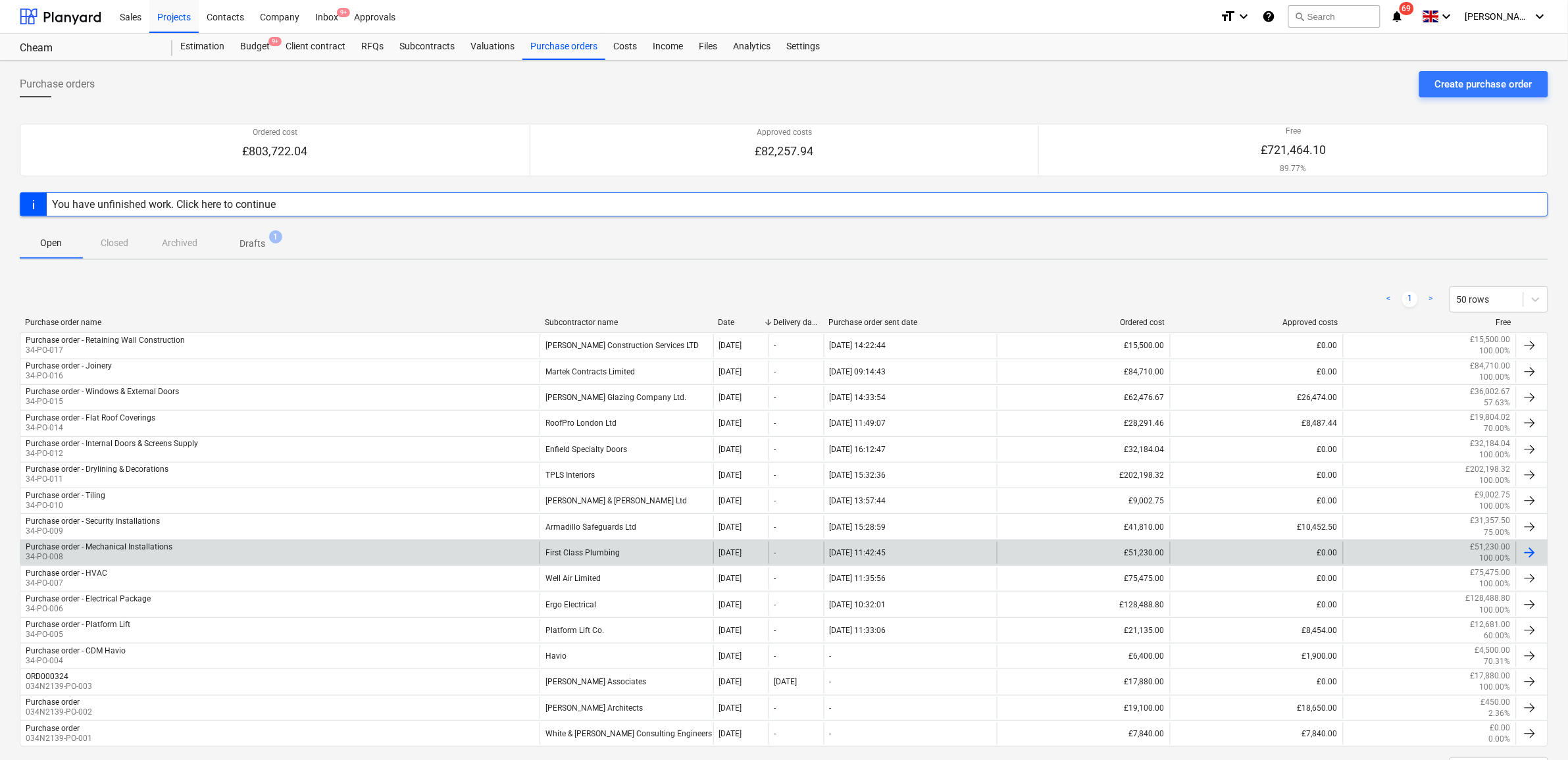
click at [587, 556] on div "First Class Plumbing" at bounding box center [626, 552] width 173 height 23
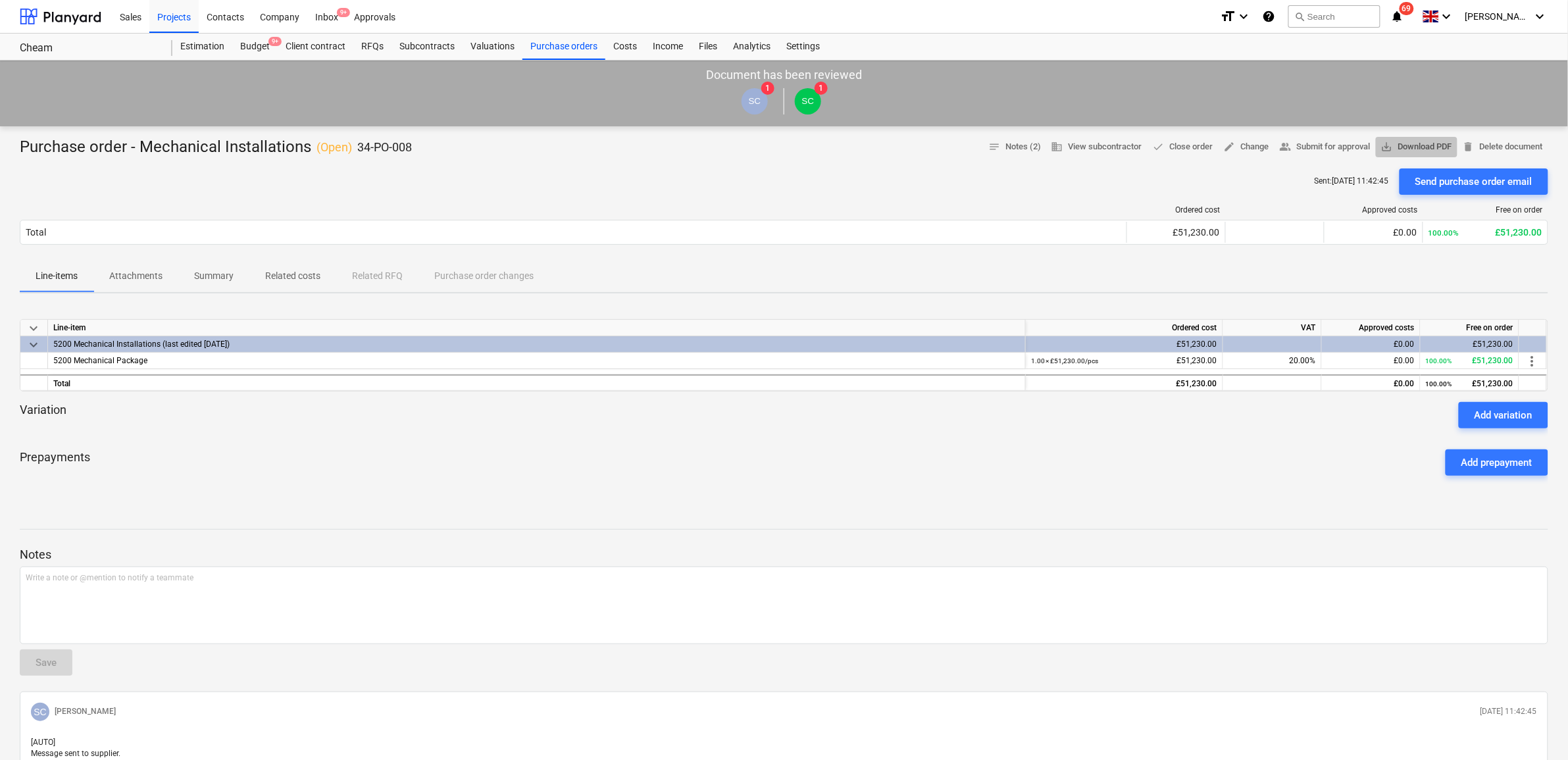
click at [1415, 148] on span "save_alt Download PDF" at bounding box center [1417, 147] width 71 height 15
click at [142, 273] on p "Attachments" at bounding box center [135, 276] width 53 height 14
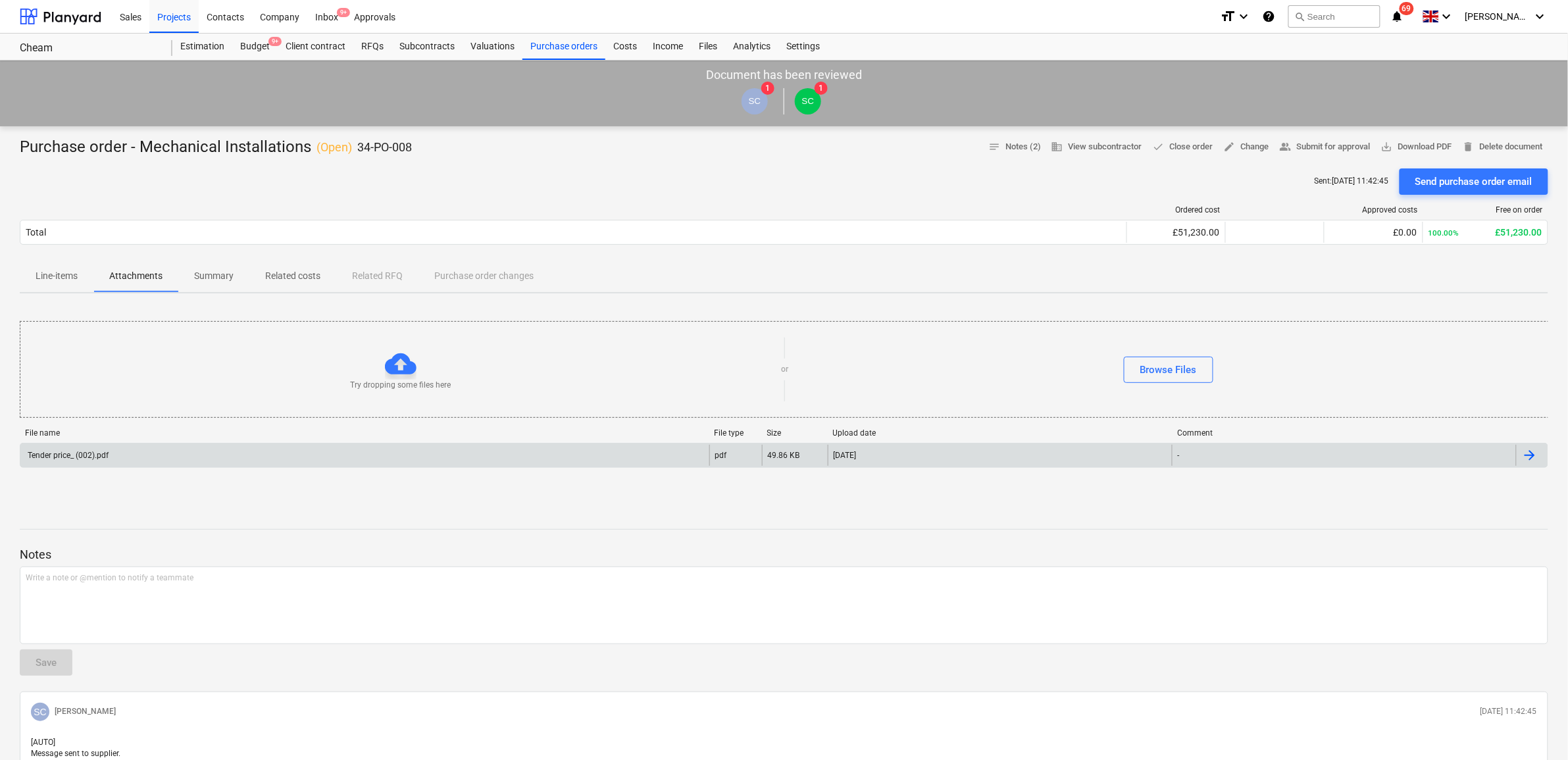
click at [416, 453] on div "Tender price_ (002).pdf" at bounding box center [365, 455] width 689 height 21
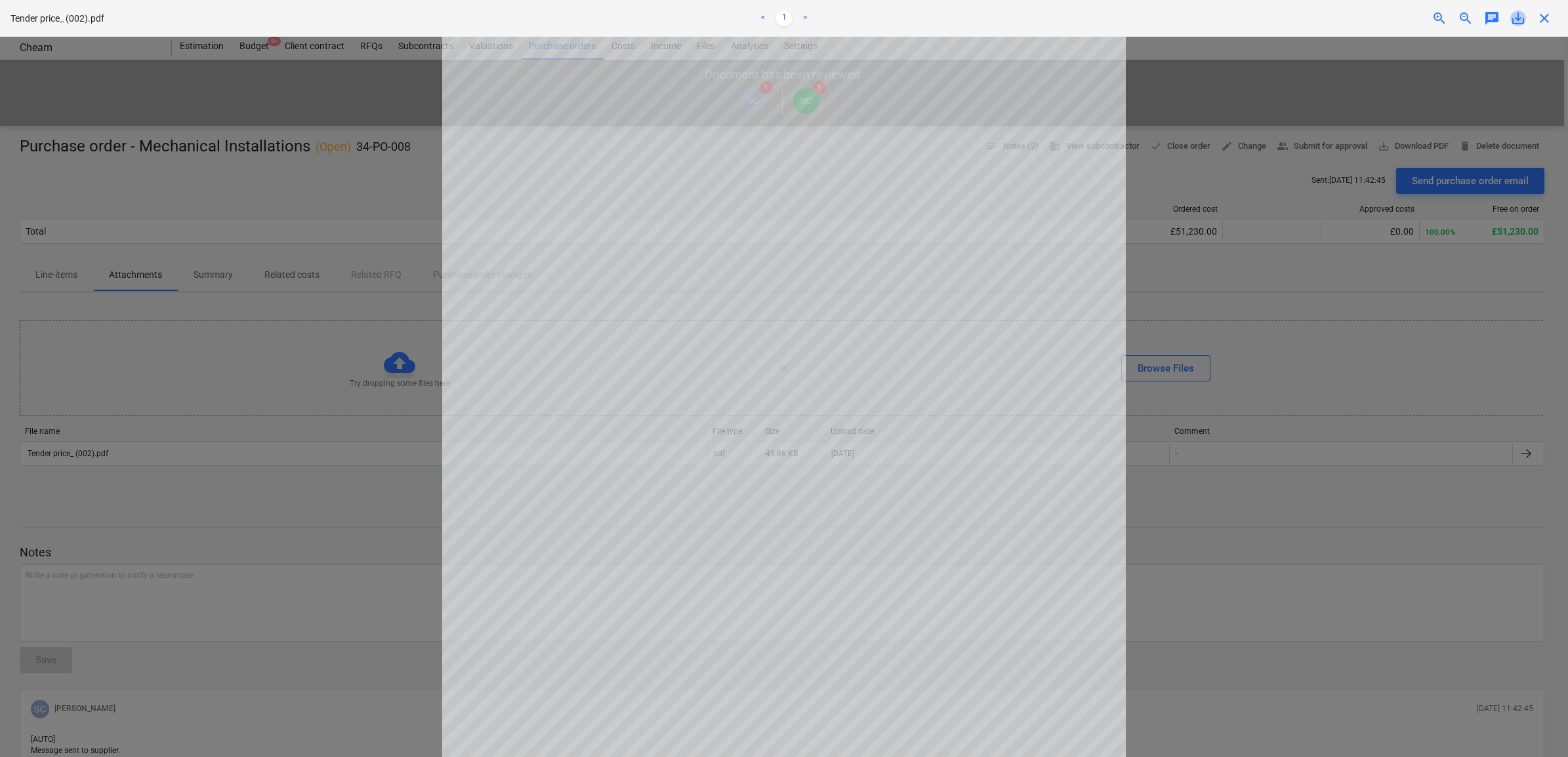
click at [1515, 16] on span "save_alt" at bounding box center [1518, 18] width 16 height 16
click at [1545, 17] on span "close" at bounding box center [1544, 18] width 16 height 16
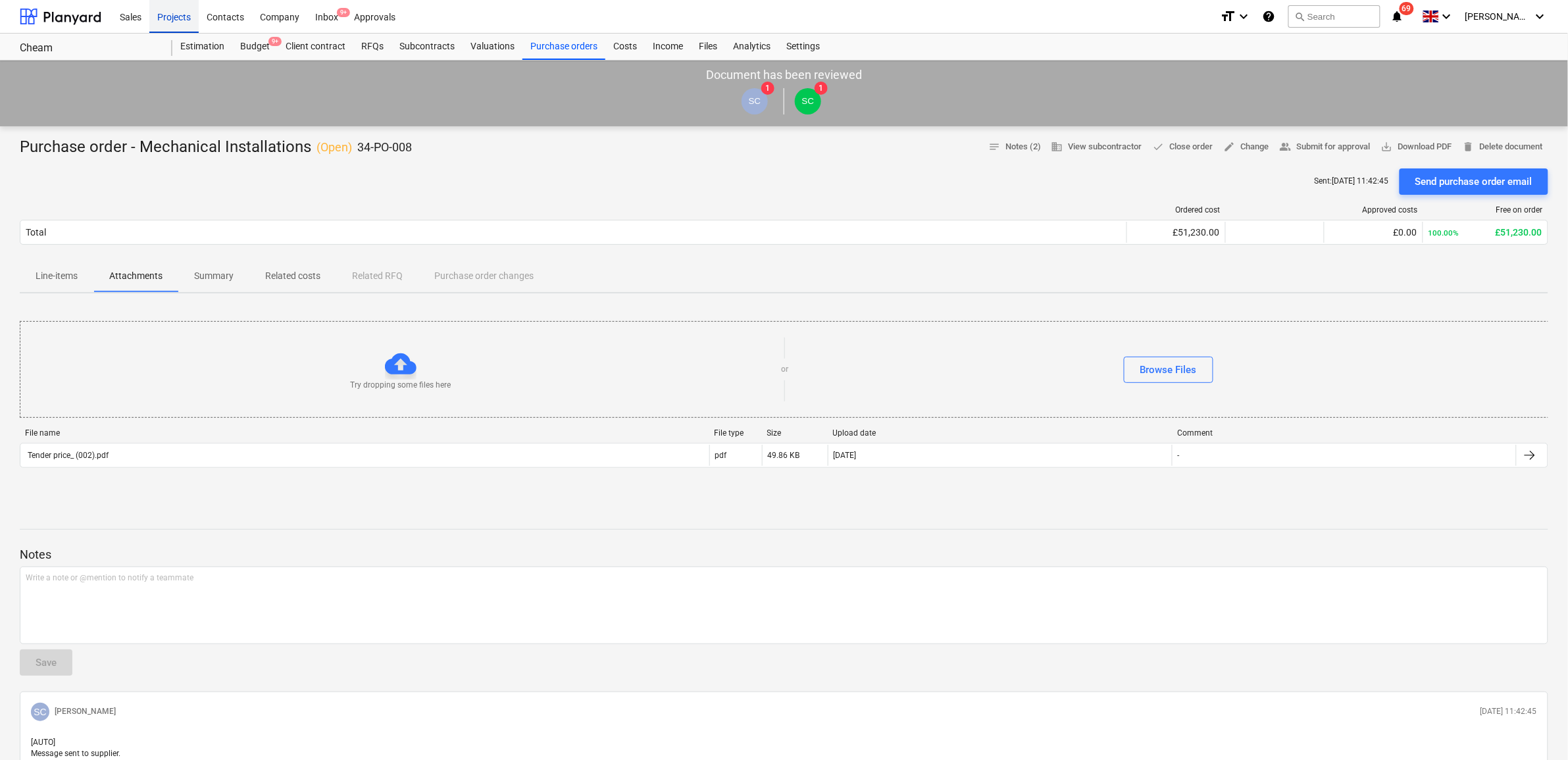
click at [182, 18] on div "Projects" at bounding box center [174, 16] width 49 height 34
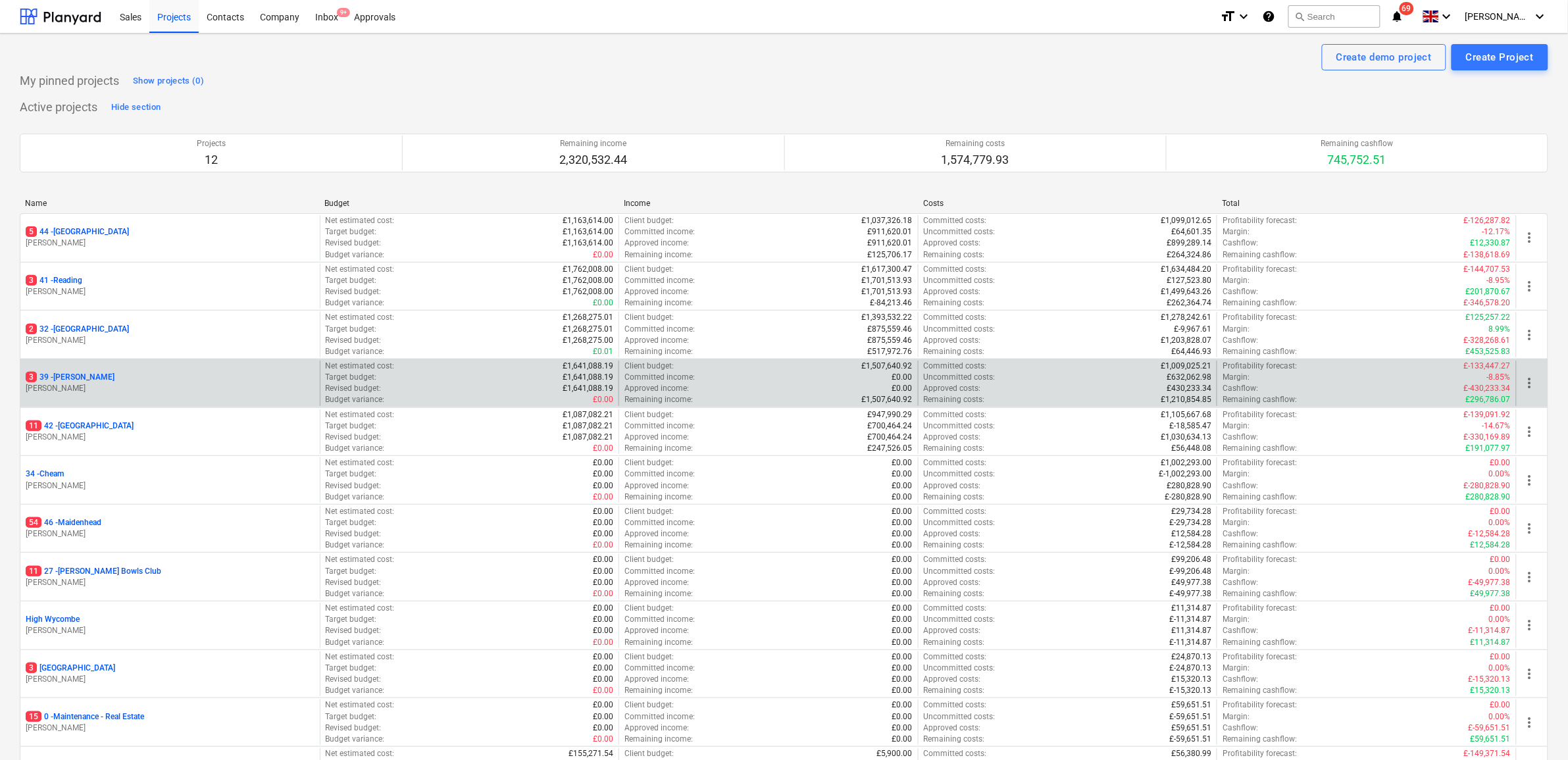
click at [64, 383] on p "[PERSON_NAME]" at bounding box center [170, 388] width 289 height 11
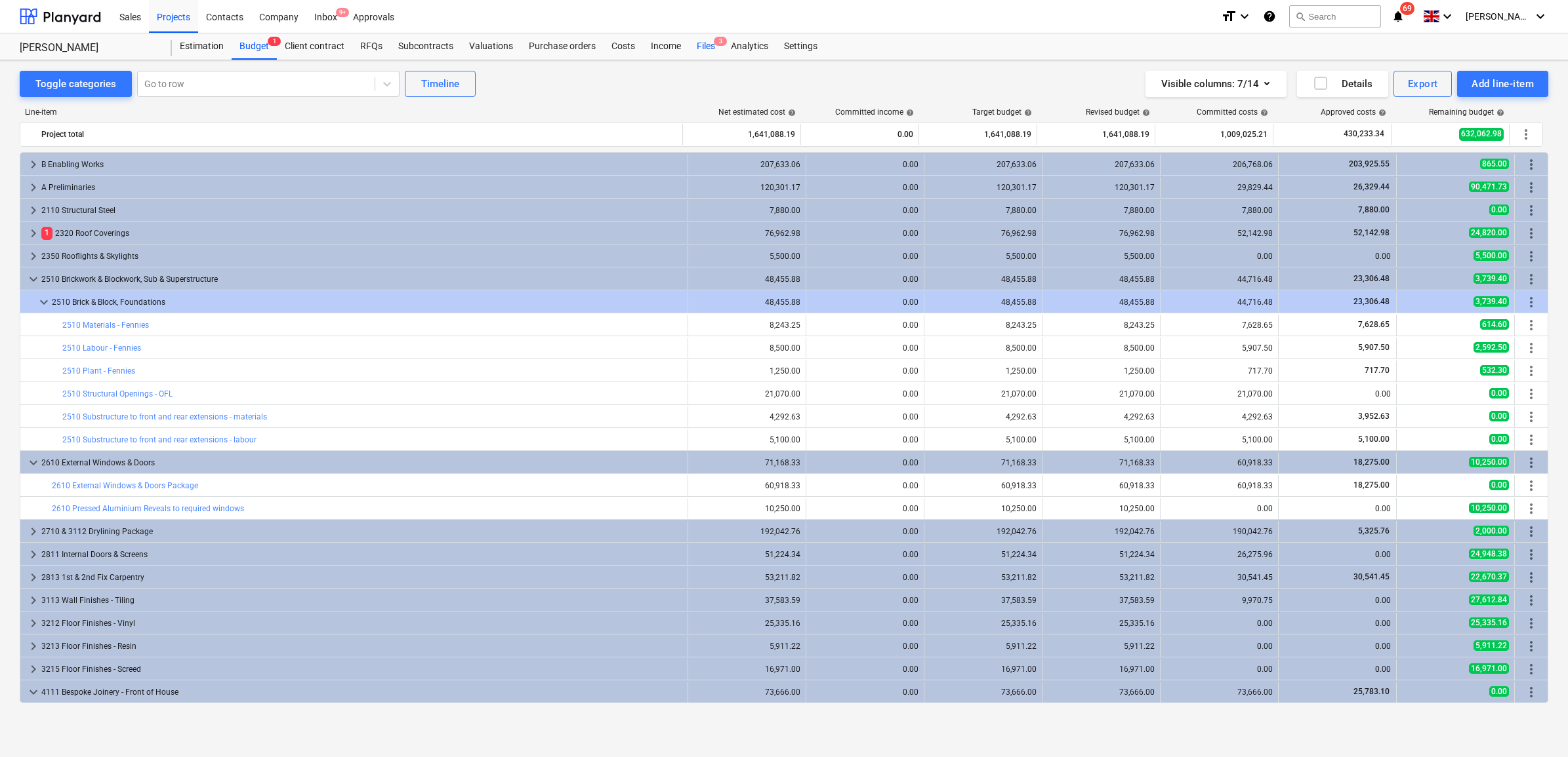
click at [712, 46] on div "Files 3" at bounding box center [705, 46] width 35 height 26
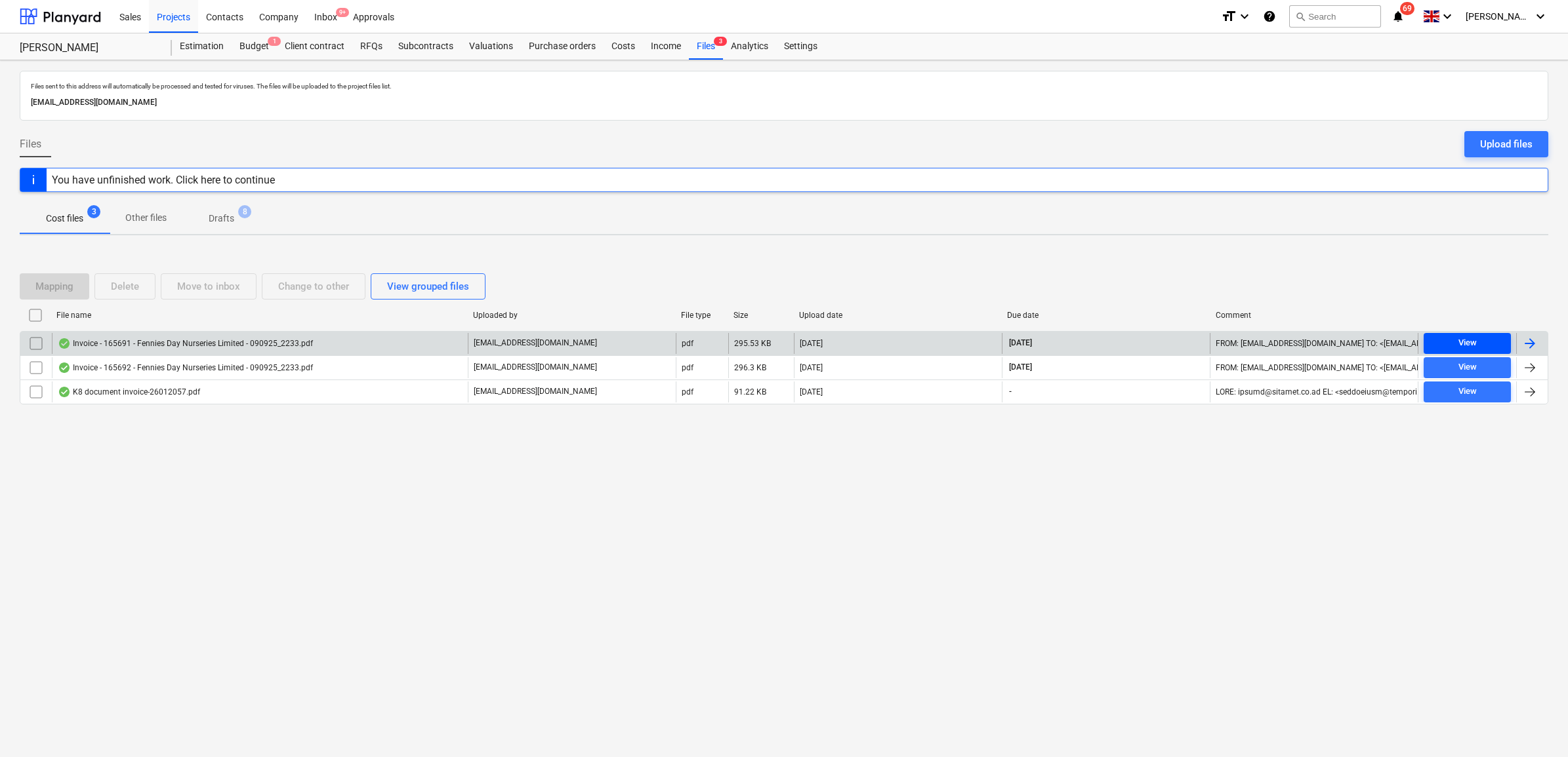
click at [1443, 340] on span "View" at bounding box center [1467, 343] width 77 height 15
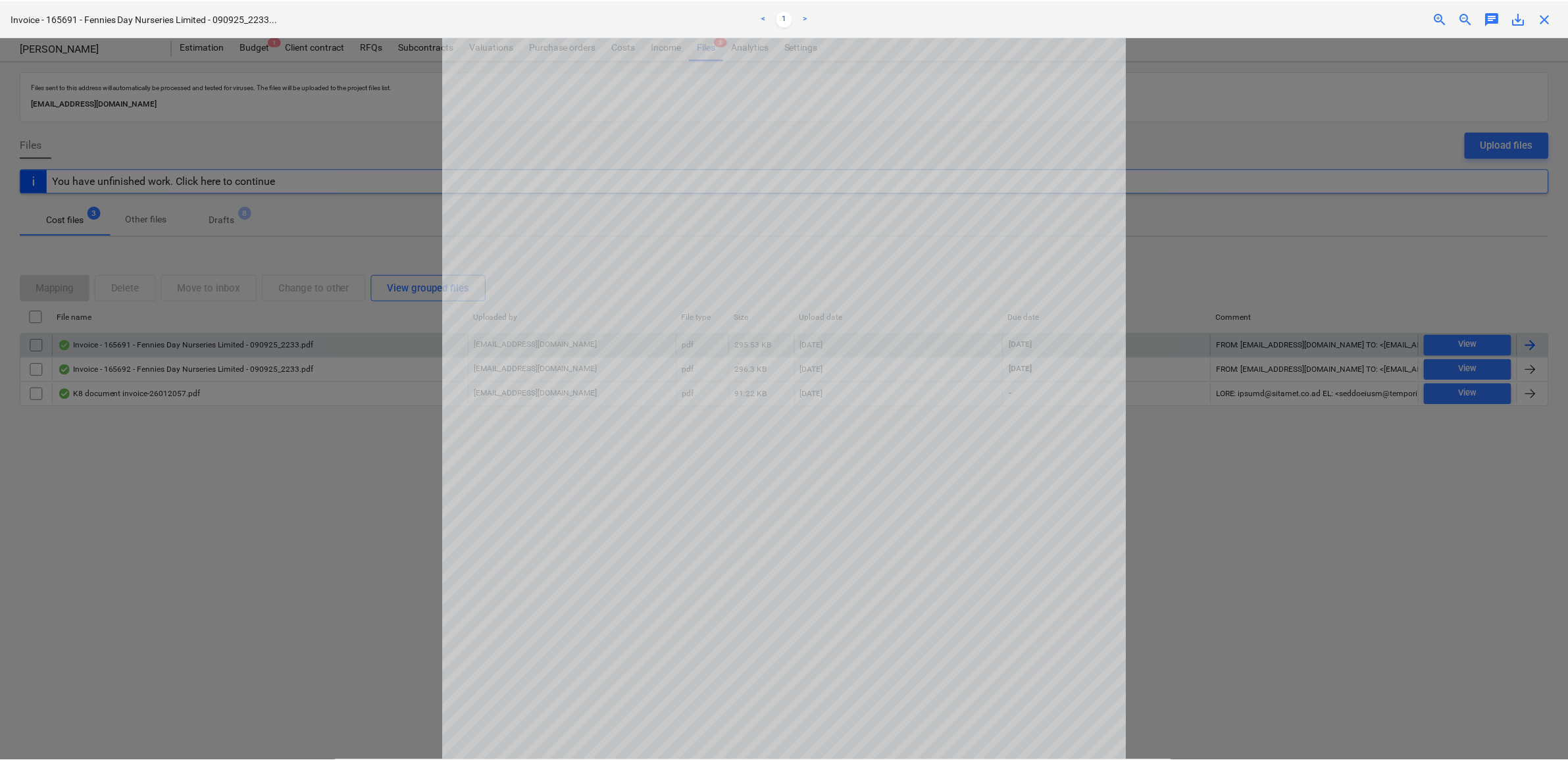
scroll to position [82, 0]
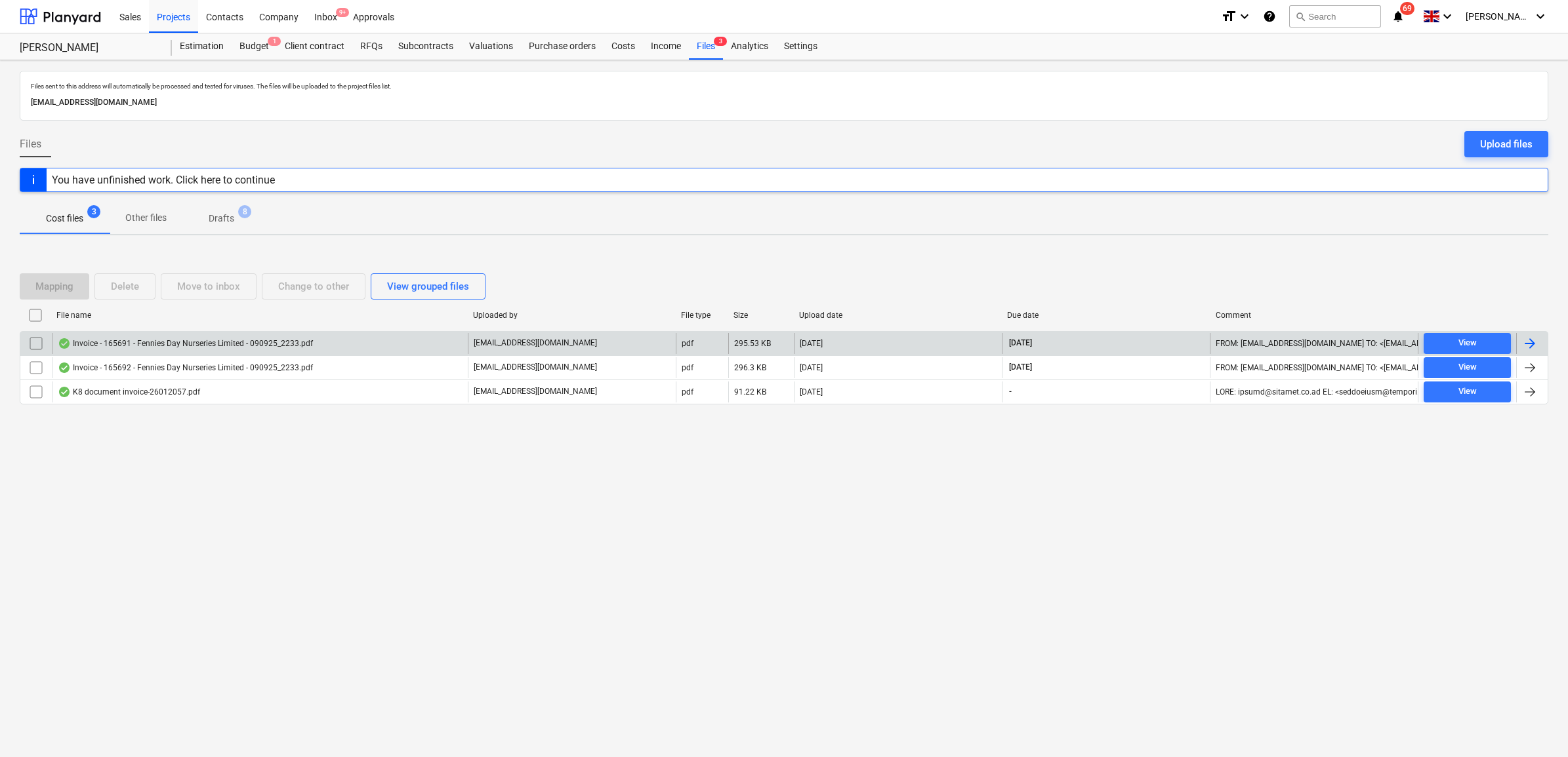
click at [40, 342] on input "checkbox" at bounding box center [35, 343] width 21 height 21
click at [1423, 251] on div "Mapping Delete Move to inbox Change to other View grouped files File name Uploa…" at bounding box center [784, 344] width 1528 height 197
click at [29, 344] on input "checkbox" at bounding box center [35, 343] width 21 height 21
click at [1537, 345] on div at bounding box center [1529, 343] width 16 height 16
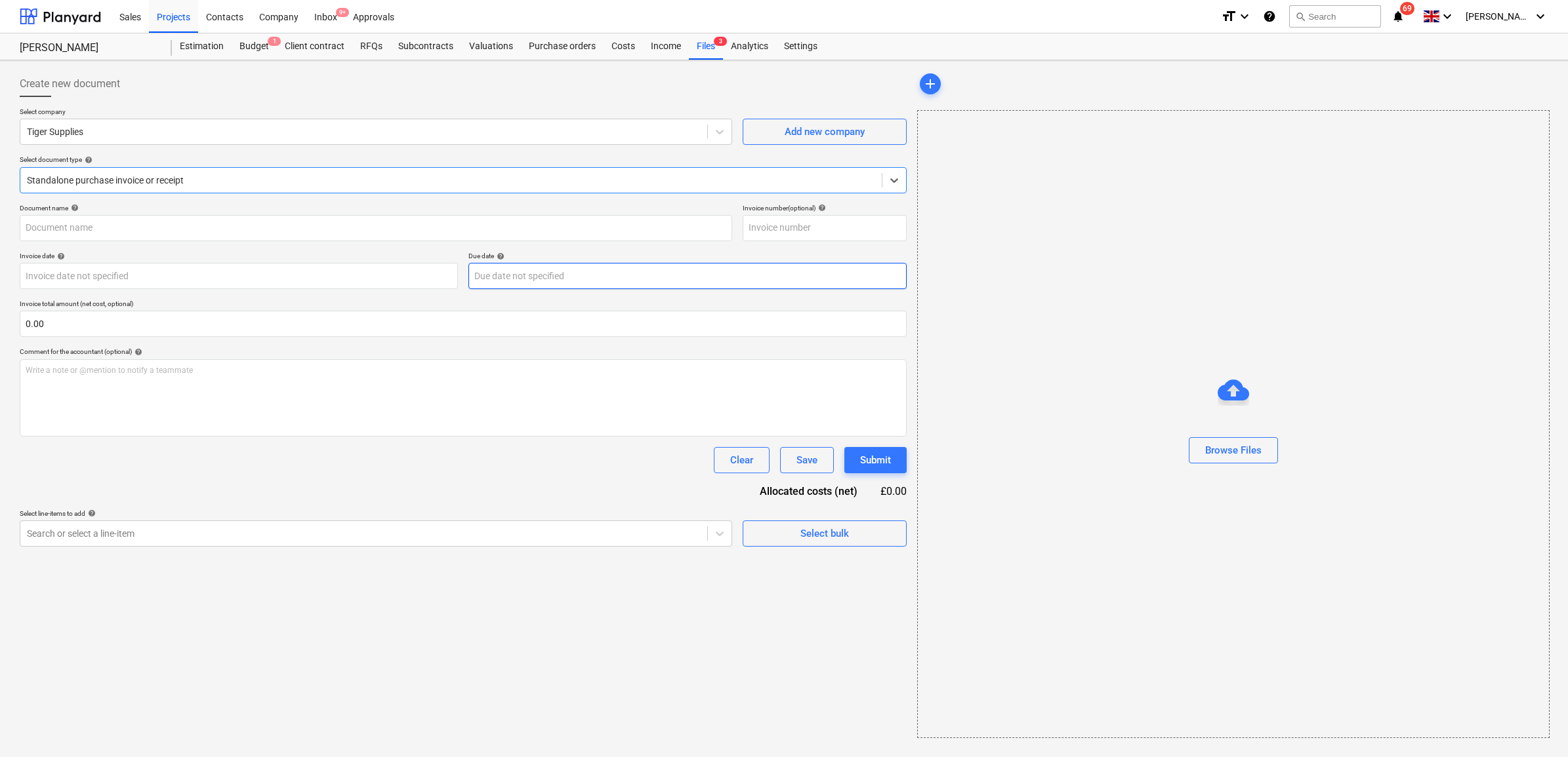
type input "165691"
type input "[DATE]"
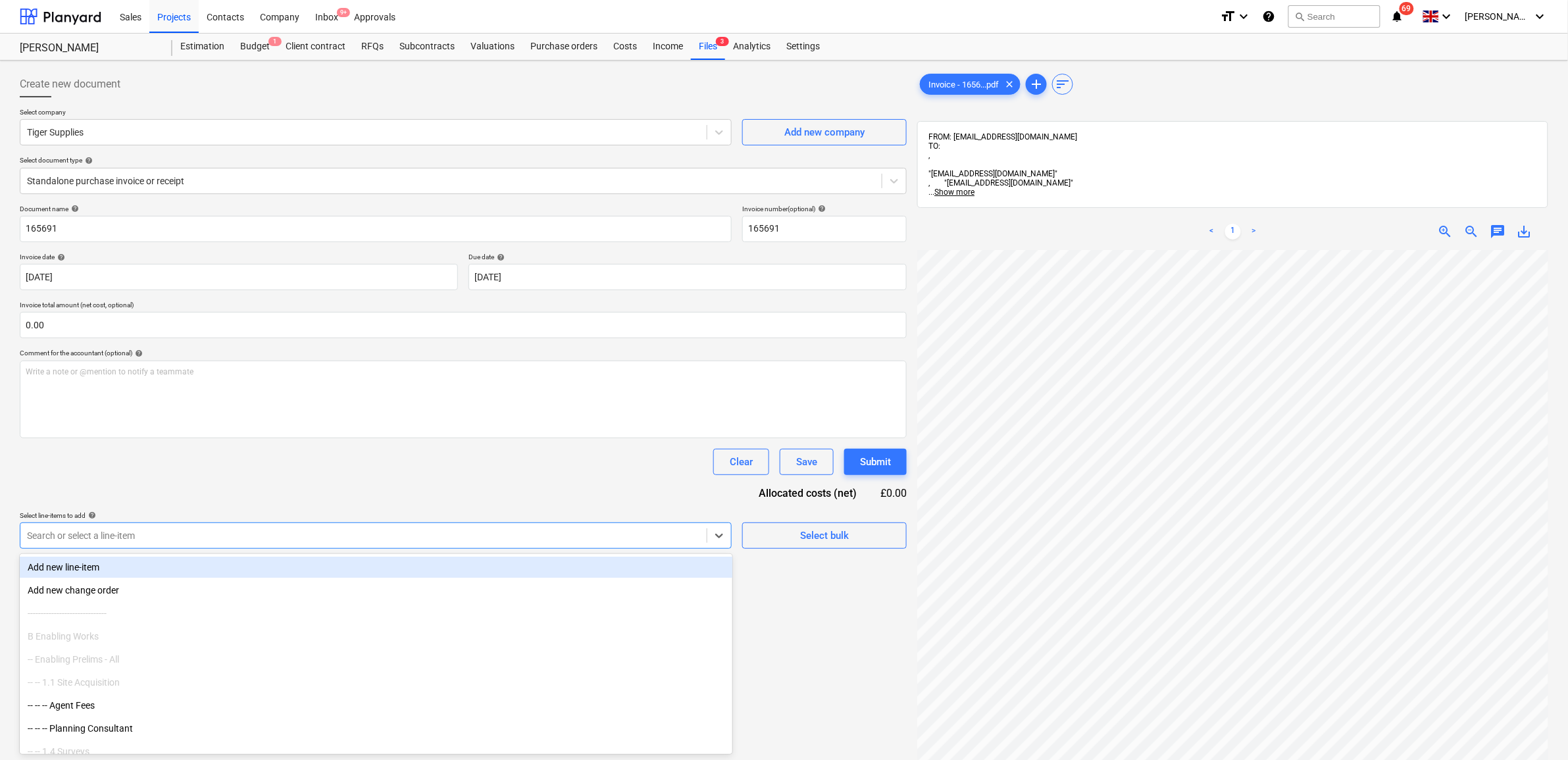
click at [444, 535] on div at bounding box center [363, 536] width 673 height 14
type input "h"
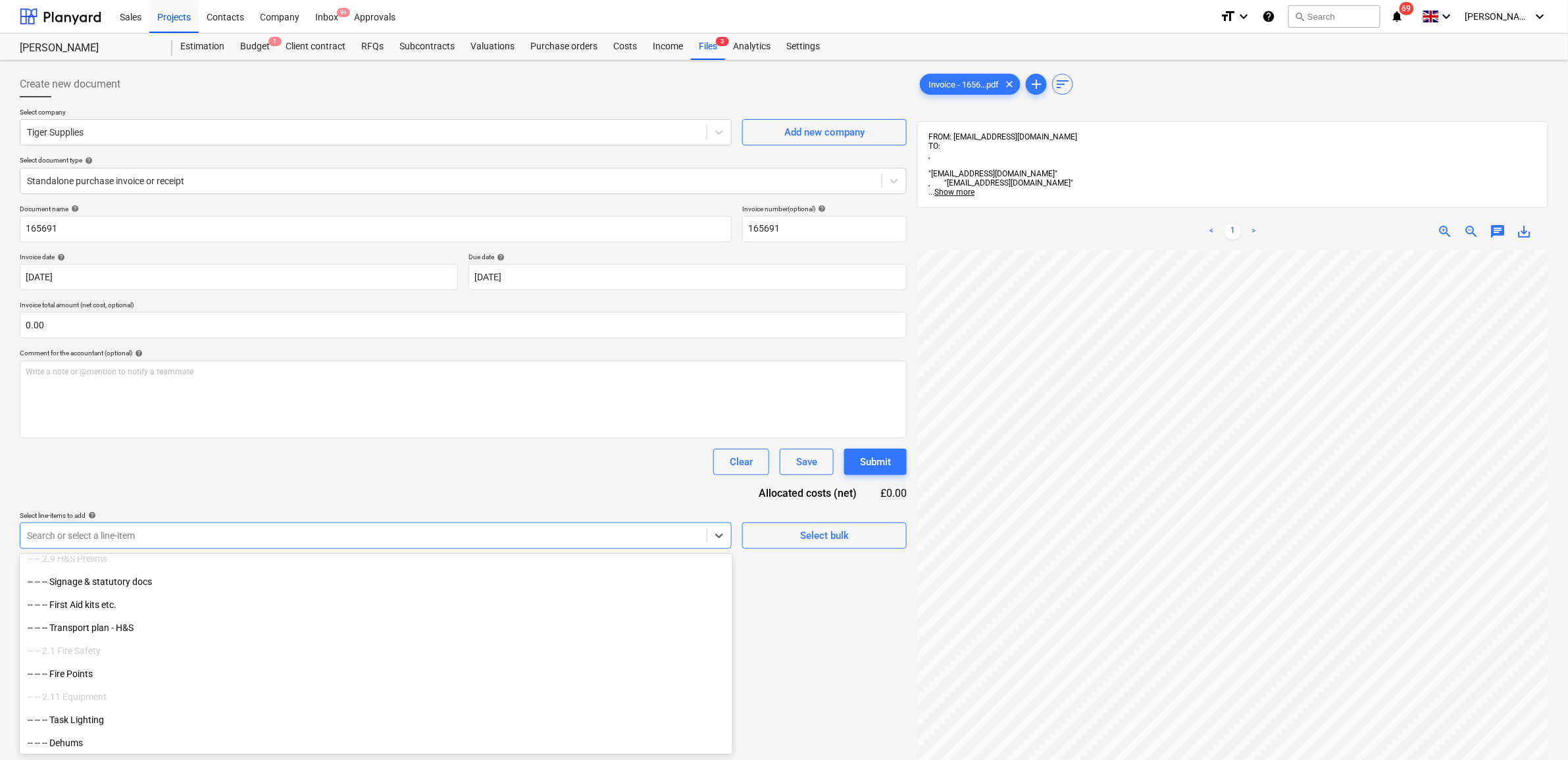
scroll to position [2222, 0]
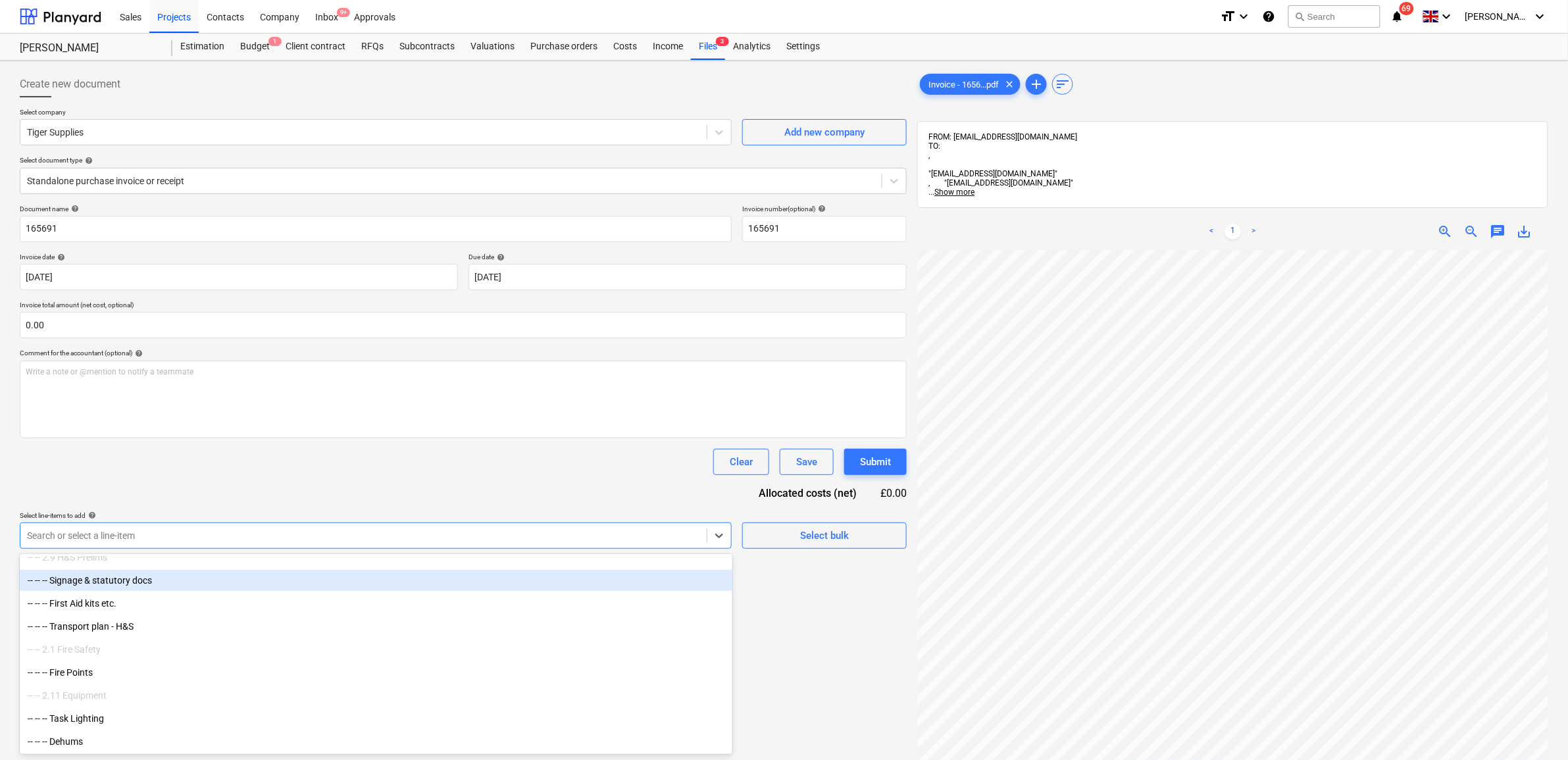
click at [140, 587] on div "-- -- -- Signage & statutory docs" at bounding box center [376, 580] width 713 height 21
click at [387, 458] on div "Clear Save Submit" at bounding box center [463, 462] width 887 height 26
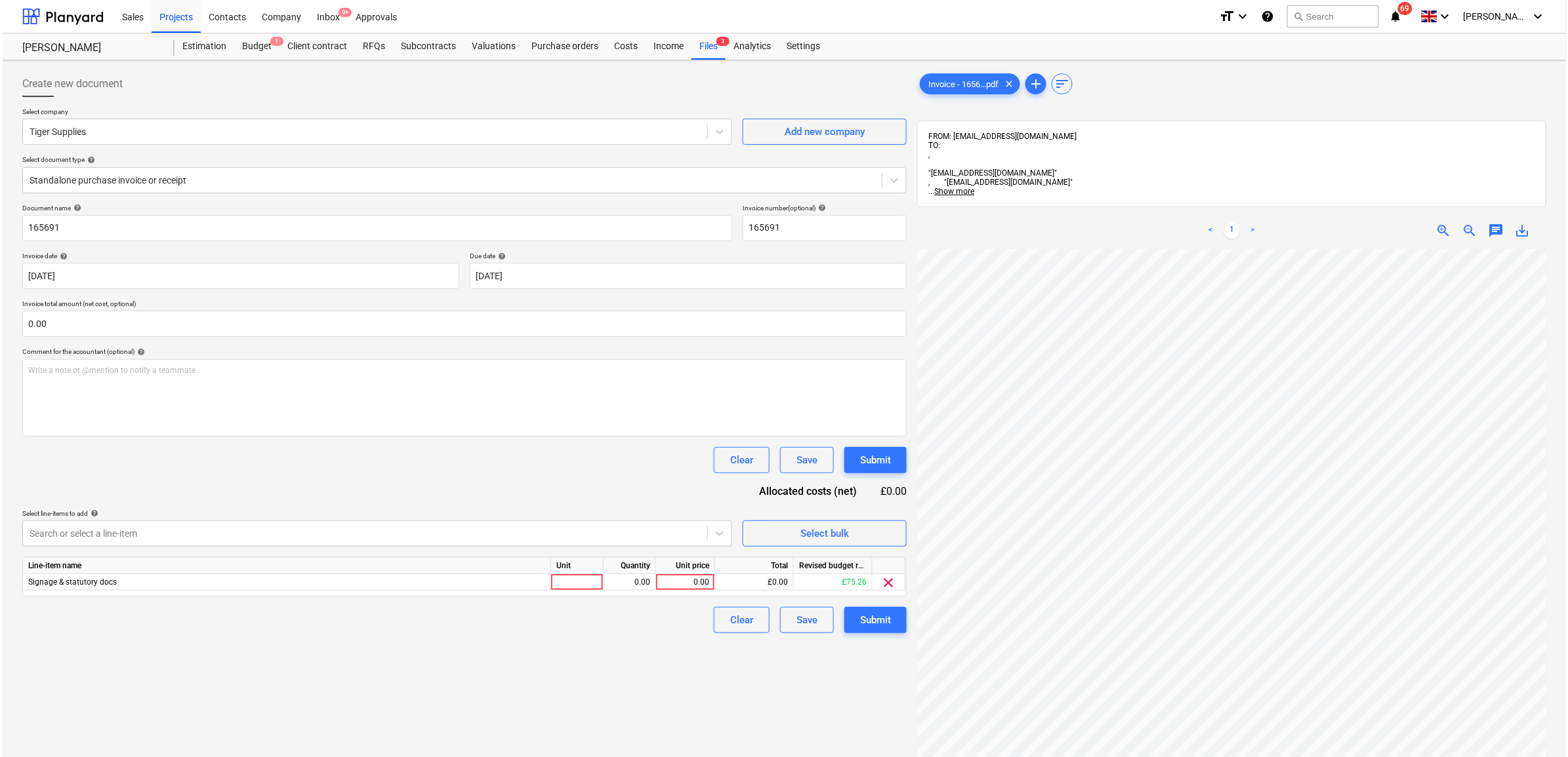
scroll to position [254, 61]
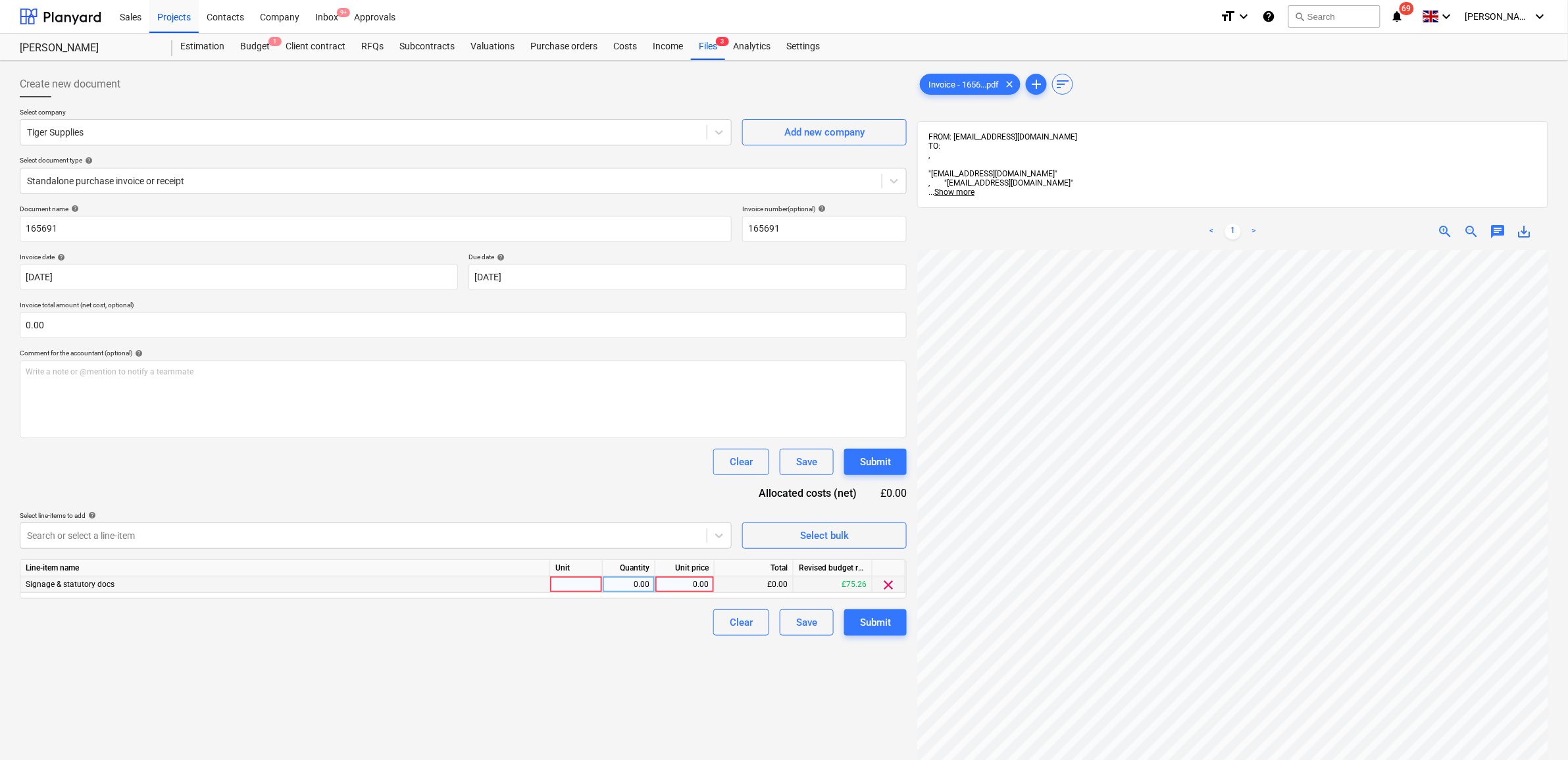
click at [676, 584] on div "0.00" at bounding box center [685, 584] width 48 height 16
type input "128.73"
click at [659, 719] on div "Create new document Select company Tiger Supplies Add new company Select docume…" at bounding box center [463, 522] width 898 height 913
click at [869, 622] on div "Submit" at bounding box center [876, 622] width 31 height 17
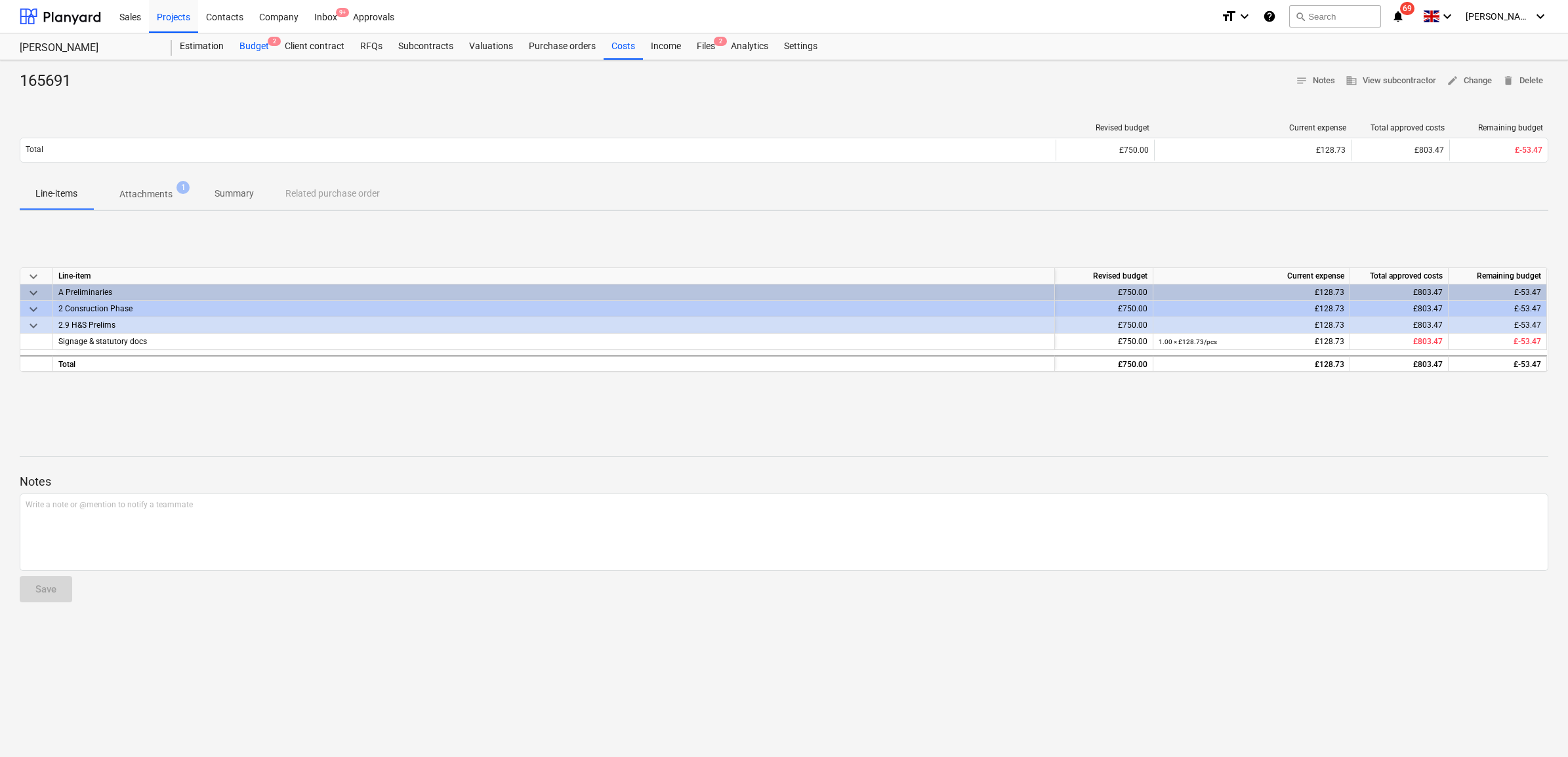
click at [257, 46] on div "Budget 2" at bounding box center [254, 46] width 45 height 26
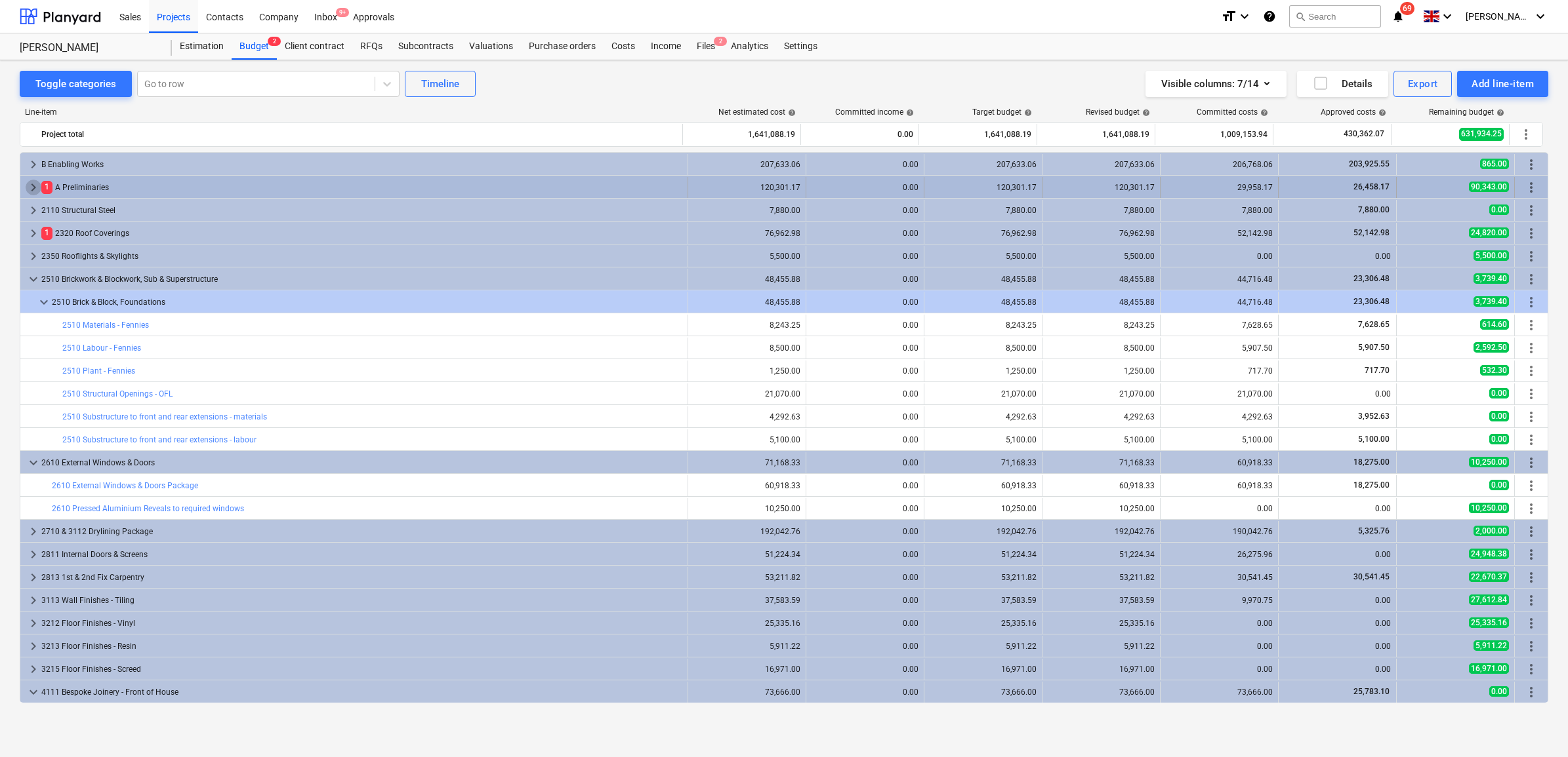
click at [35, 188] on span "keyboard_arrow_right" at bounding box center [33, 188] width 16 height 16
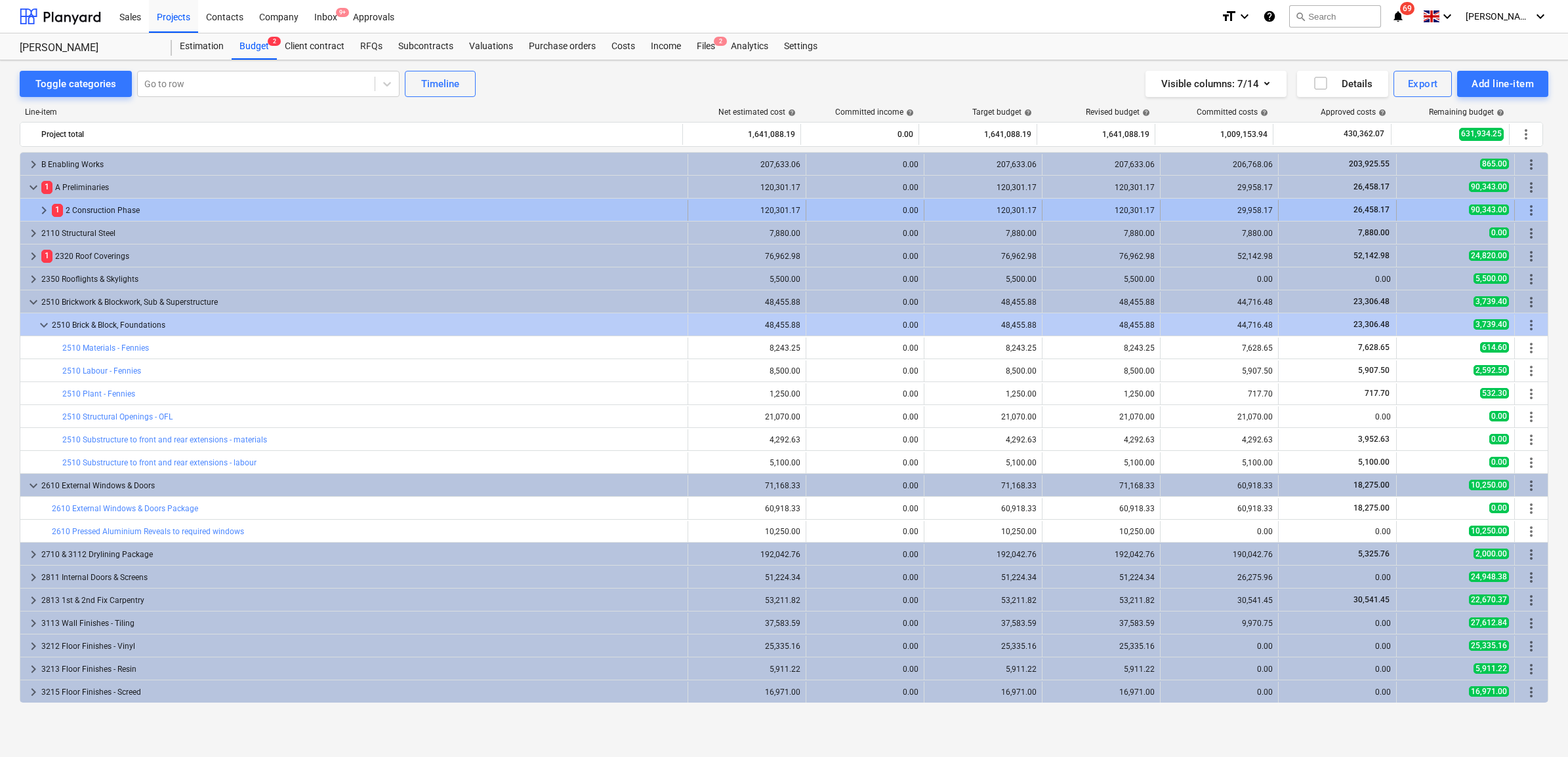
click at [35, 217] on div at bounding box center [30, 210] width 10 height 21
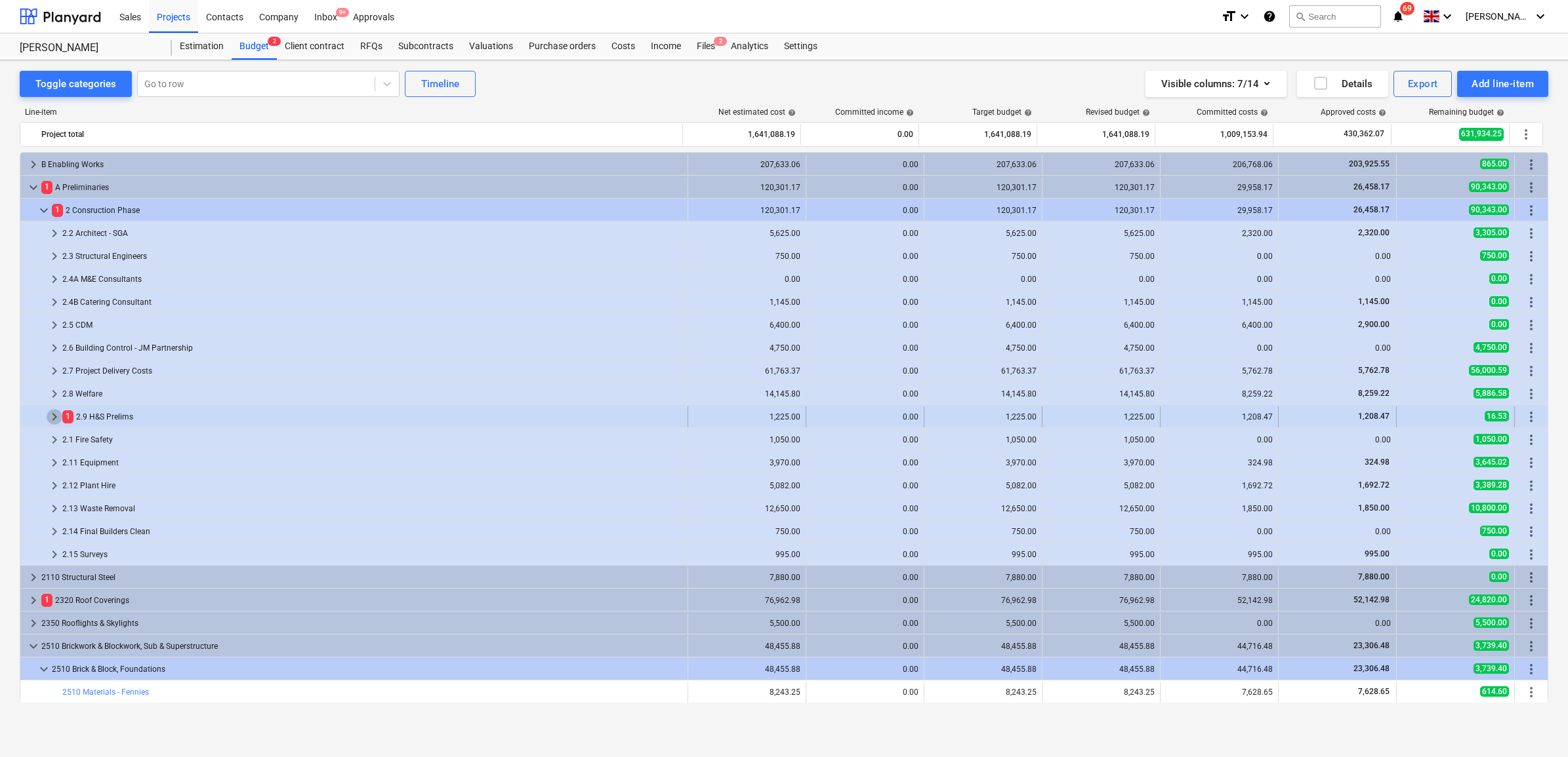
click at [51, 415] on span "keyboard_arrow_right" at bounding box center [54, 416] width 16 height 16
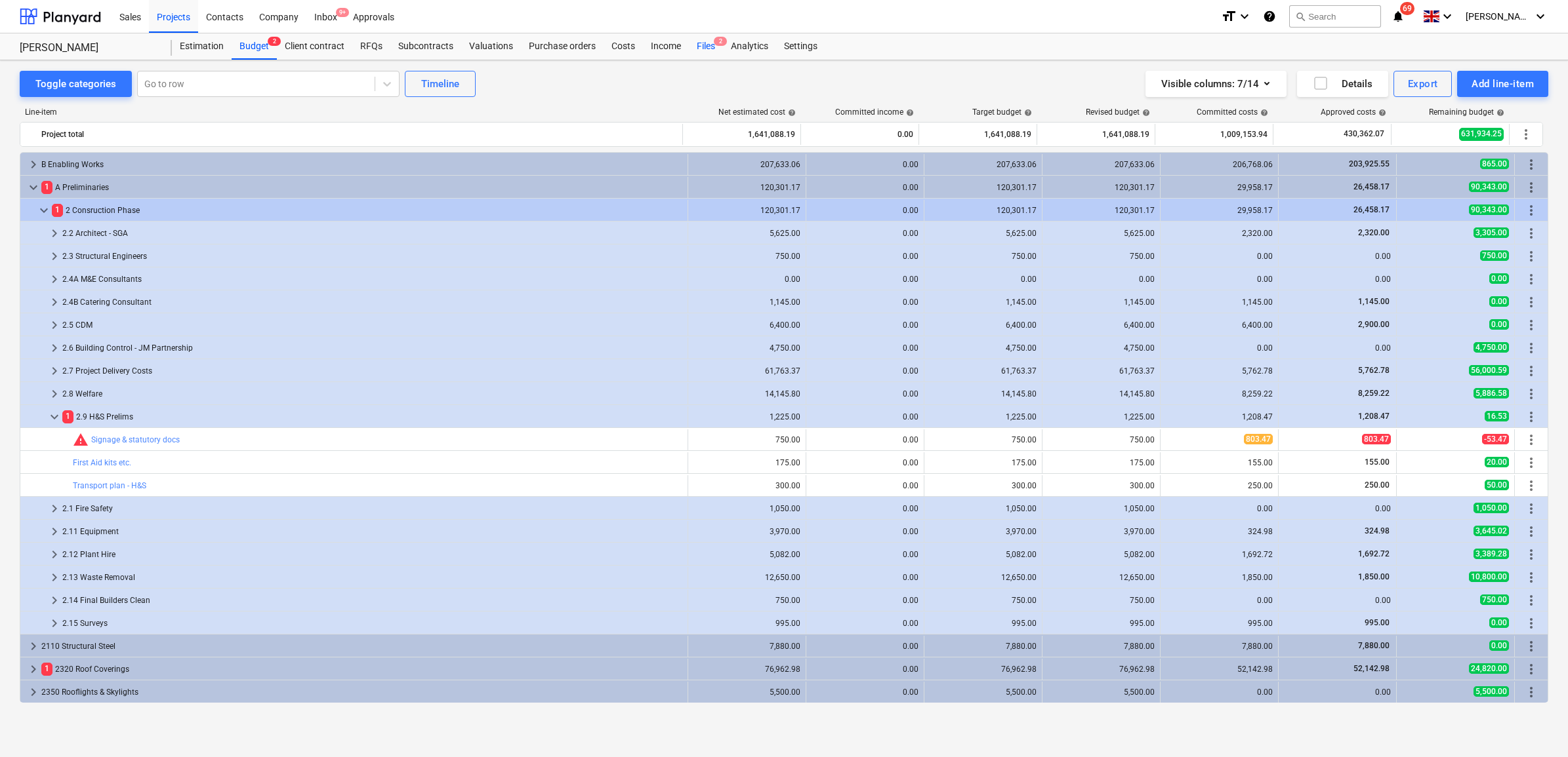
click at [699, 44] on div "Files 2" at bounding box center [705, 46] width 35 height 26
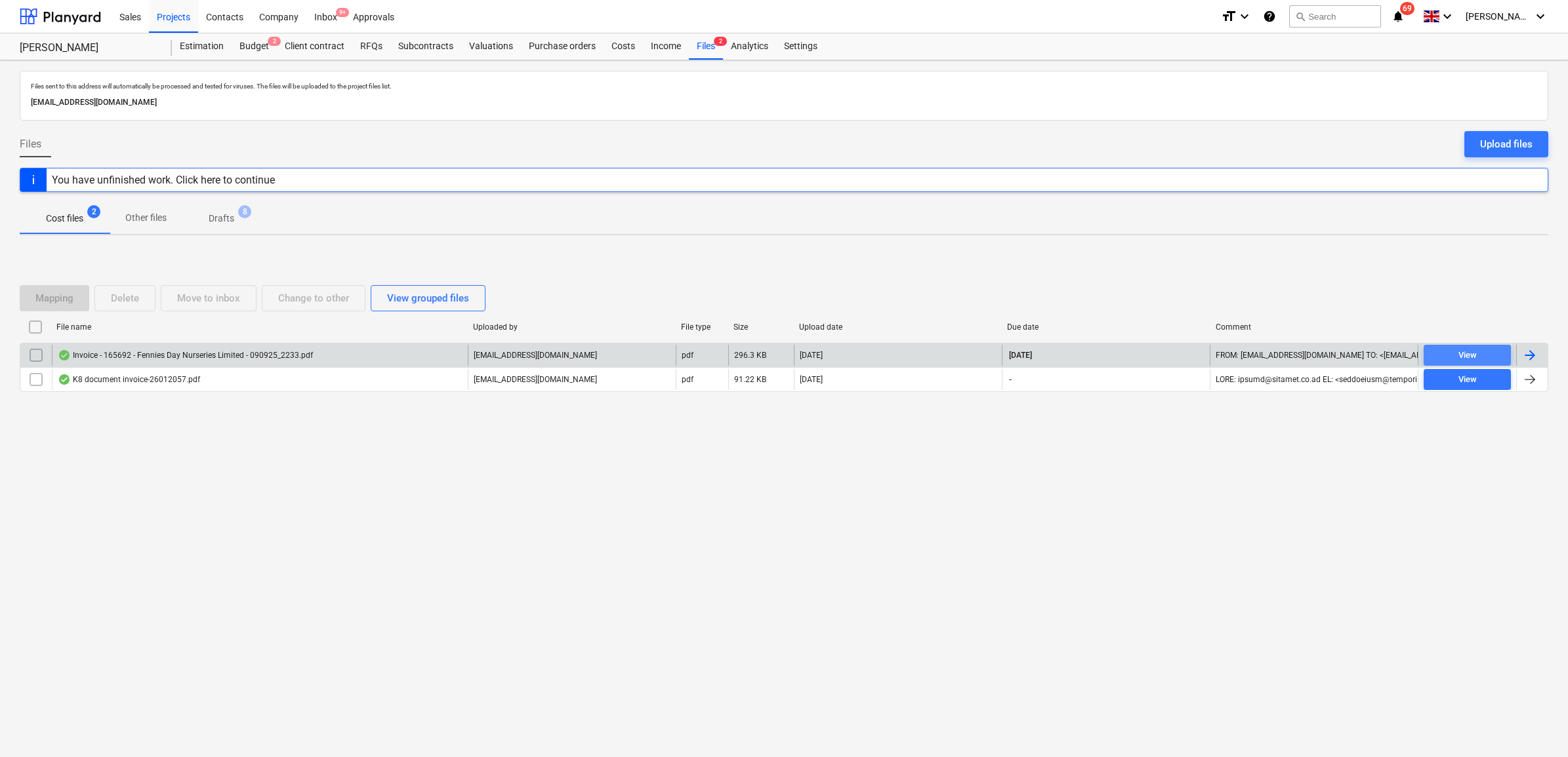
click at [1463, 345] on button "View" at bounding box center [1467, 355] width 88 height 21
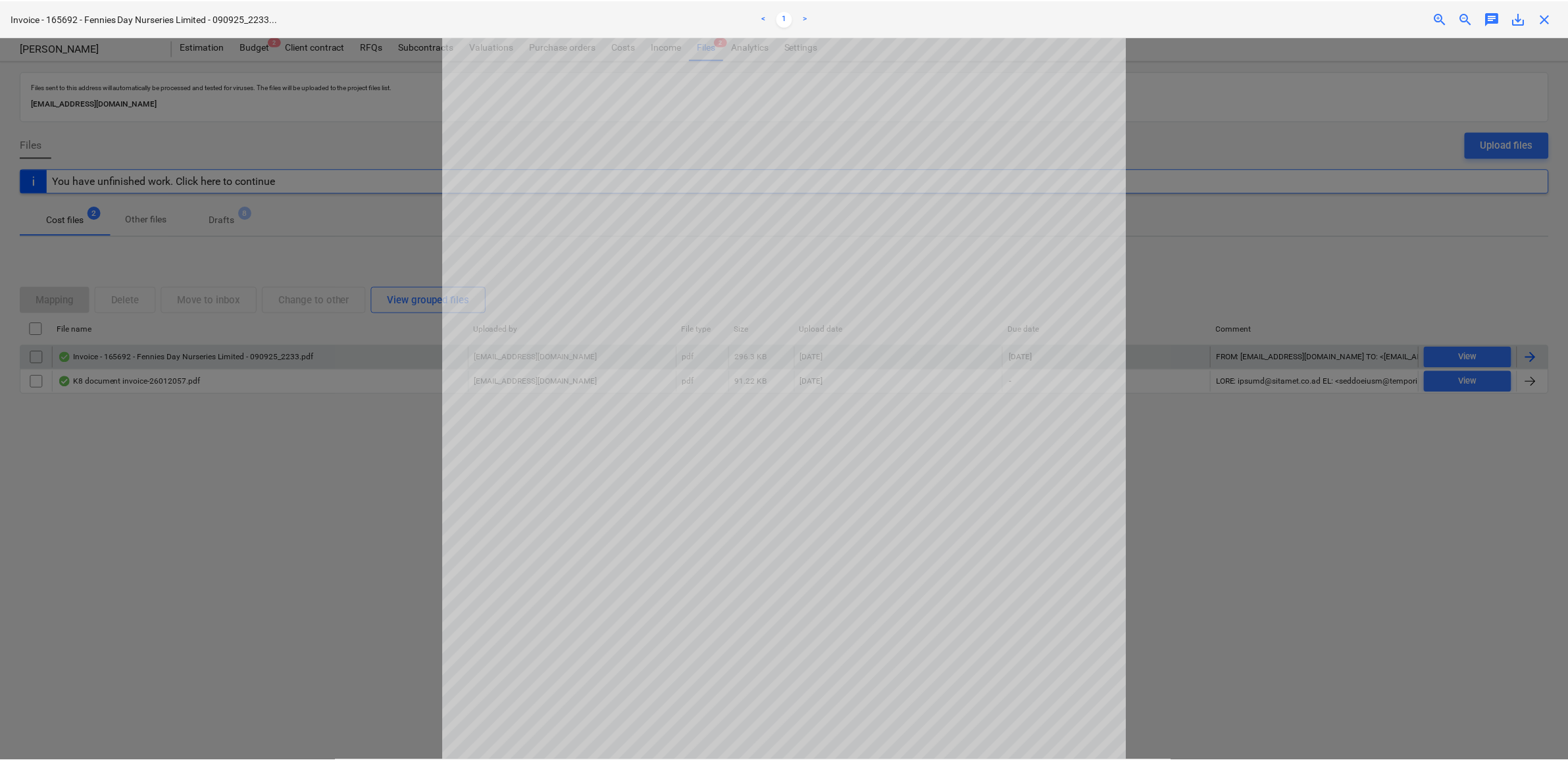
scroll to position [247, 0]
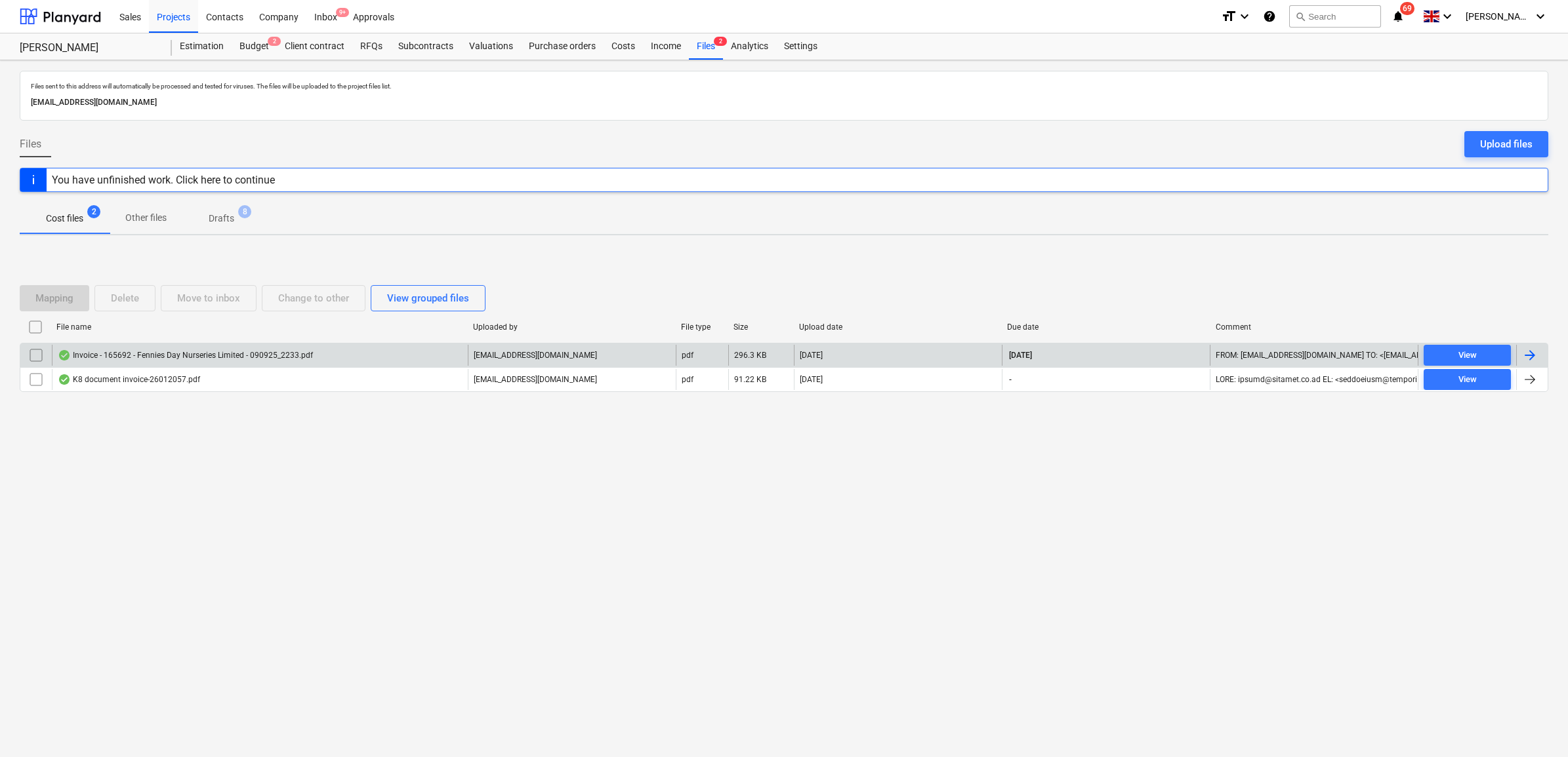
click at [1530, 352] on div at bounding box center [1529, 355] width 16 height 16
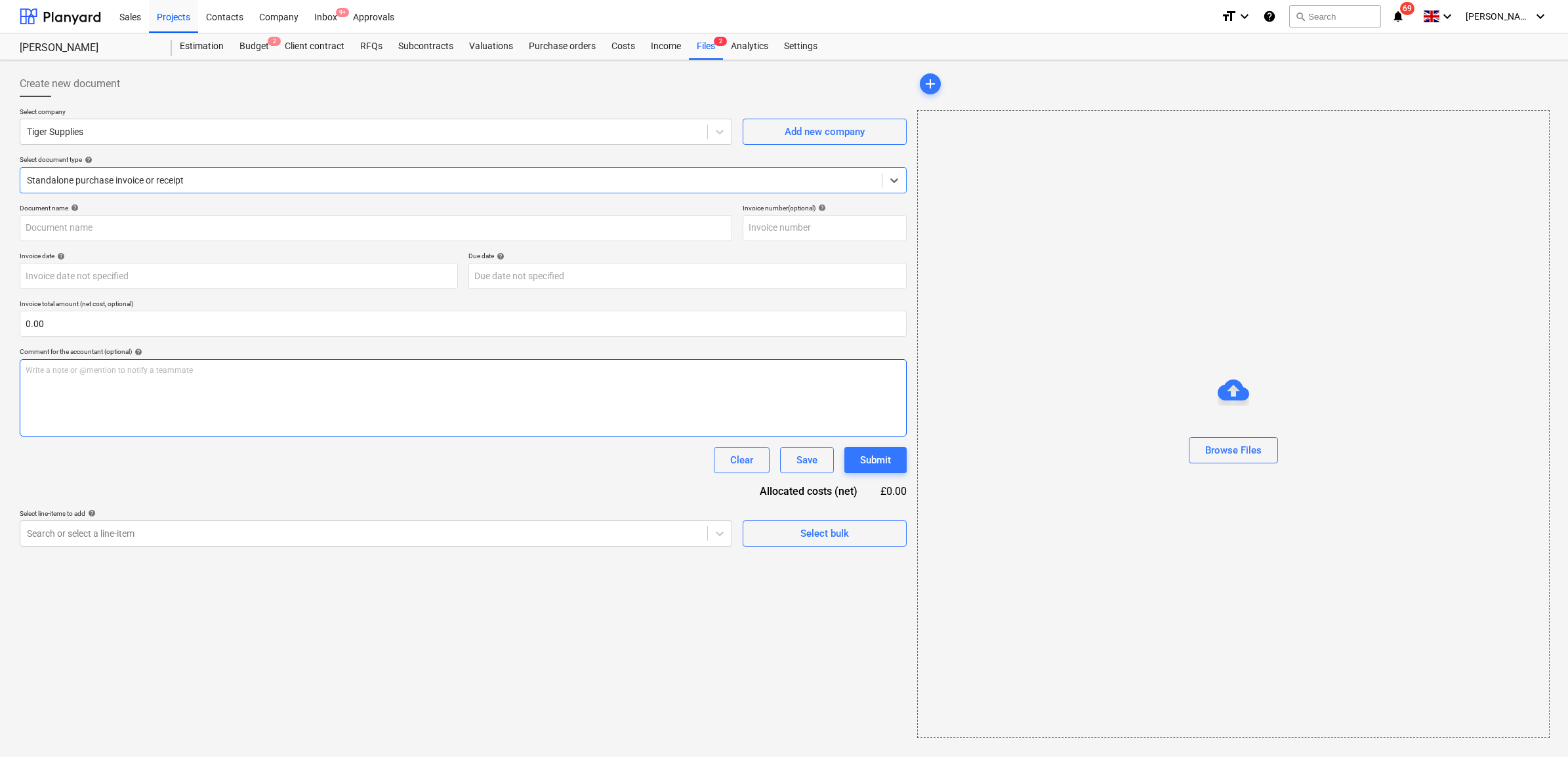
type input "165692"
type input "[DATE]"
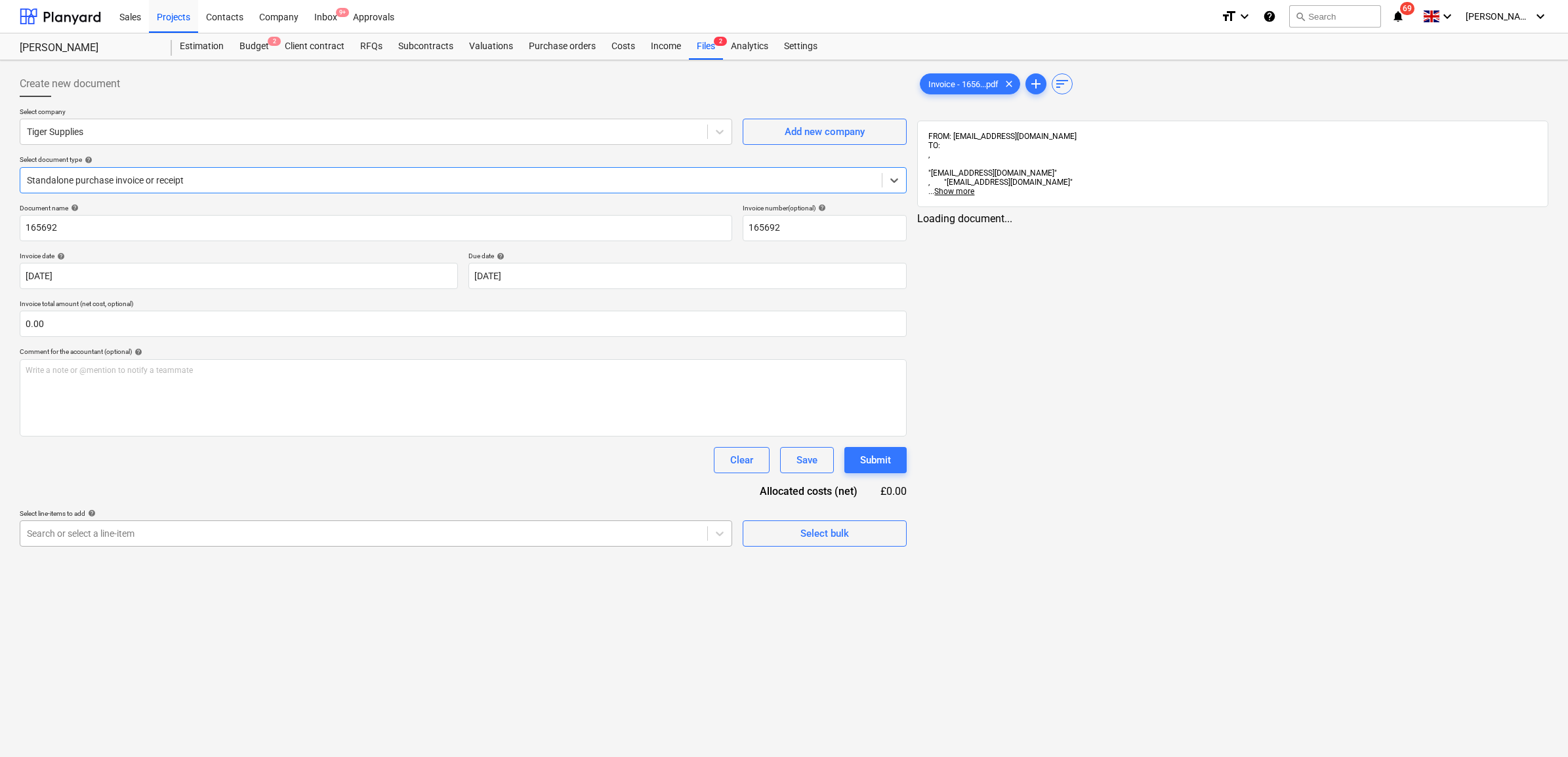
click at [267, 539] on div at bounding box center [364, 534] width 673 height 13
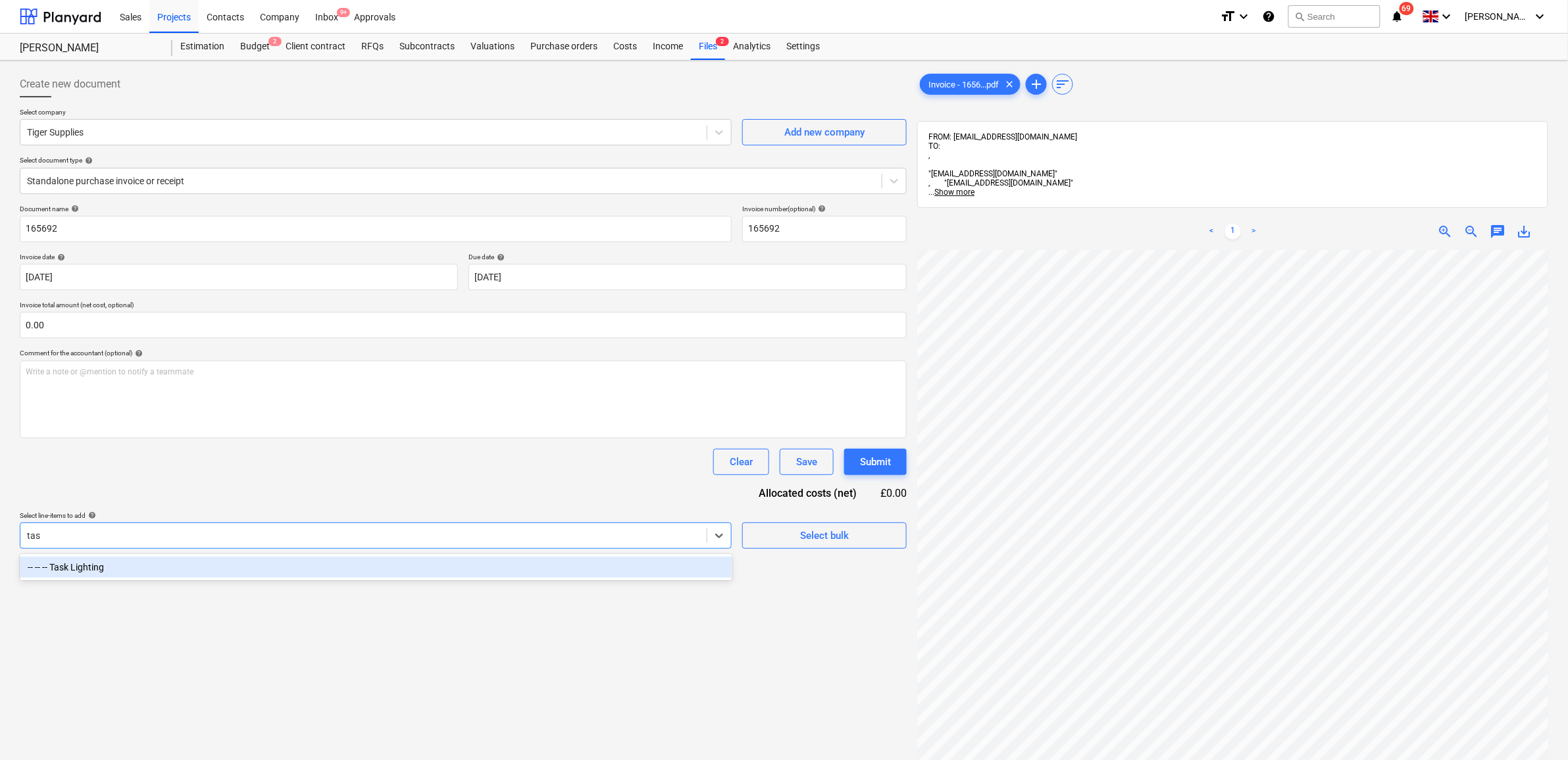
type input "task"
click at [282, 567] on div "-- -- -- Task Lighting" at bounding box center [376, 567] width 713 height 21
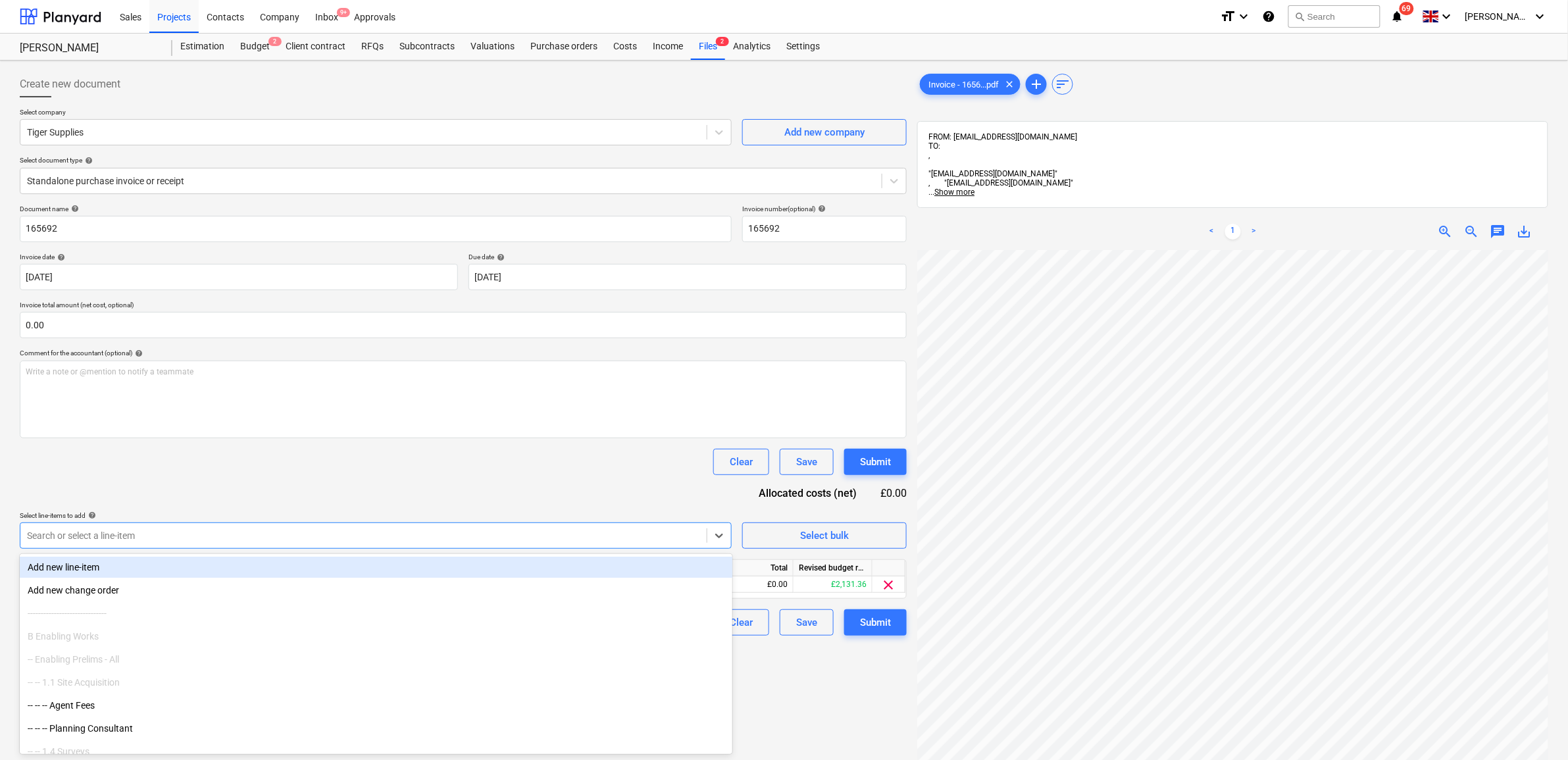
click at [448, 495] on div "Document name help 165692 Invoice number (optional) help 165692 Invoice date he…" at bounding box center [463, 420] width 887 height 432
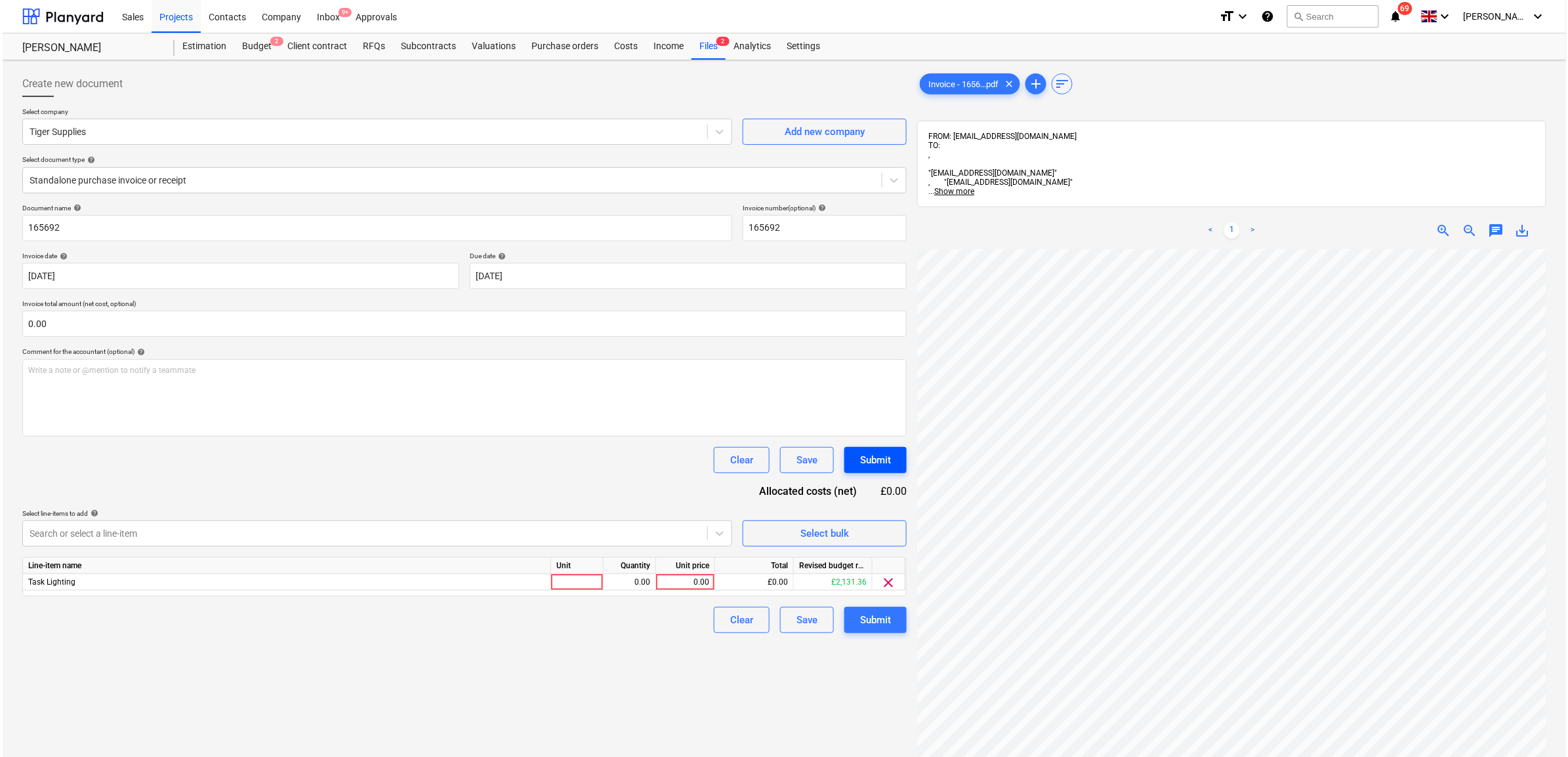
scroll to position [254, 61]
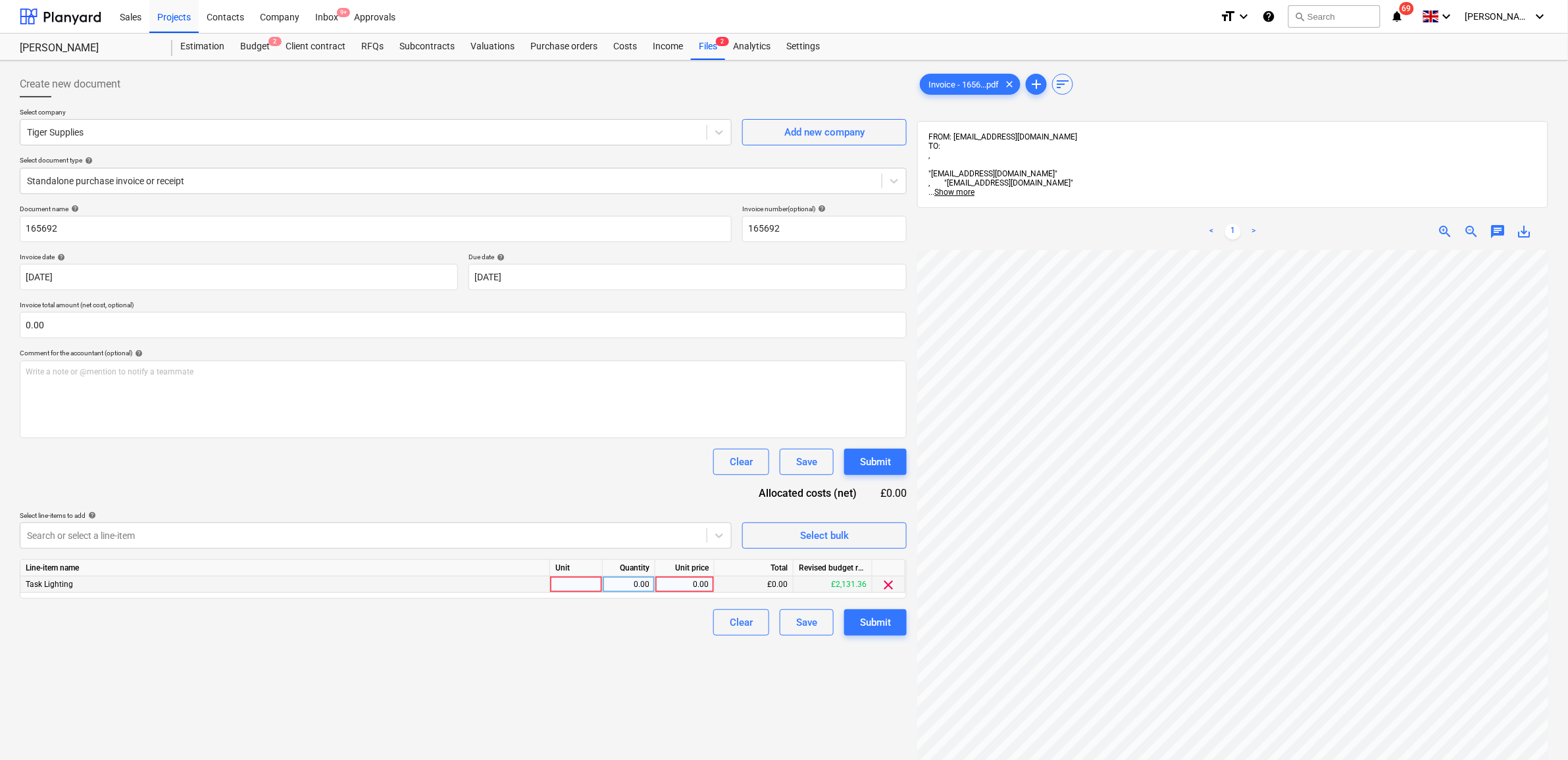
click at [700, 586] on div "0.00" at bounding box center [685, 584] width 48 height 16
type input "473.53"
click at [629, 640] on div "Create new document Select company Tiger Supplies Add new company Select docume…" at bounding box center [463, 522] width 898 height 913
click at [881, 626] on div "Submit" at bounding box center [876, 622] width 31 height 17
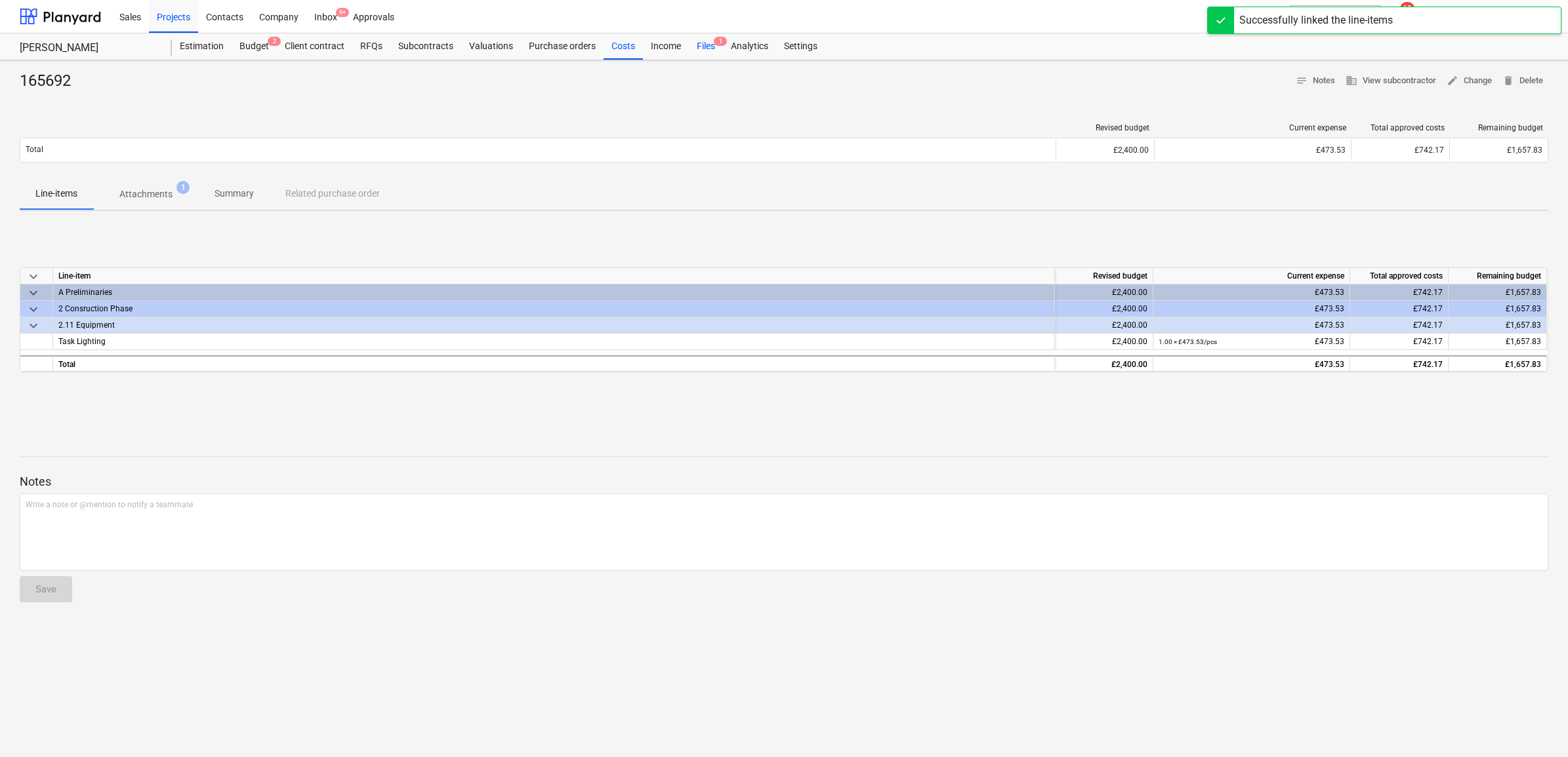
click at [693, 41] on div "Files 1" at bounding box center [705, 46] width 35 height 26
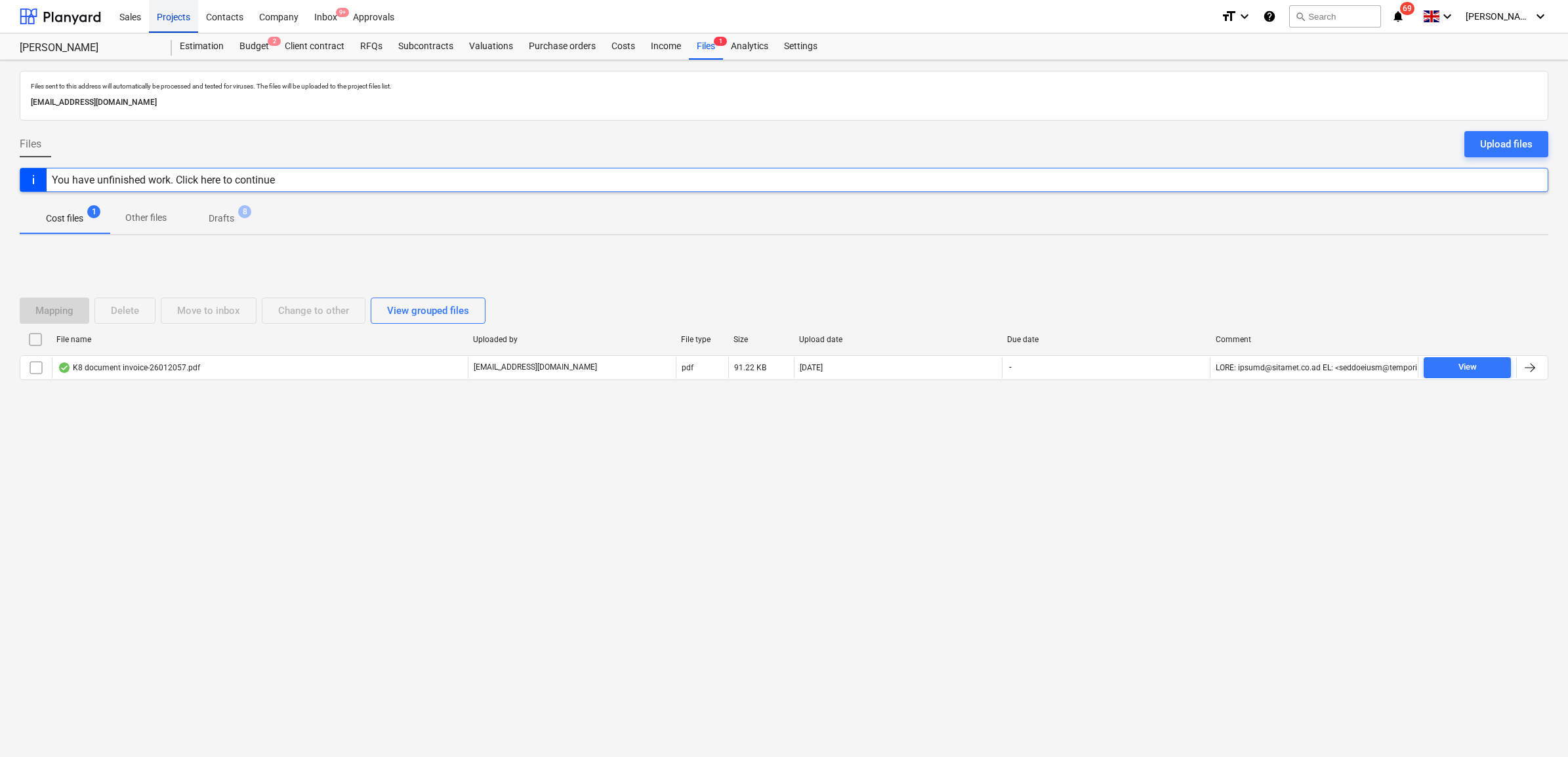
click at [161, 21] on div "Projects" at bounding box center [173, 16] width 49 height 34
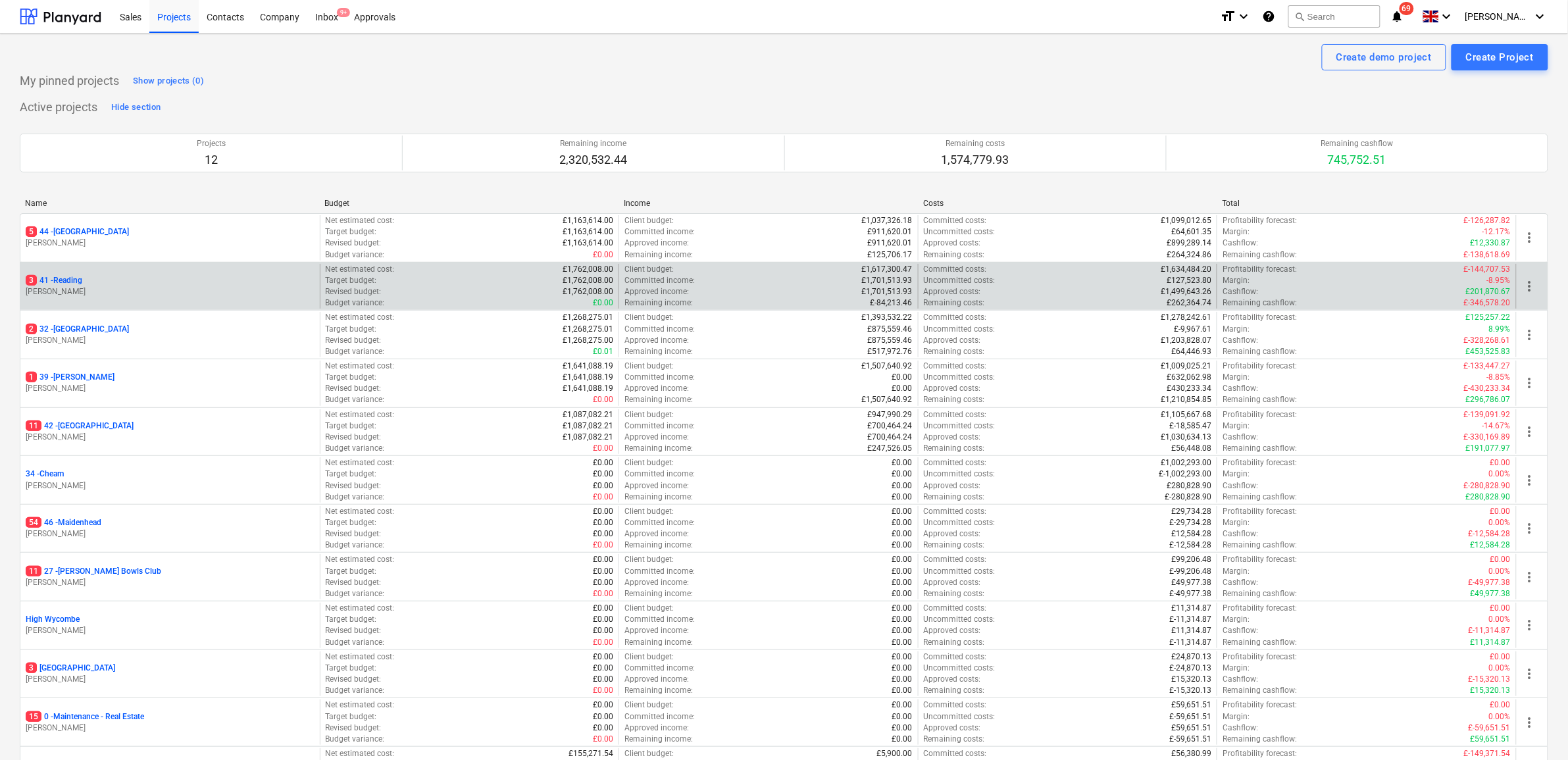
click at [79, 284] on p "3 41 - Reading" at bounding box center [53, 280] width 57 height 11
